Goal: Task Accomplishment & Management: Use online tool/utility

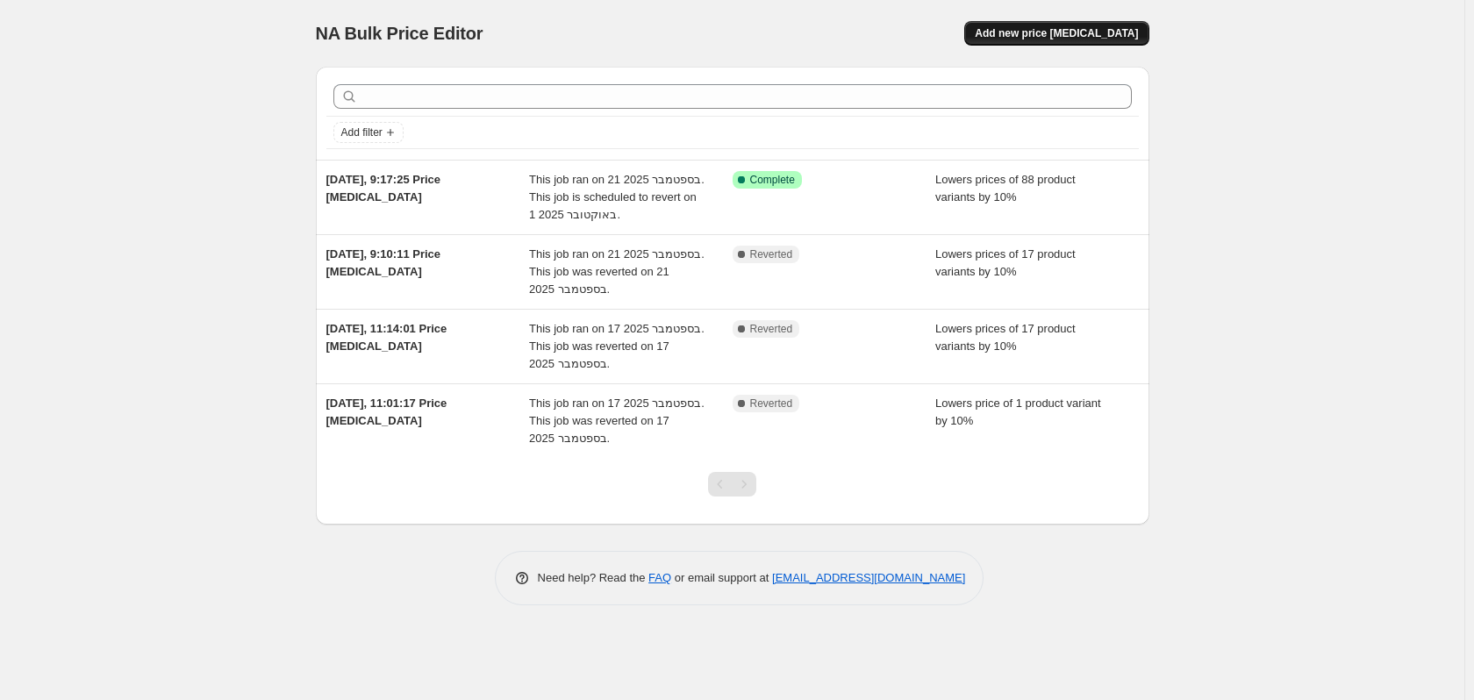
click at [1113, 29] on span "Add new price [MEDICAL_DATA]" at bounding box center [1056, 33] width 163 height 14
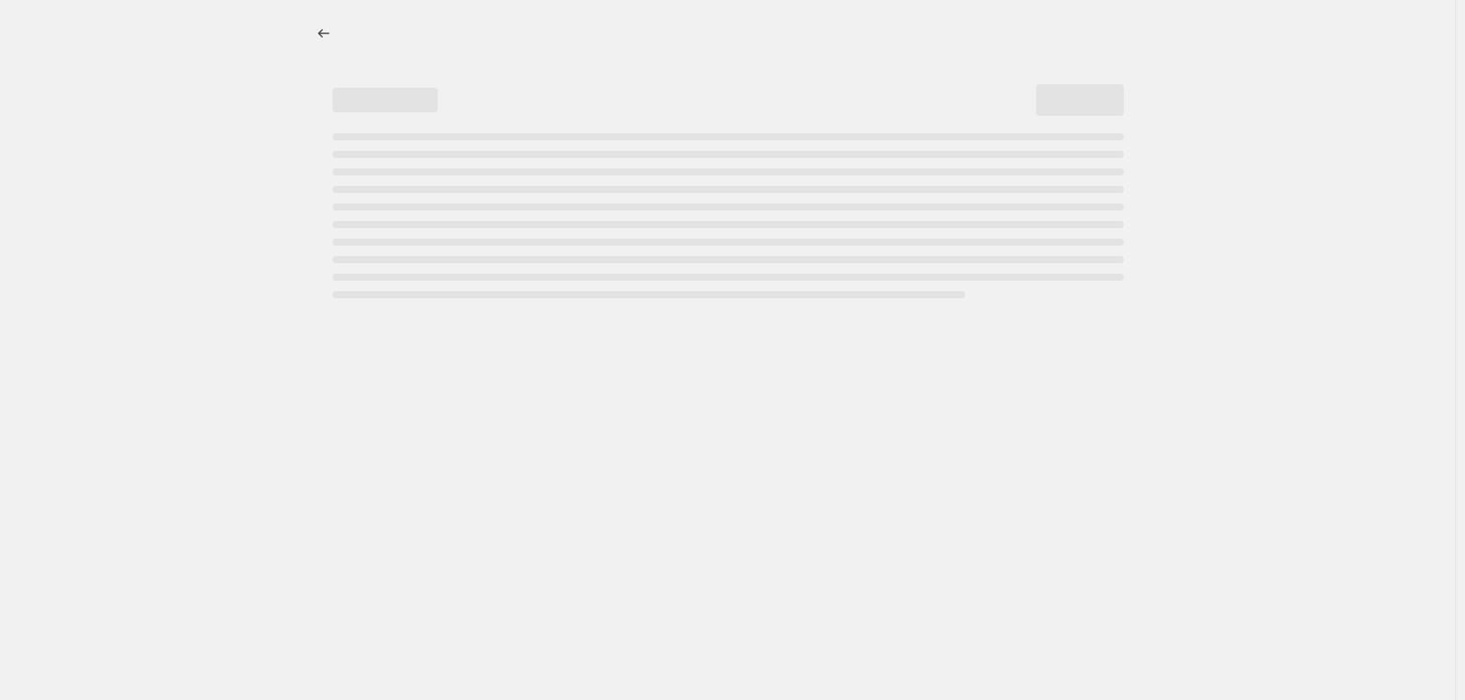
select select "percentage"
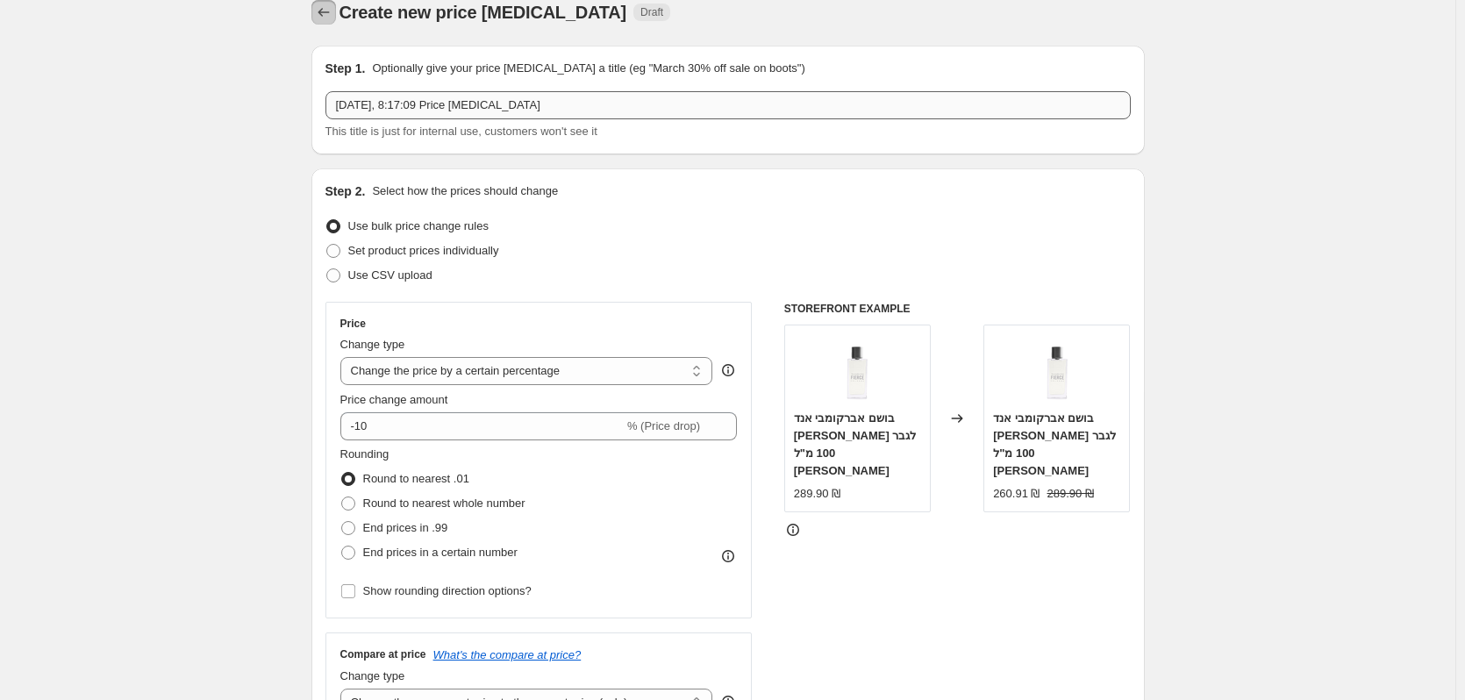
scroll to position [18, 0]
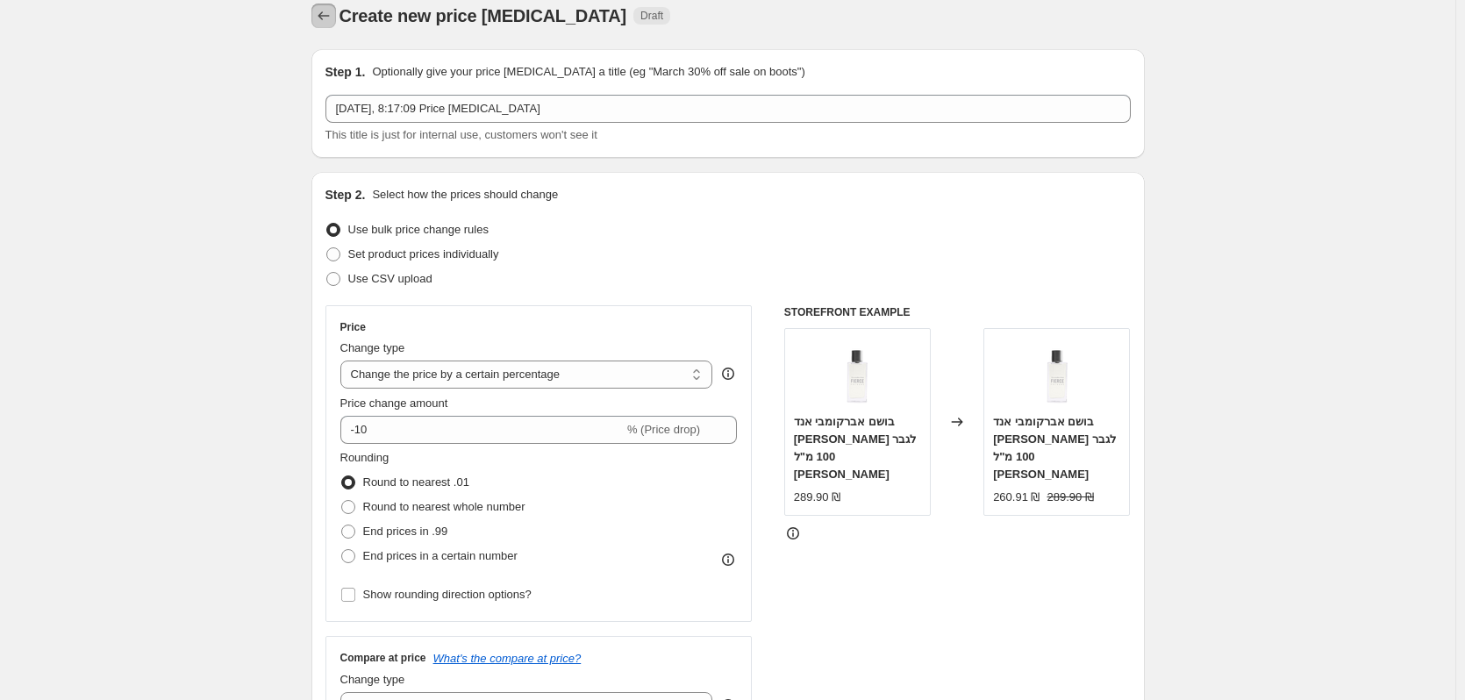
click at [324, 20] on icon "Price change jobs" at bounding box center [324, 16] width 18 height 18
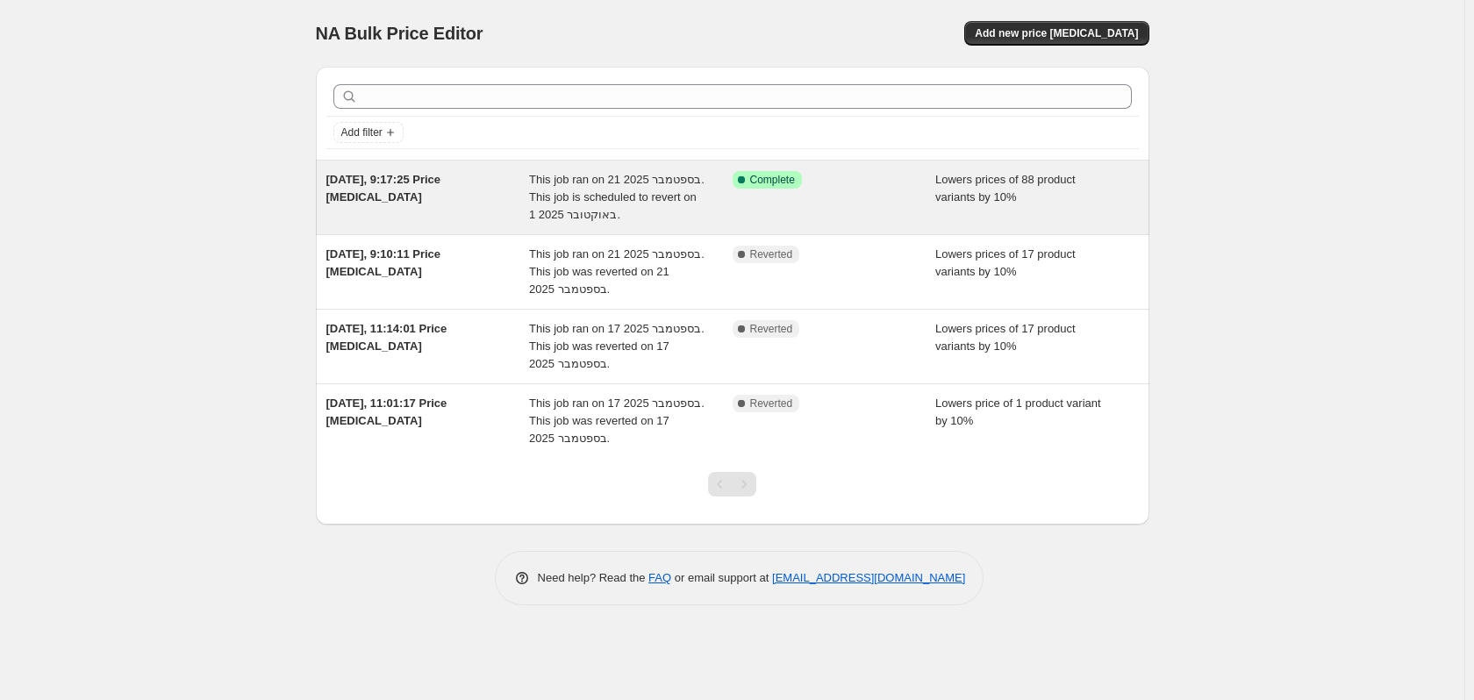
click at [417, 180] on span "[DATE], 9:17:25 Price [MEDICAL_DATA]" at bounding box center [383, 188] width 115 height 31
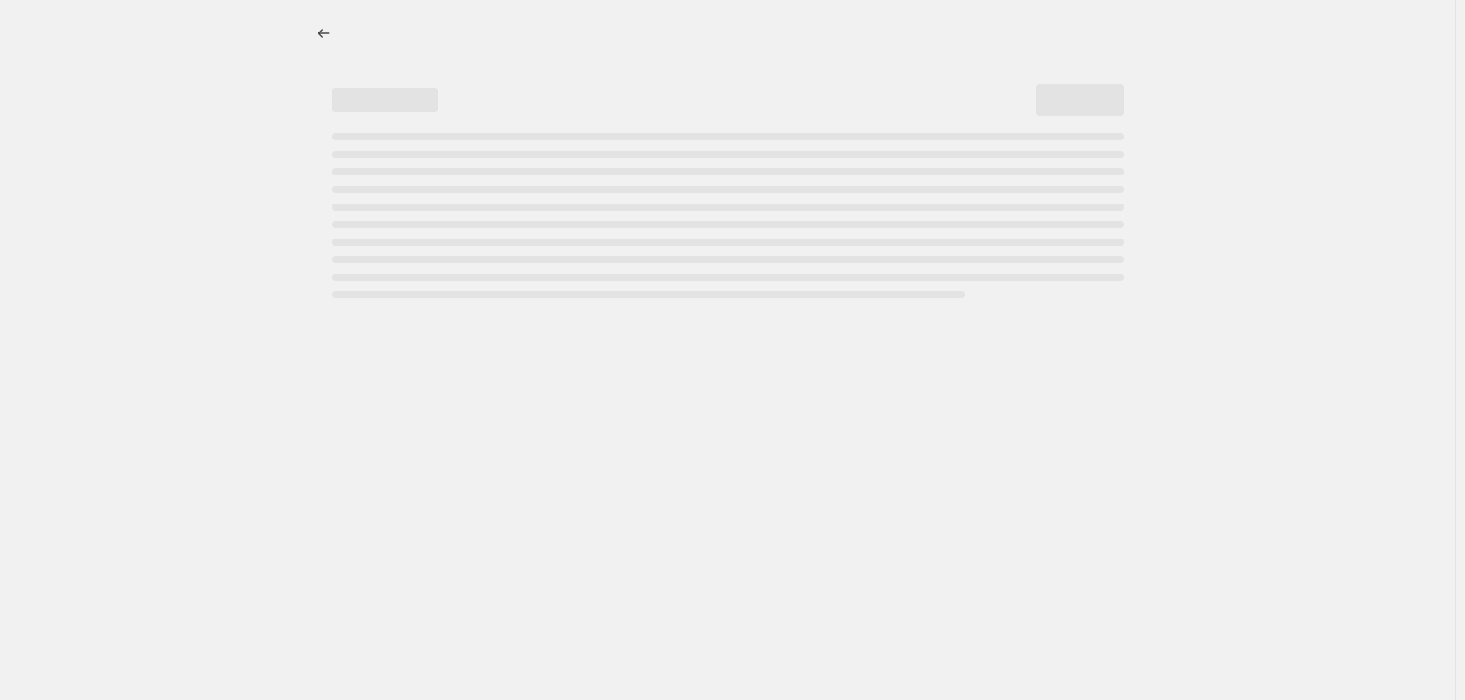
select select "percentage"
select select "vendor"
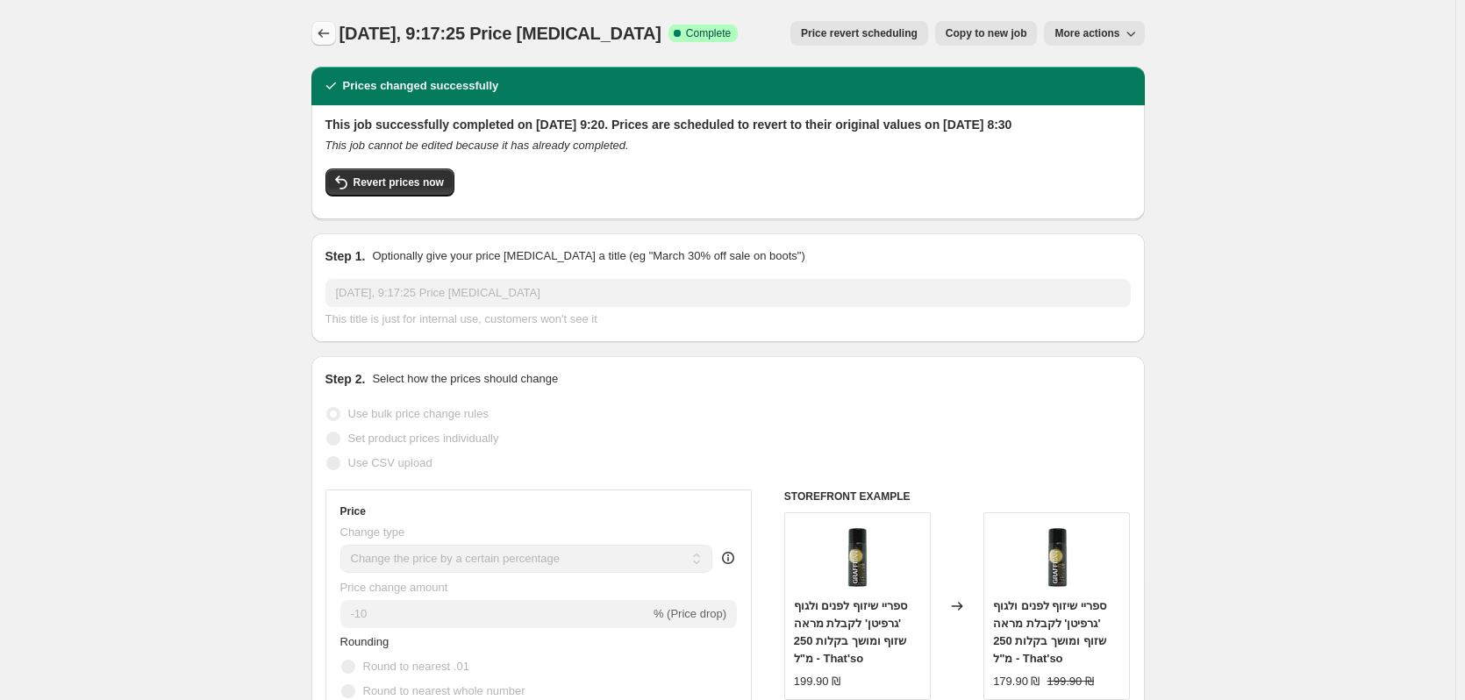
click at [327, 34] on icon "Price change jobs" at bounding box center [324, 34] width 18 height 18
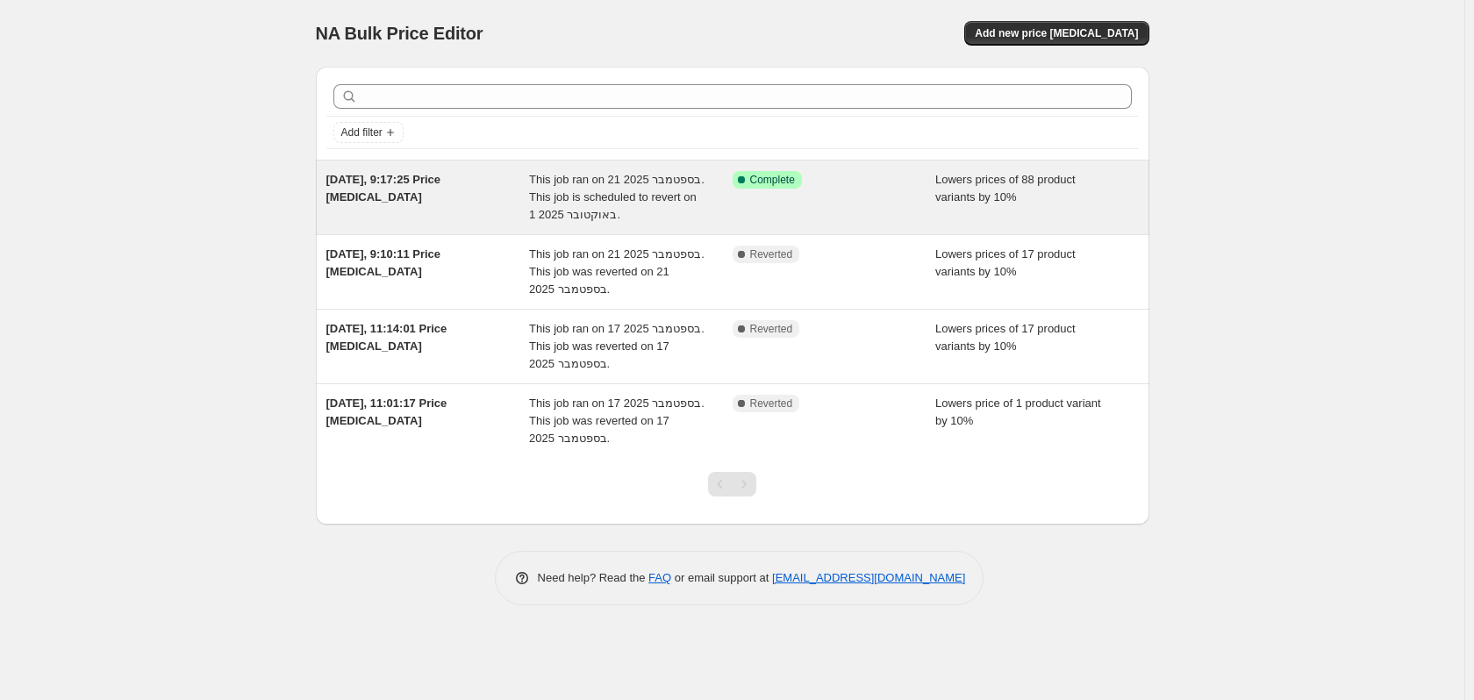
drag, startPoint x: 633, startPoint y: 198, endPoint x: 602, endPoint y: 198, distance: 30.7
drag, startPoint x: 602, startPoint y: 198, endPoint x: 589, endPoint y: 194, distance: 13.9
drag, startPoint x: 589, startPoint y: 194, endPoint x: 498, endPoint y: 184, distance: 90.9
click at [393, 182] on span "[DATE], 9:17:25 Price [MEDICAL_DATA]" at bounding box center [383, 188] width 115 height 31
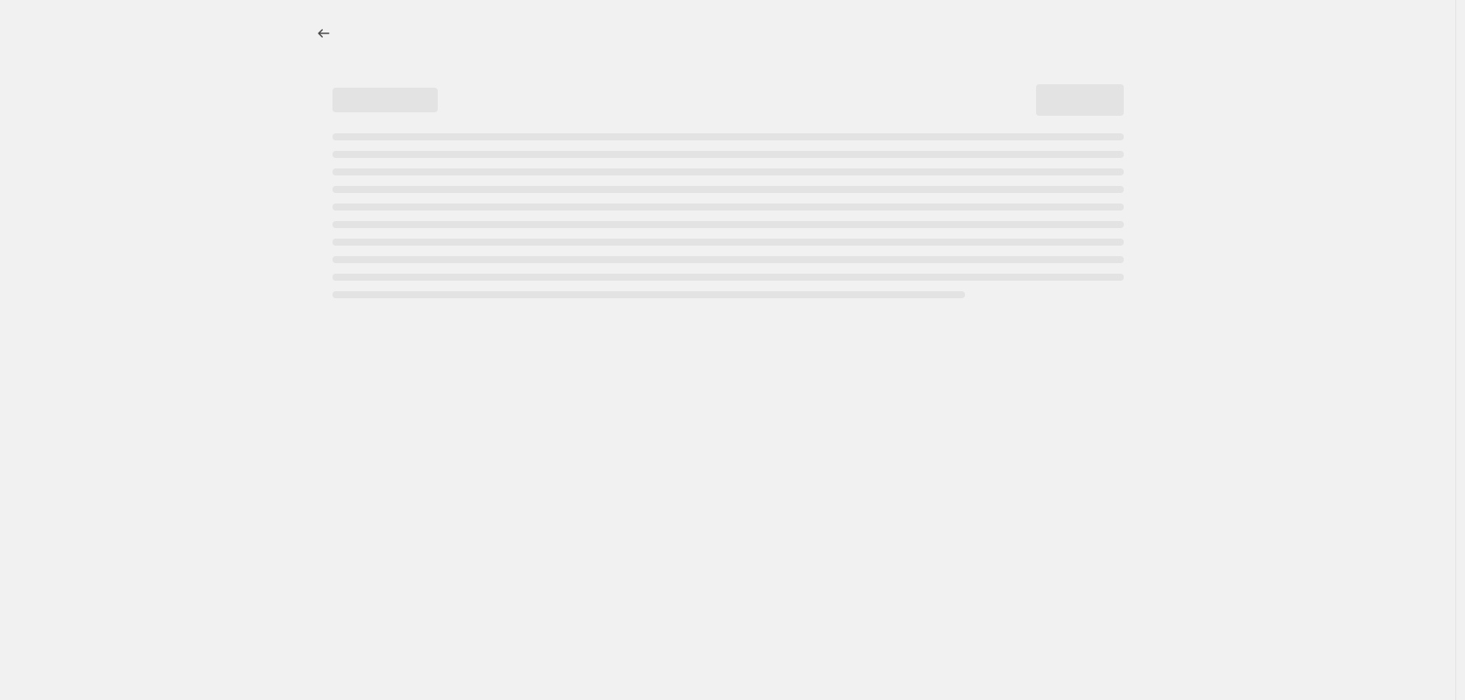
select select "percentage"
select select "vendor"
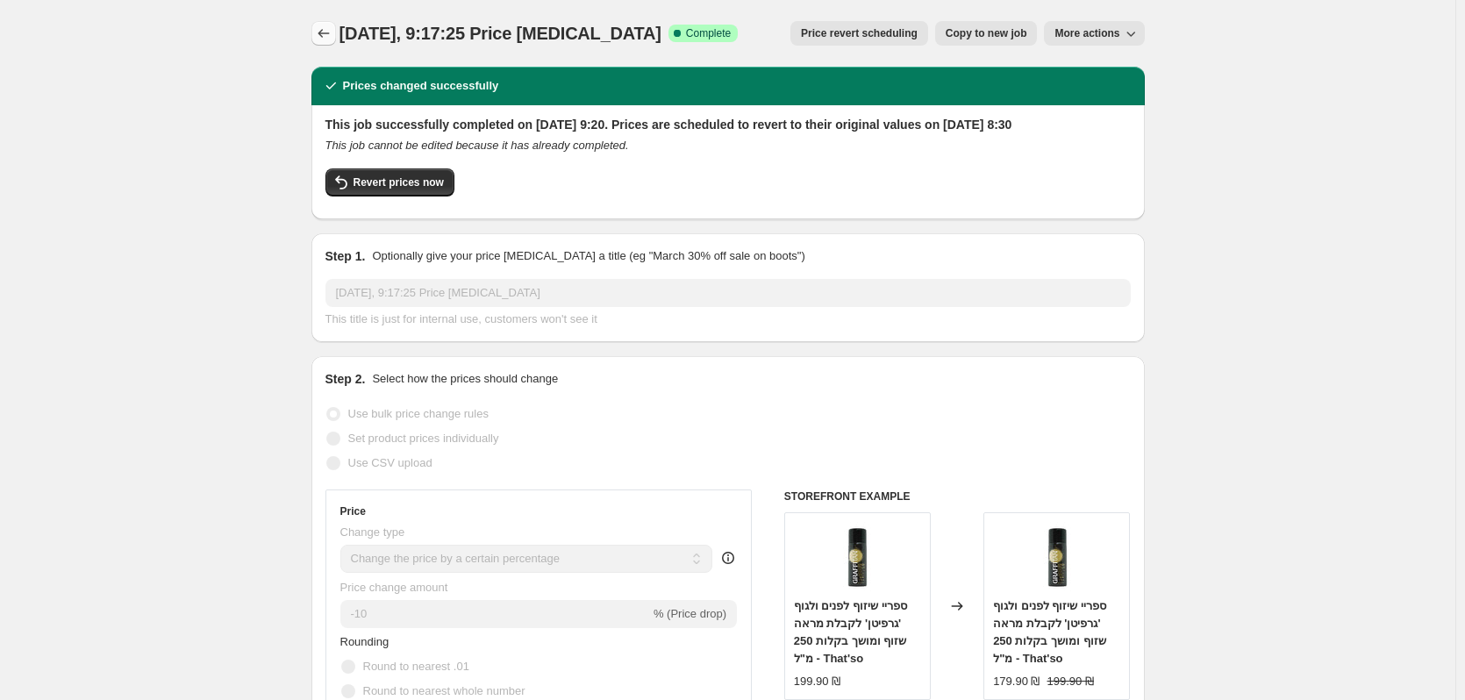
click at [333, 30] on icon "Price change jobs" at bounding box center [324, 34] width 18 height 18
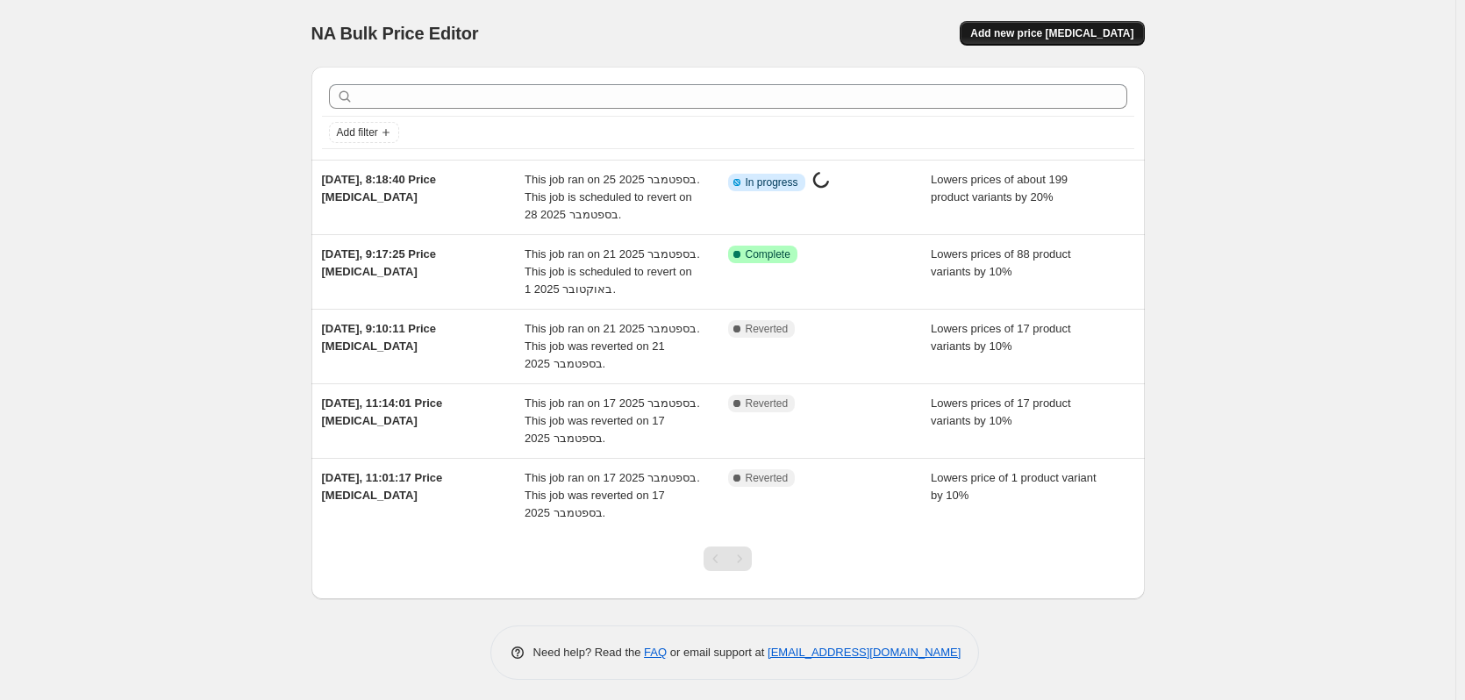
click at [1072, 30] on span "Add new price [MEDICAL_DATA]" at bounding box center [1051, 33] width 163 height 14
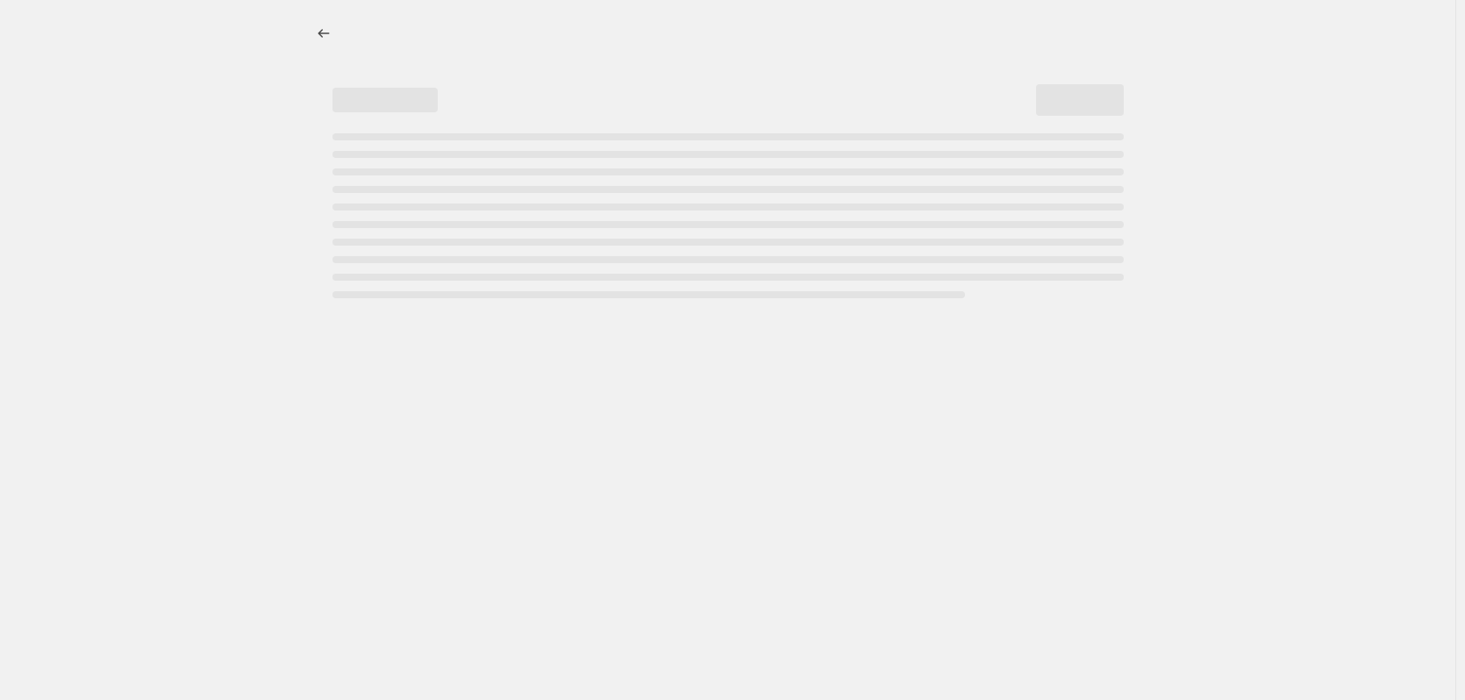
select select "percentage"
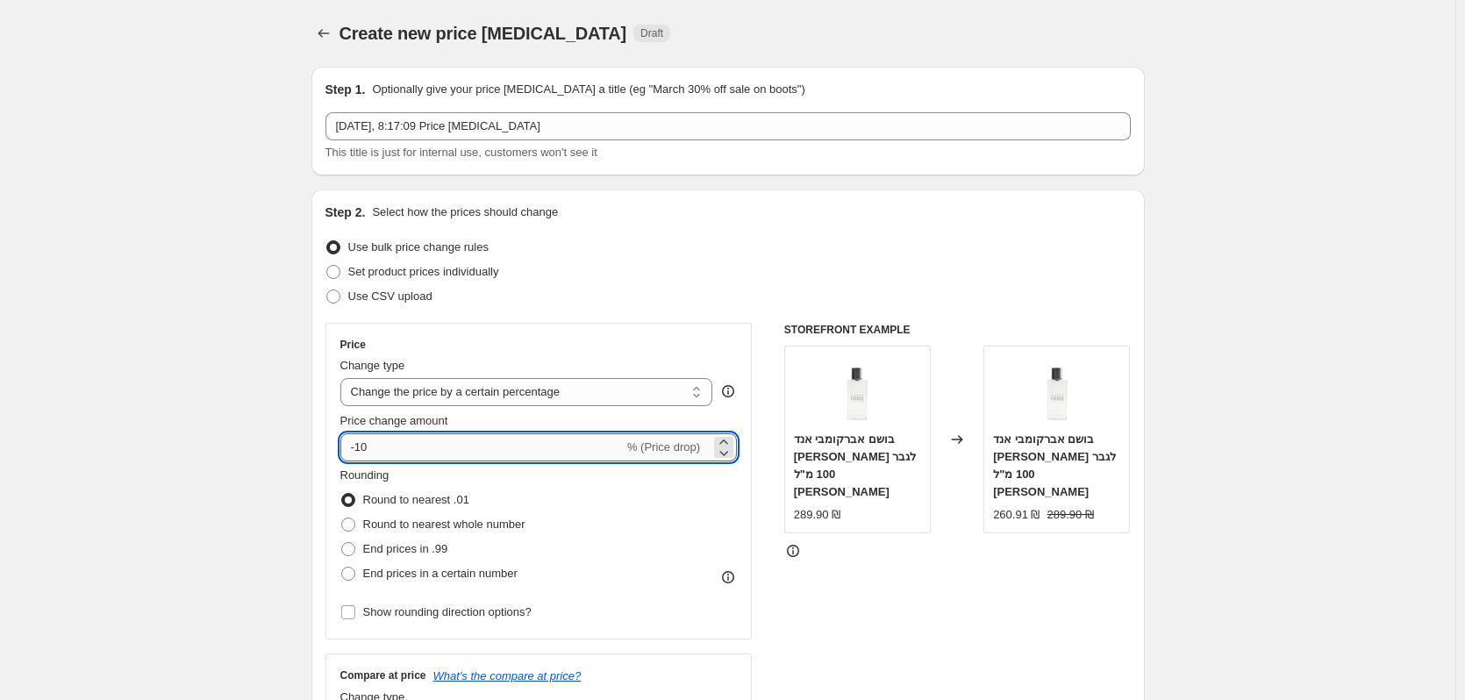
drag, startPoint x: 421, startPoint y: 448, endPoint x: 365, endPoint y: 449, distance: 56.2
click at [365, 449] on input "-10" at bounding box center [481, 447] width 283 height 28
type input "-15"
click at [449, 569] on span "End prices in a certain number" at bounding box center [440, 573] width 154 height 13
click at [342, 568] on input "End prices in a certain number" at bounding box center [341, 567] width 1 height 1
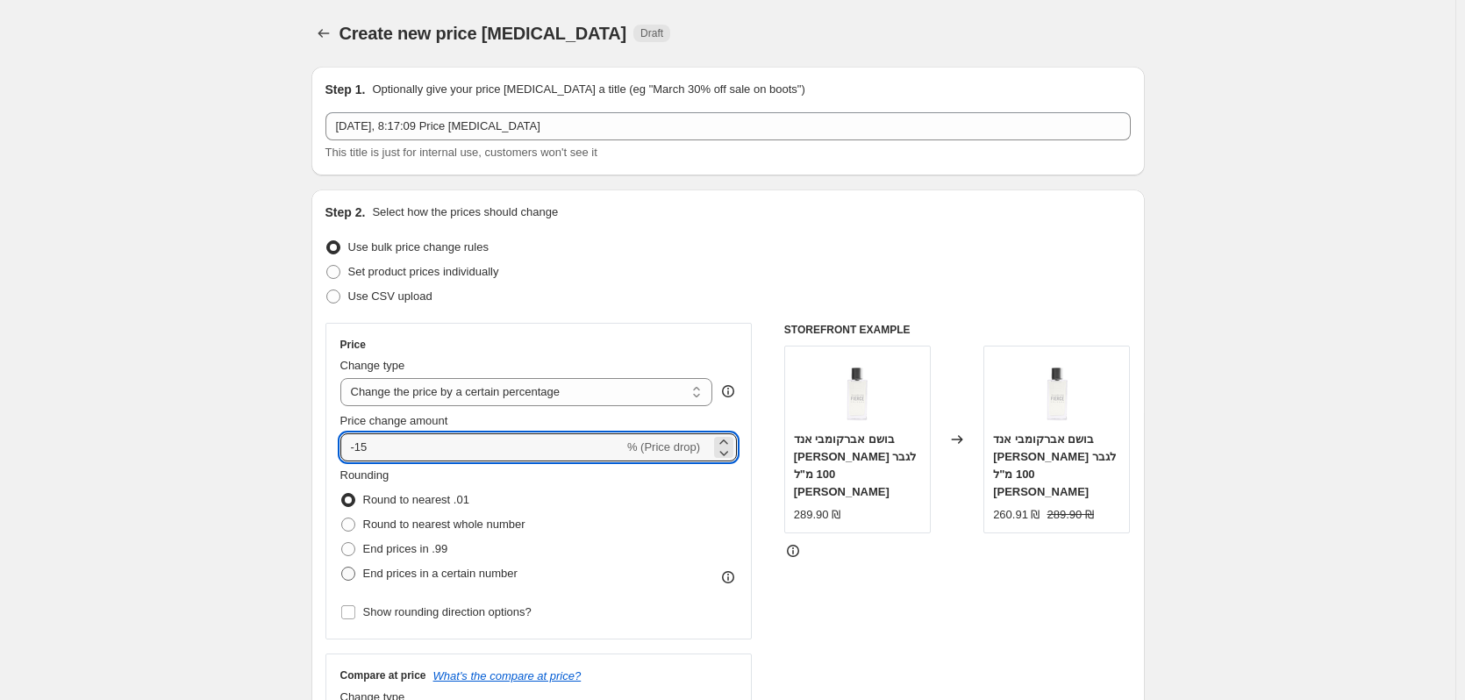
radio input "true"
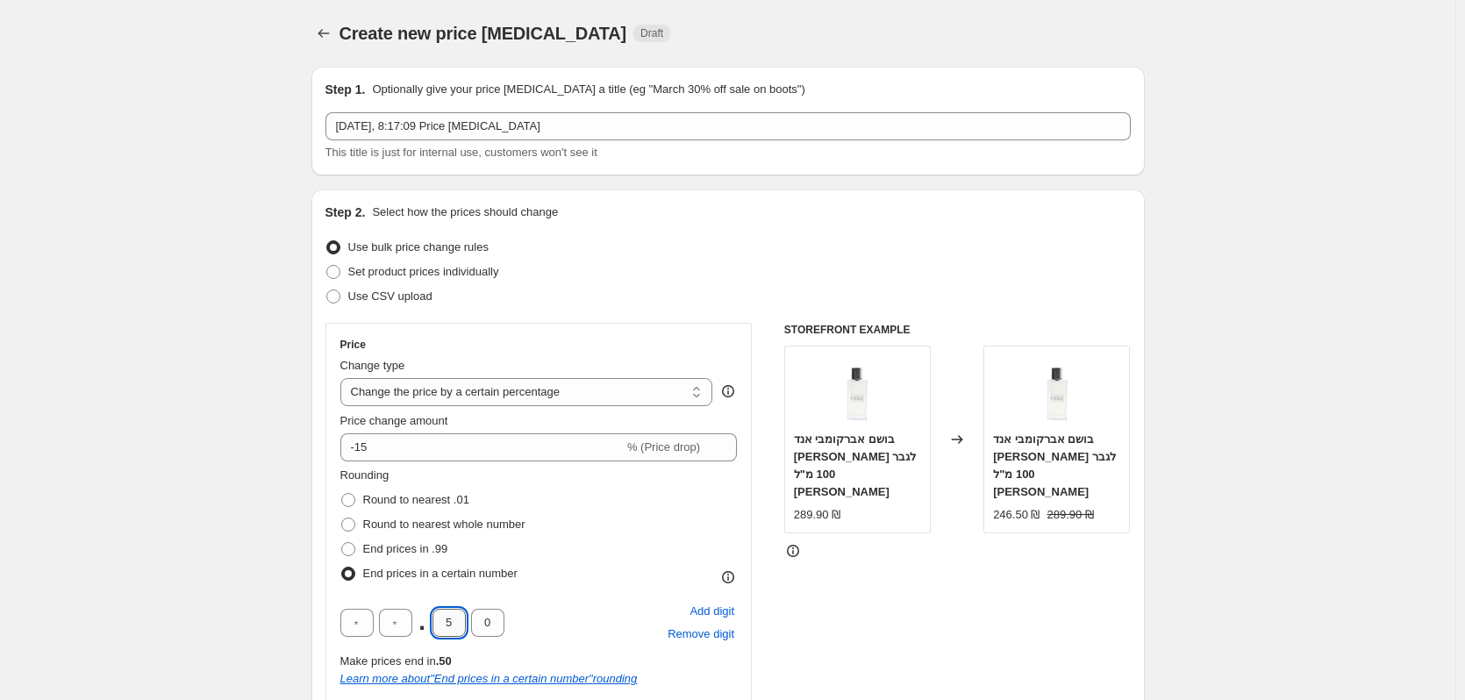
drag, startPoint x: 463, startPoint y: 627, endPoint x: 448, endPoint y: 627, distance: 14.9
click at [448, 627] on input "5" at bounding box center [449, 623] width 33 height 28
type input "9"
click at [998, 610] on div "STOREFRONT EXAMPLE בושם אברקומבי אנד פיץ' פירס קולון לגבר 100 מ"ל אדק 289.90 ₪ …" at bounding box center [957, 589] width 347 height 532
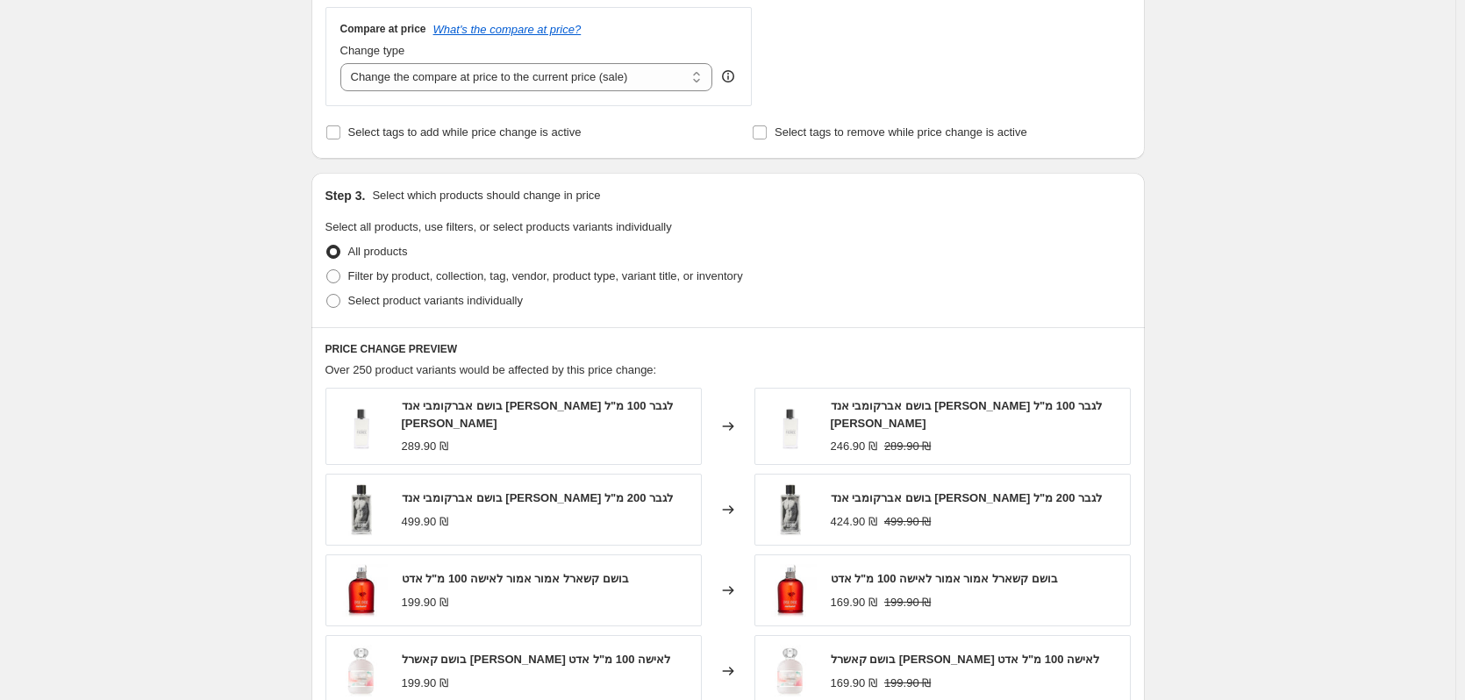
scroll to position [790, 0]
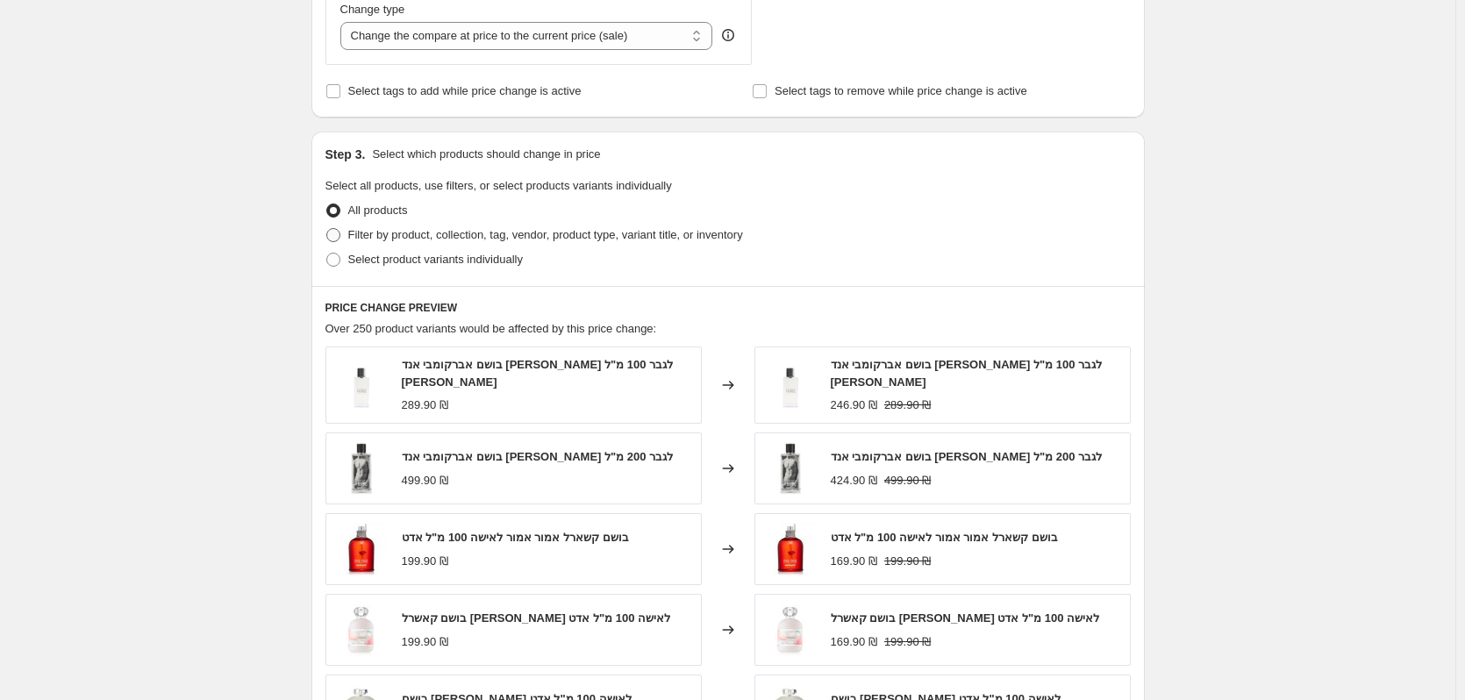
click at [542, 238] on span "Filter by product, collection, tag, vendor, product type, variant title, or inv…" at bounding box center [545, 234] width 395 height 13
click at [327, 229] on input "Filter by product, collection, tag, vendor, product type, variant title, or inv…" at bounding box center [326, 228] width 1 height 1
radio input "true"
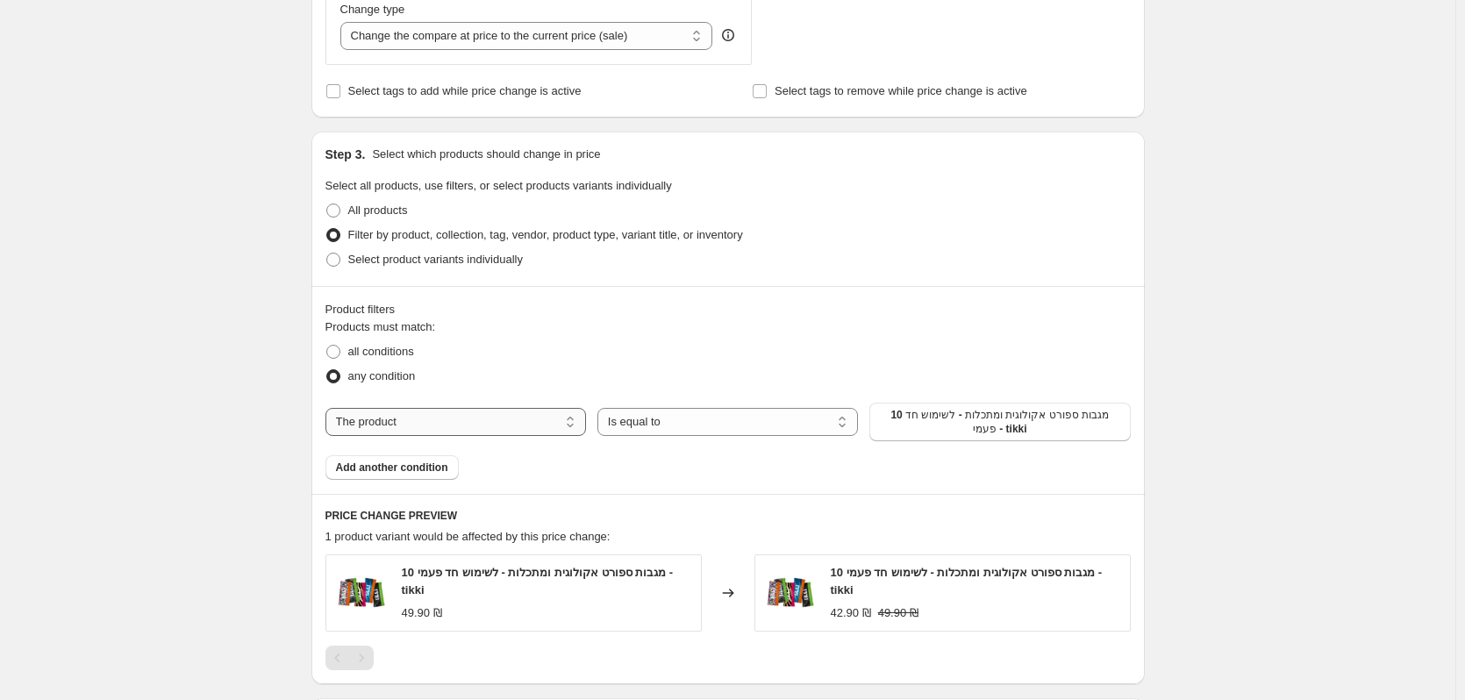
click at [459, 424] on select "The product The product's collection The product's tag The product's vendor The…" at bounding box center [456, 422] width 261 height 28
select select "vendor"
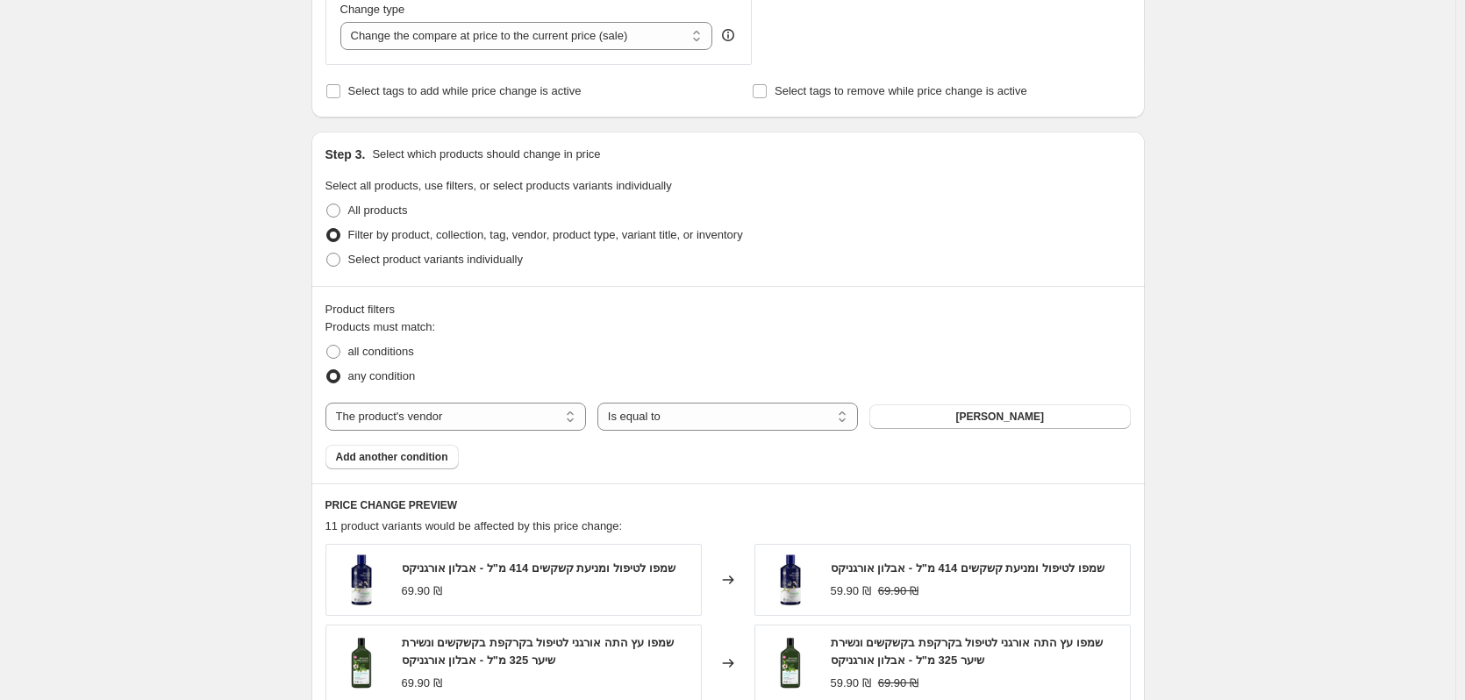
click at [992, 424] on span "אבלון אורגניקס" at bounding box center [999, 417] width 89 height 14
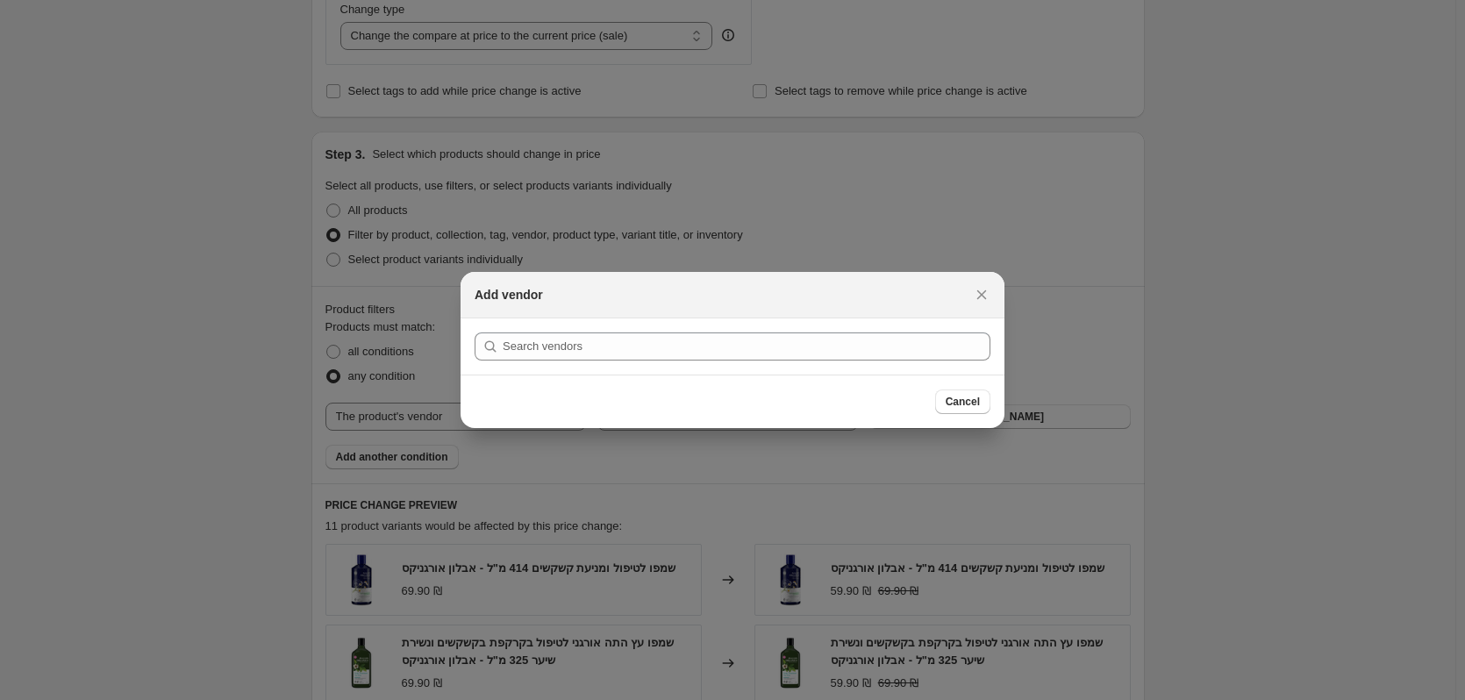
click at [992, 424] on div "Cancel" at bounding box center [733, 402] width 544 height 54
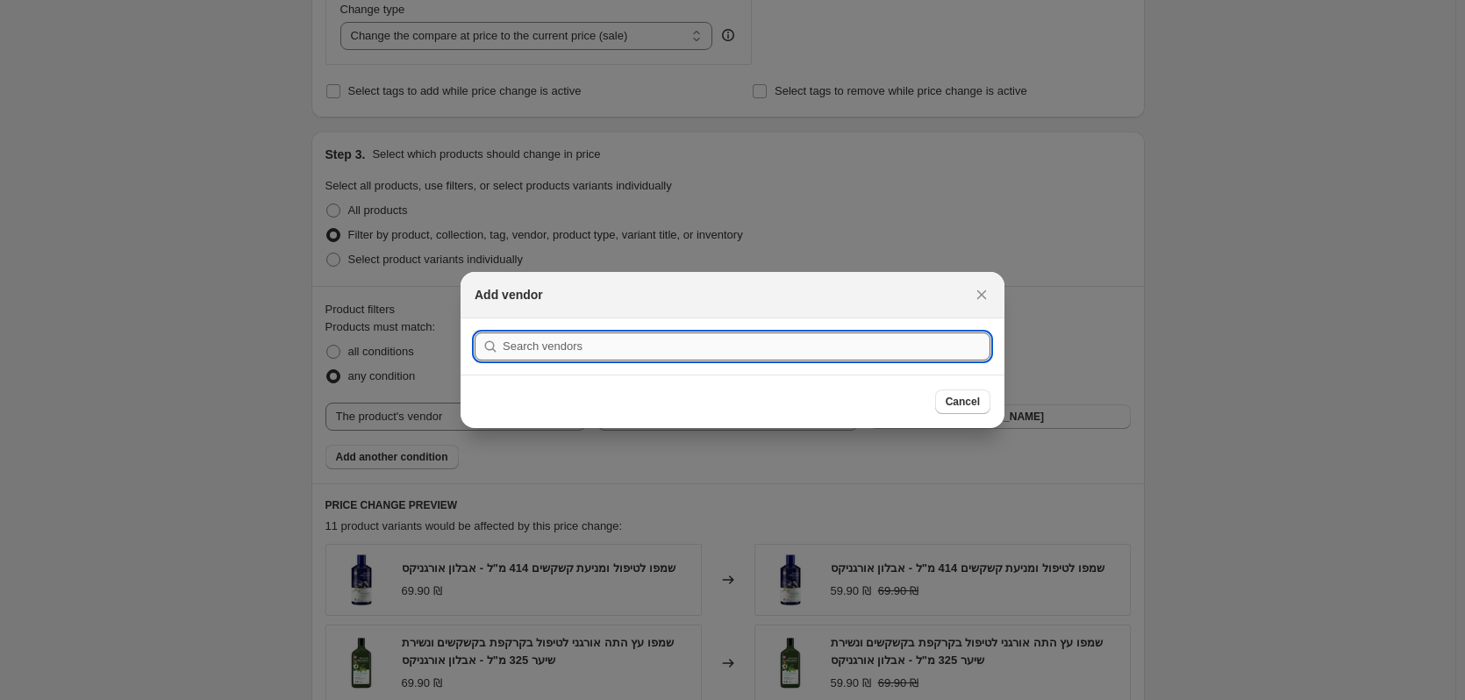
click at [825, 343] on input ":rbg:" at bounding box center [747, 347] width 488 height 28
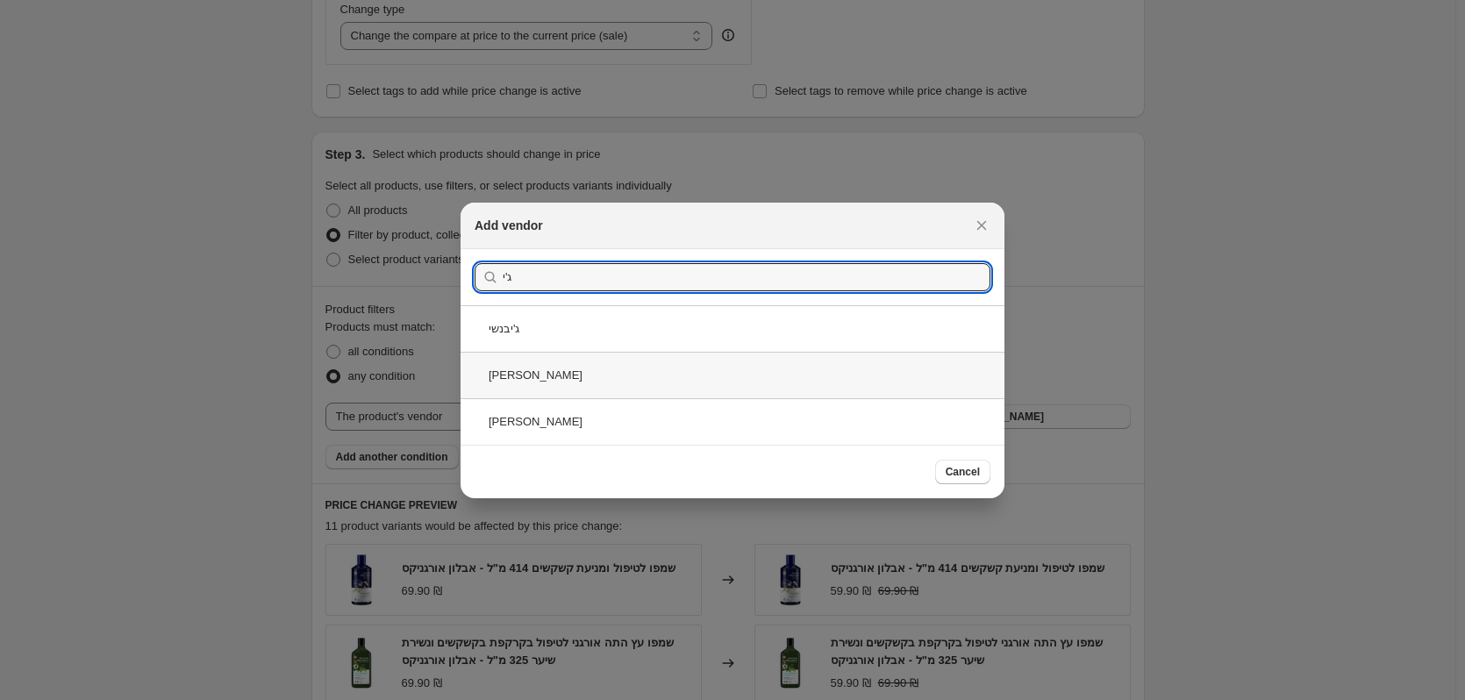
type input "ג'י"
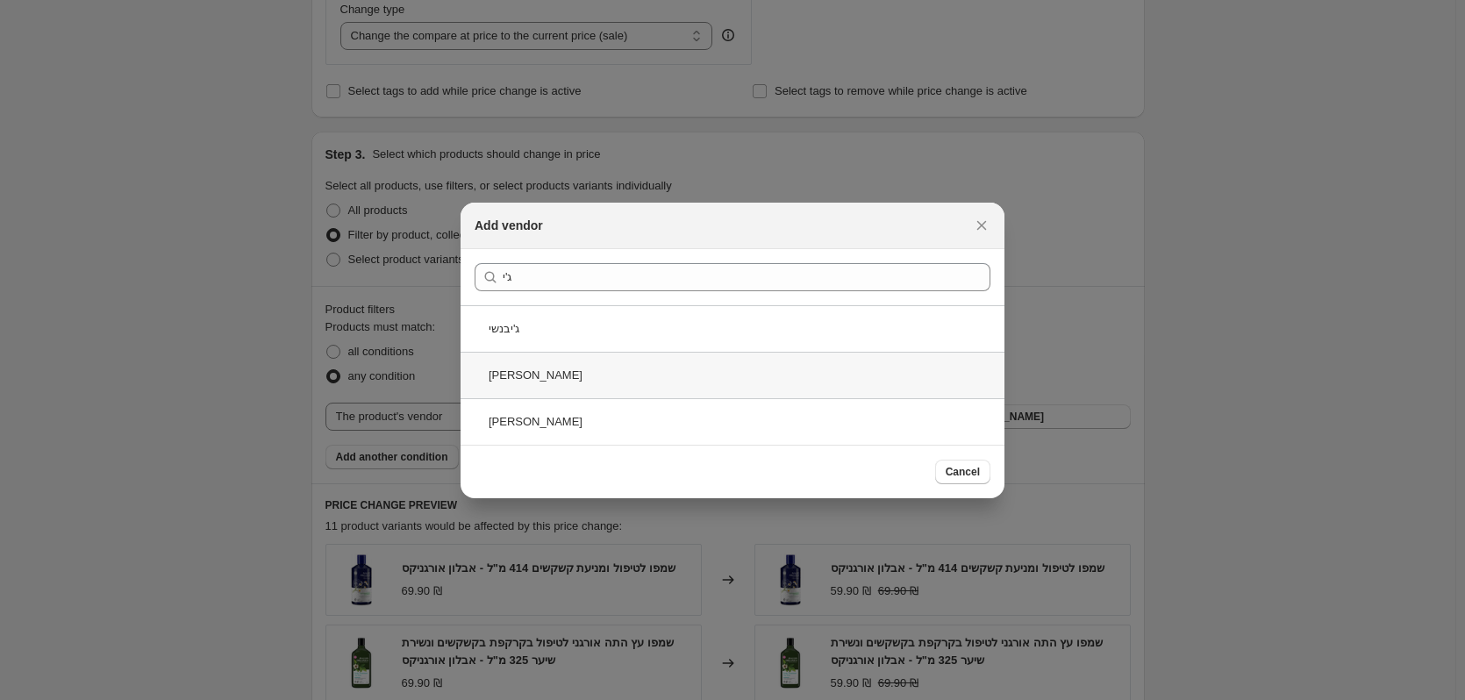
drag, startPoint x: 547, startPoint y: 379, endPoint x: 568, endPoint y: 392, distance: 24.1
click at [547, 378] on div "ג'יג'י" at bounding box center [733, 375] width 544 height 47
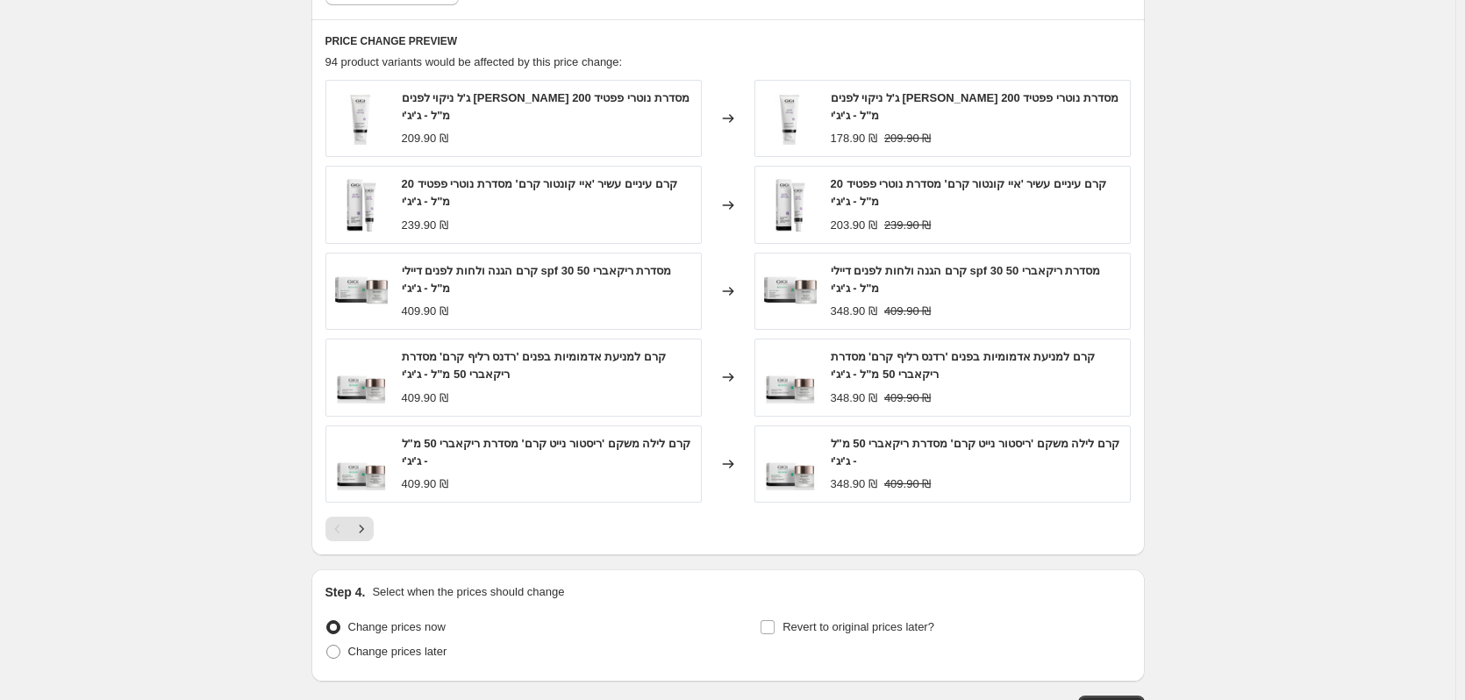
scroll to position [1382, 0]
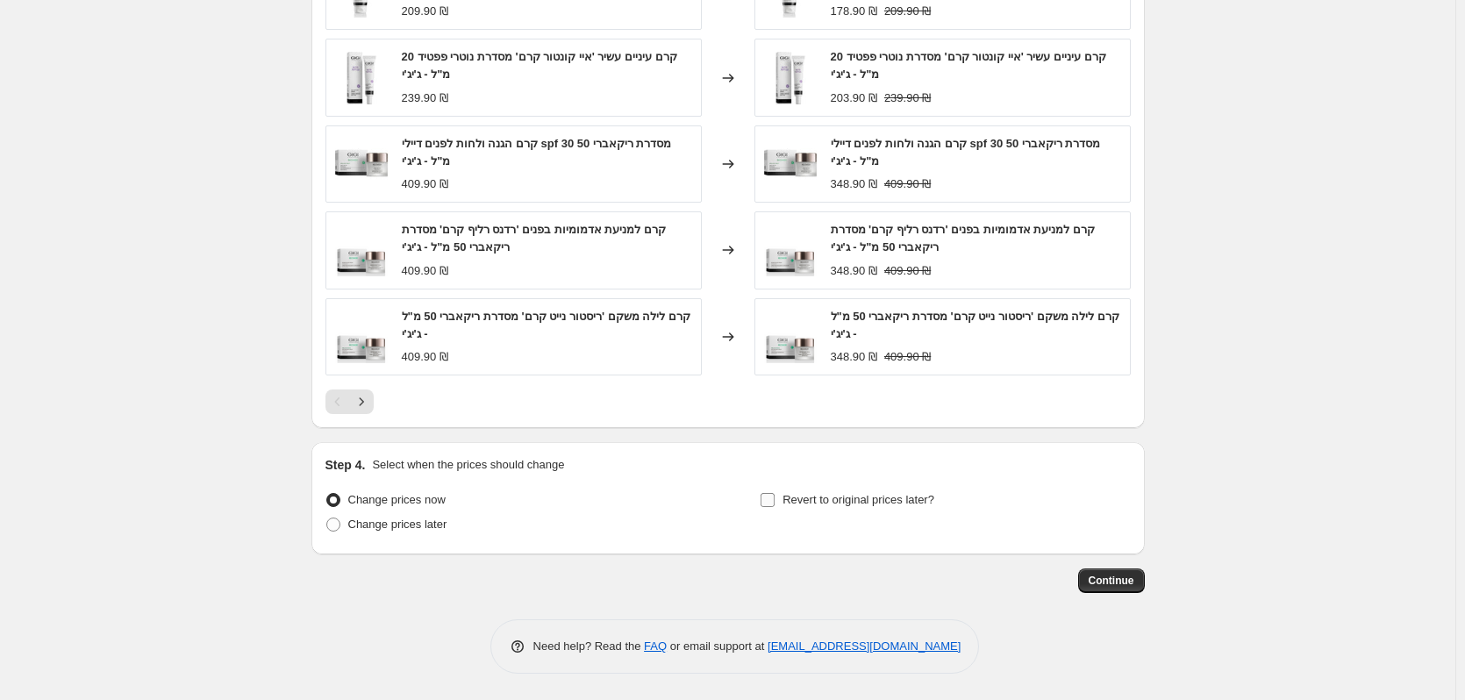
click at [883, 504] on span "Revert to original prices later?" at bounding box center [859, 499] width 152 height 13
click at [775, 504] on input "Revert to original prices later?" at bounding box center [768, 500] width 14 height 14
checkbox input "true"
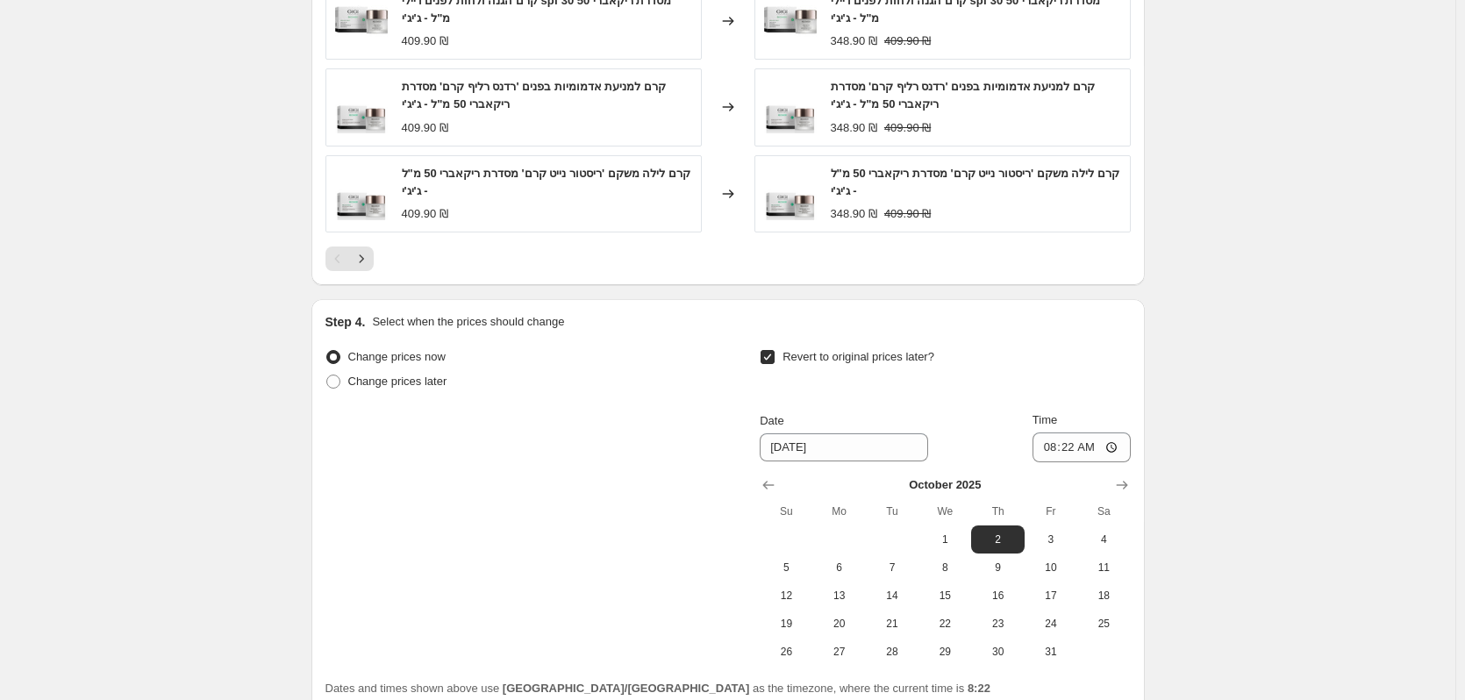
scroll to position [1645, 0]
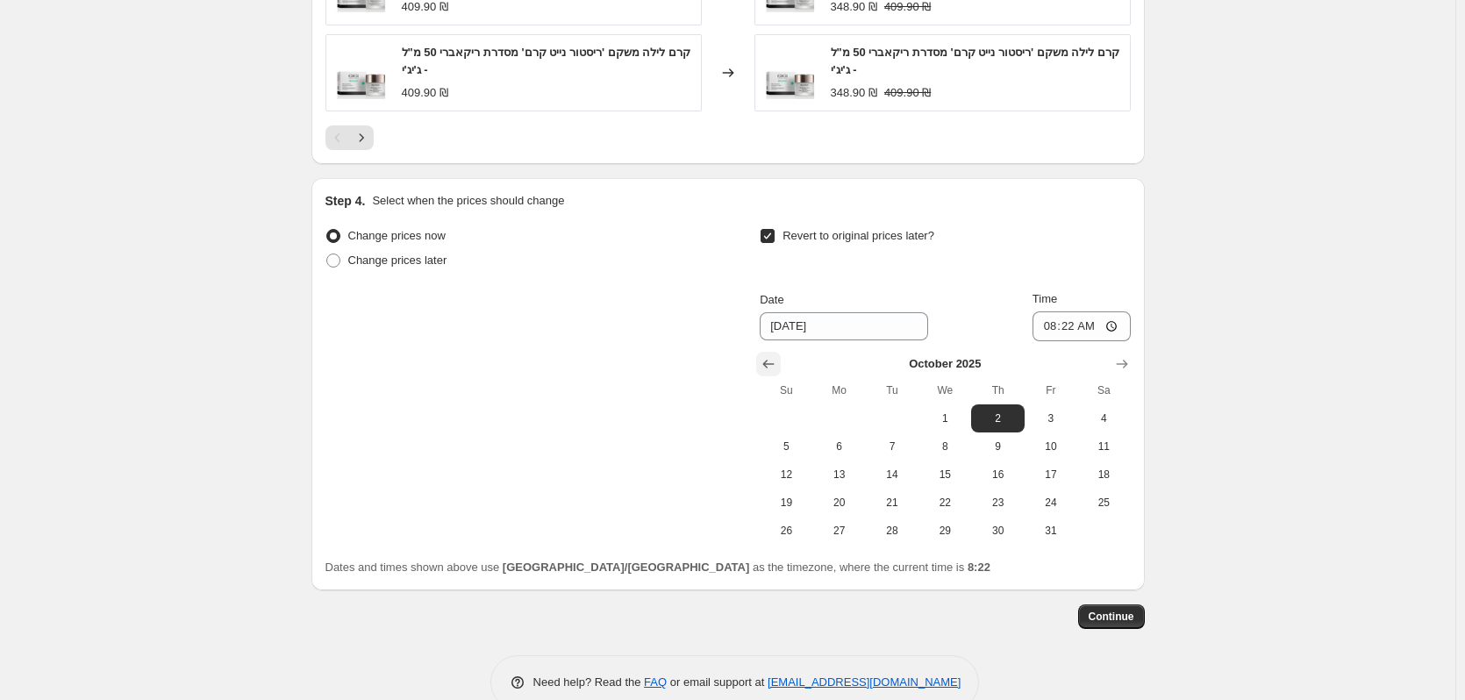
click at [775, 362] on icon "Show previous month, September 2025" at bounding box center [769, 364] width 18 height 18
click at [797, 540] on button "28" at bounding box center [786, 531] width 53 height 28
type input "[DATE]"
click at [1096, 328] on input "08:22" at bounding box center [1082, 326] width 98 height 30
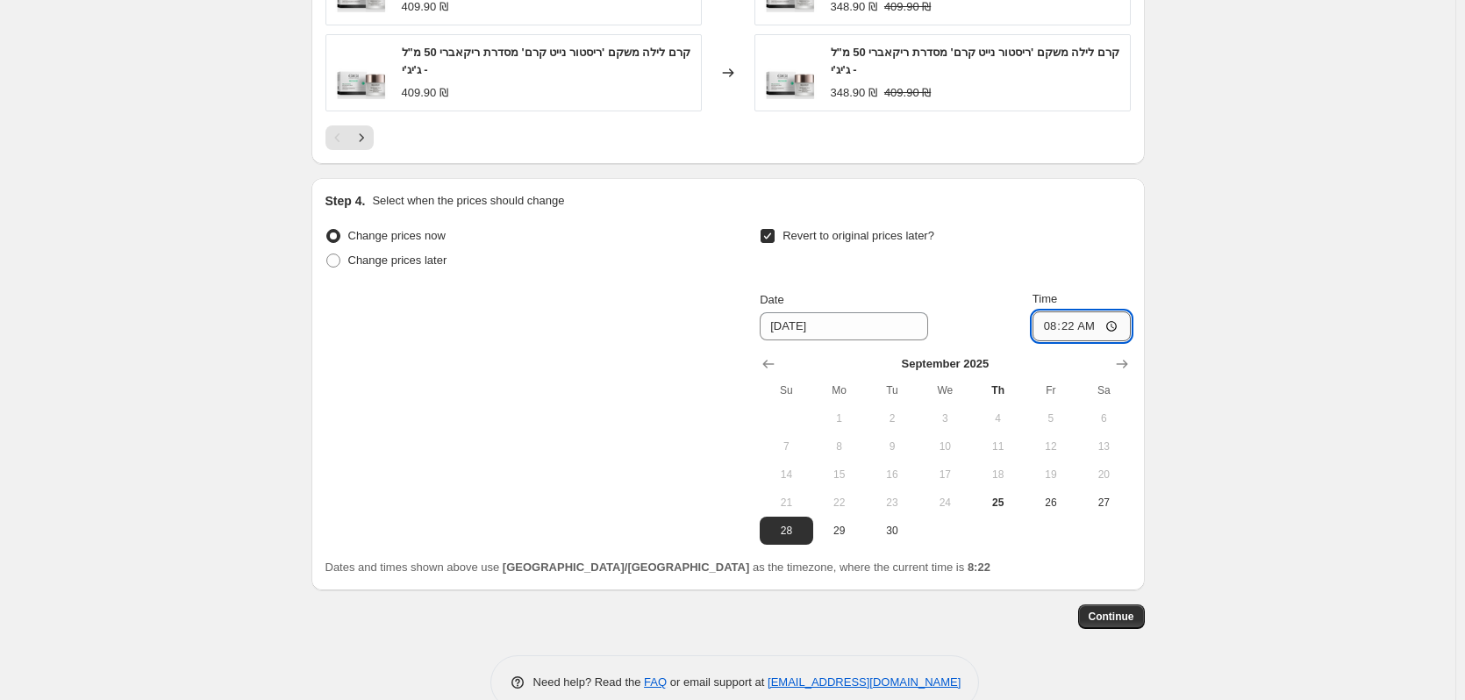
click at [1096, 328] on input "08:22" at bounding box center [1082, 326] width 98 height 30
click at [1106, 329] on input "08:22" at bounding box center [1082, 326] width 98 height 30
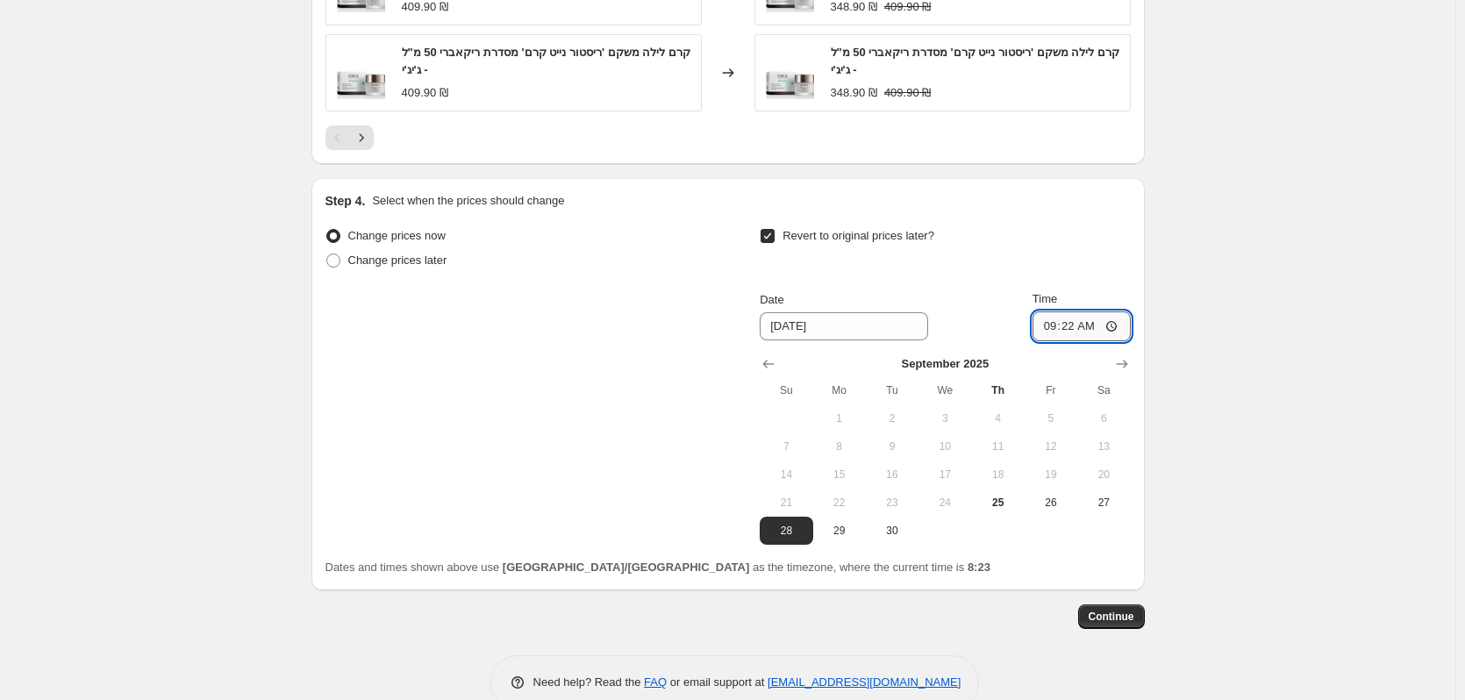
type input "09:00"
click at [1134, 616] on span "Continue" at bounding box center [1112, 617] width 46 height 14
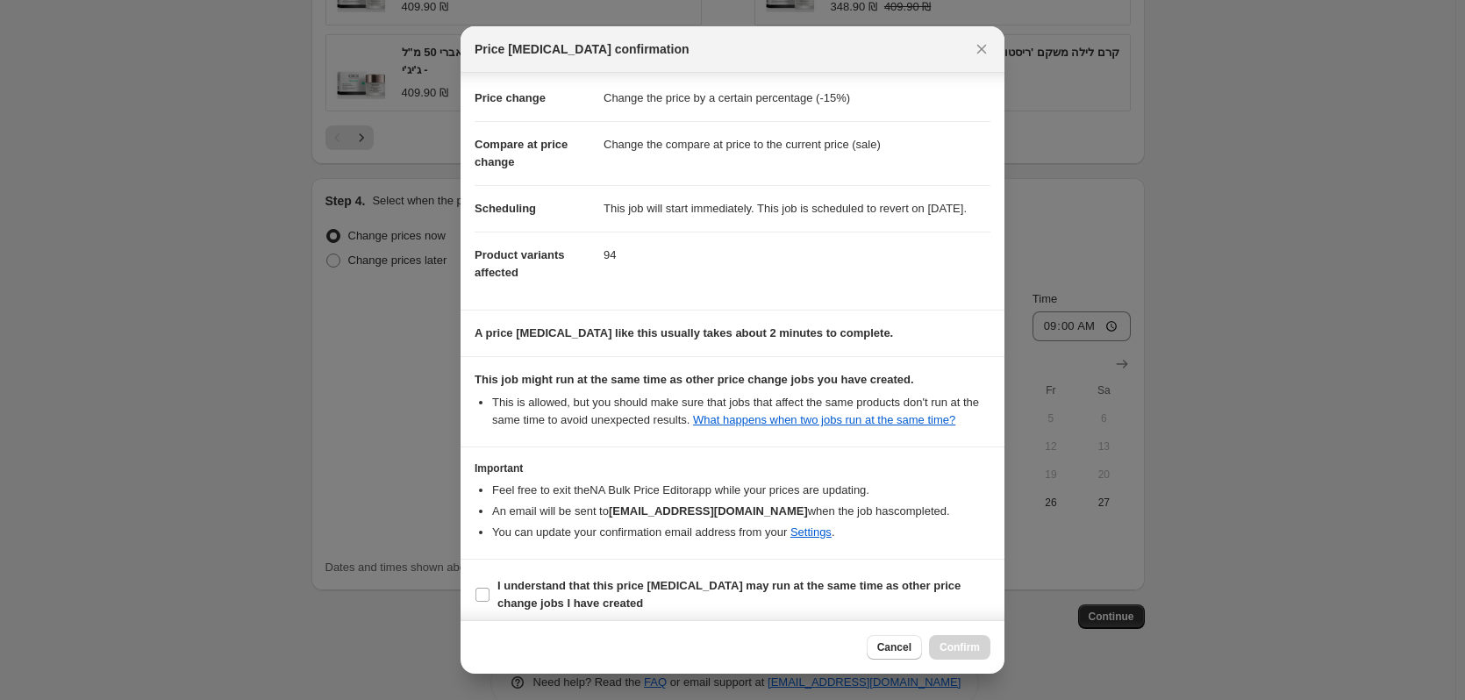
scroll to position [56, 0]
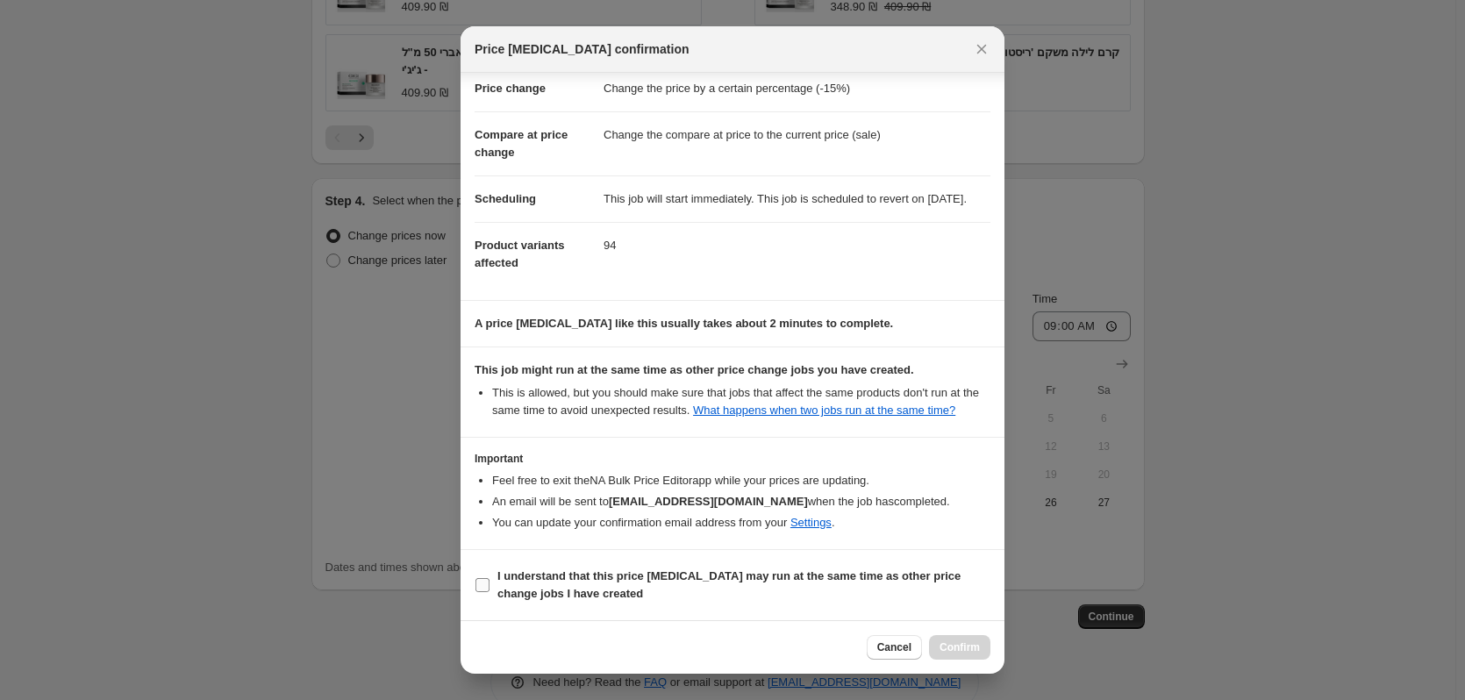
click at [686, 585] on span "I understand that this price change job may run at the same time as other price…" at bounding box center [743, 585] width 493 height 35
click at [490, 585] on input "I understand that this price change job may run at the same time as other price…" at bounding box center [483, 585] width 14 height 14
checkbox input "true"
click at [966, 649] on span "Confirm" at bounding box center [960, 648] width 40 height 14
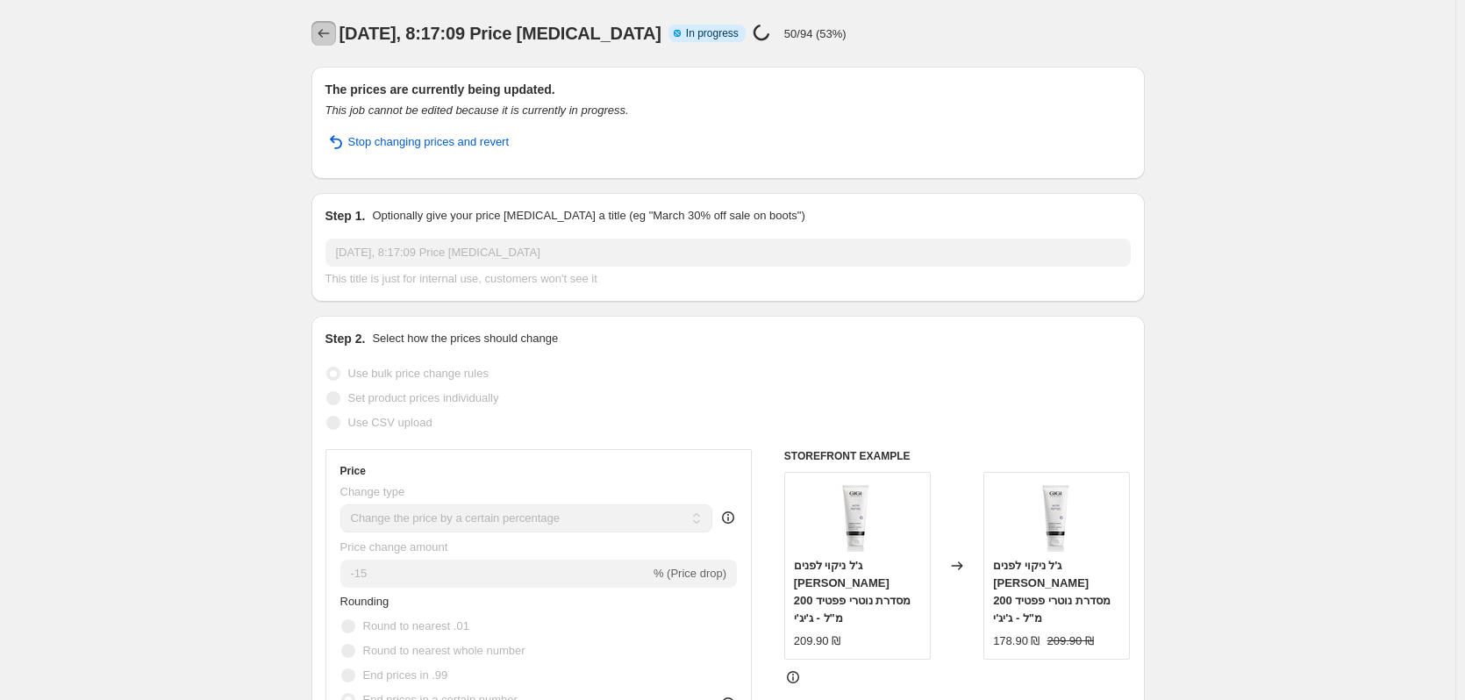
click at [330, 38] on icon "Price change jobs" at bounding box center [324, 34] width 18 height 18
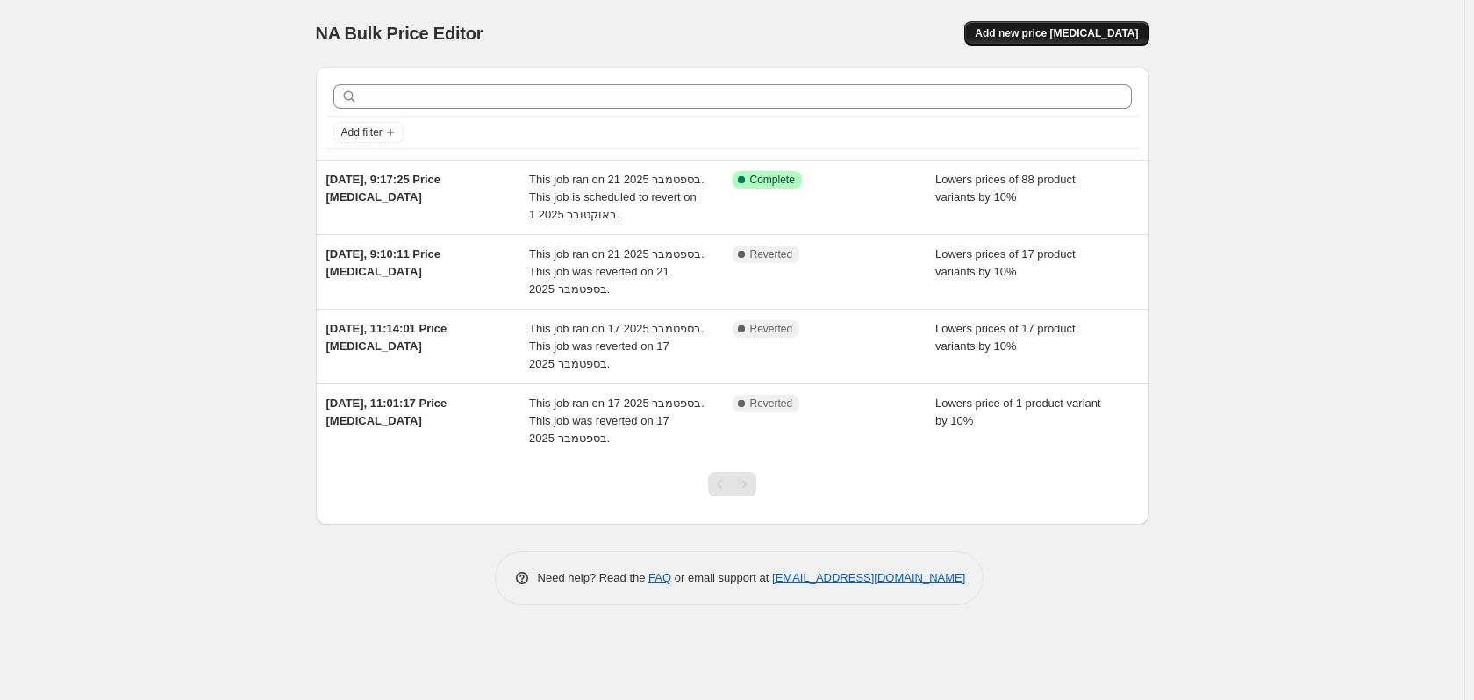
click at [1054, 27] on span "Add new price [MEDICAL_DATA]" at bounding box center [1056, 33] width 163 height 14
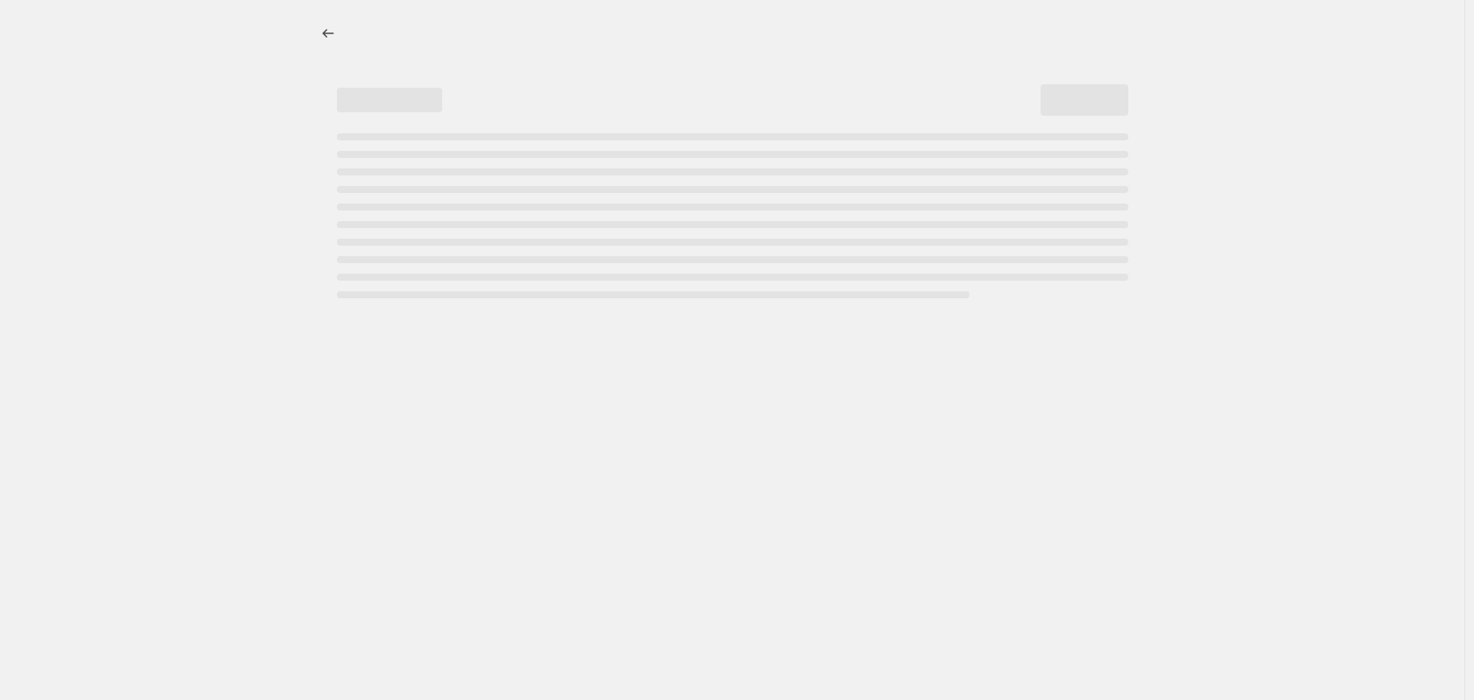
select select "percentage"
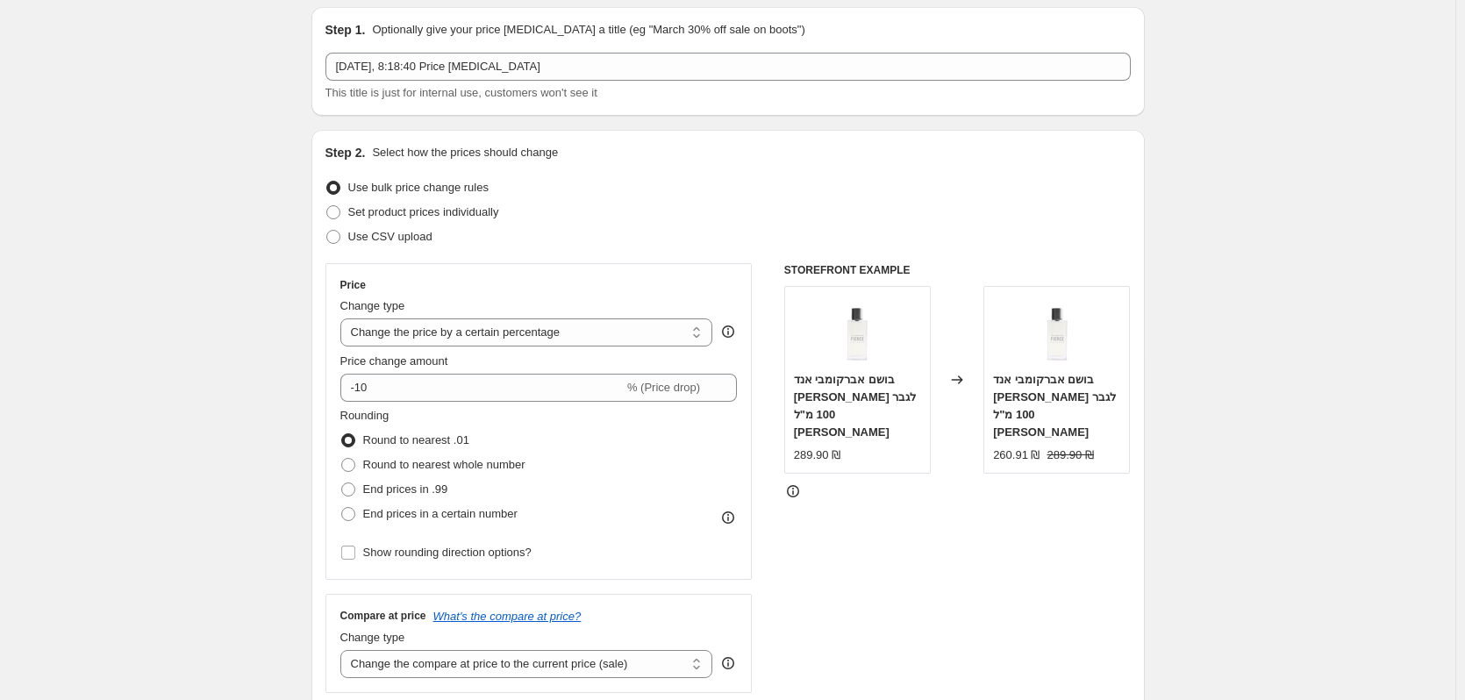
scroll to position [88, 0]
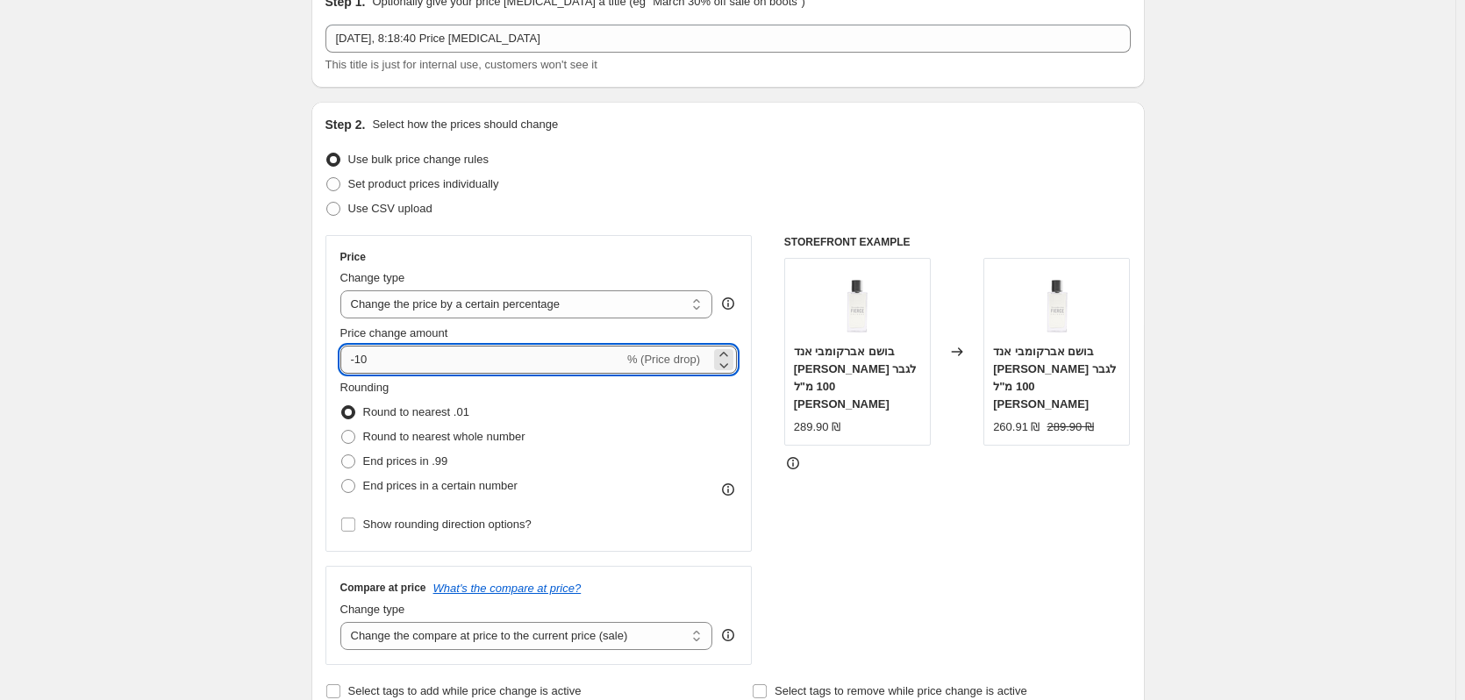
click at [498, 368] on input "-10" at bounding box center [481, 360] width 283 height 28
drag, startPoint x: 498, startPoint y: 368, endPoint x: 486, endPoint y: 369, distance: 12.3
click at [486, 369] on input "-10" at bounding box center [481, 360] width 283 height 28
type input "-20"
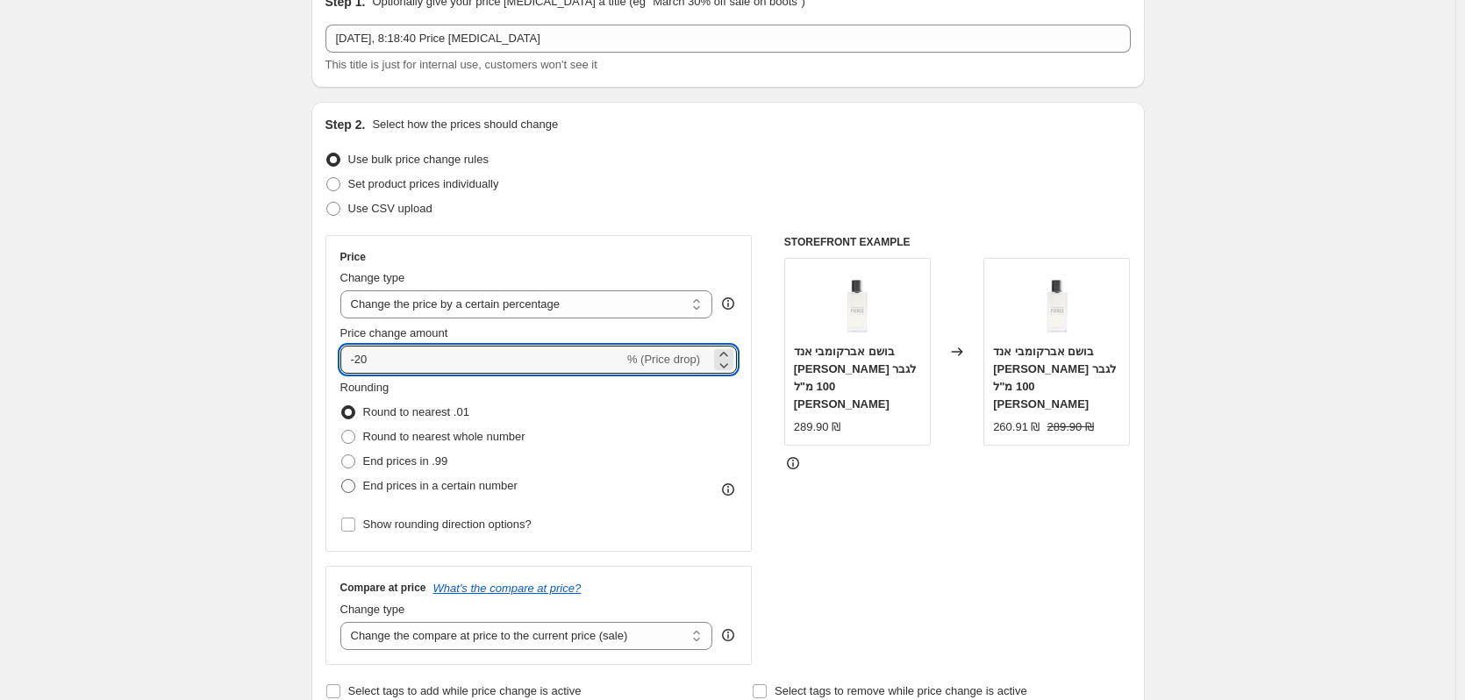
click at [432, 490] on span "End prices in a certain number" at bounding box center [440, 485] width 154 height 13
click at [342, 480] on input "End prices in a certain number" at bounding box center [341, 479] width 1 height 1
radio input "true"
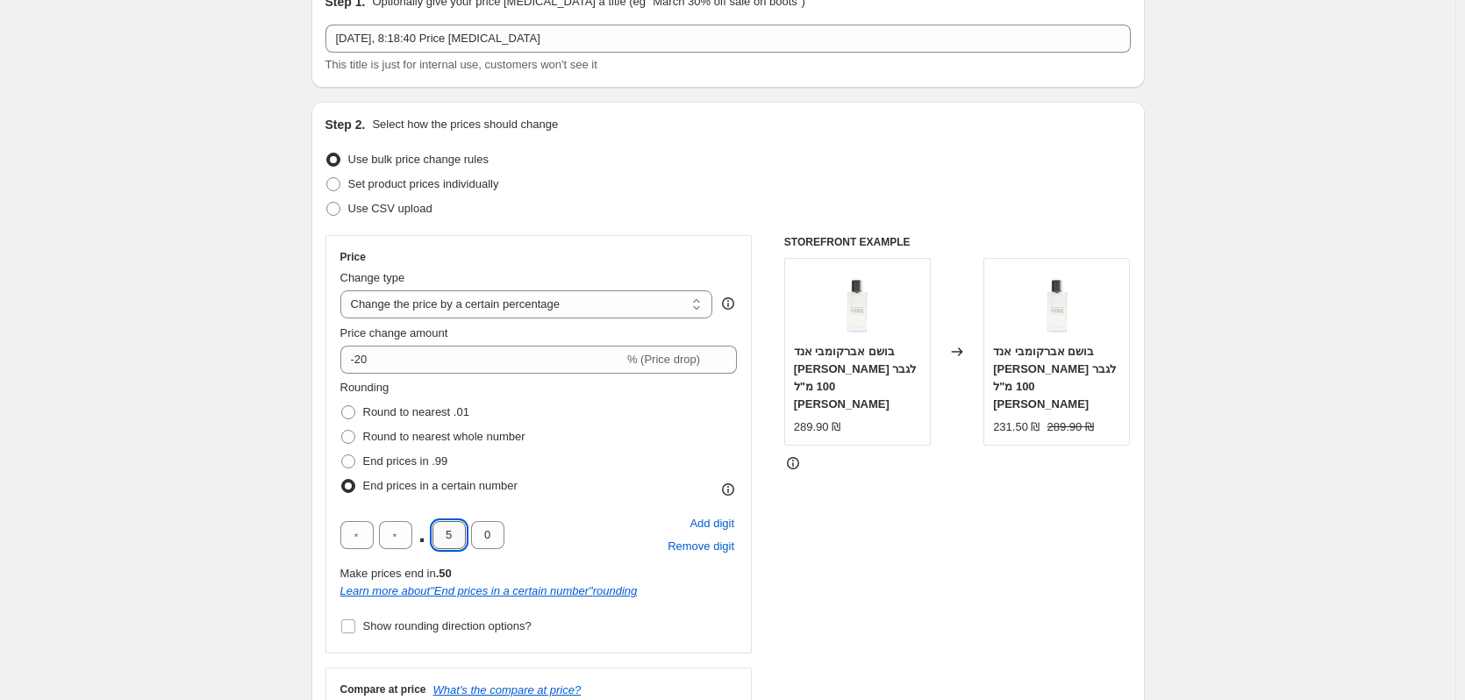
click at [447, 532] on input "5" at bounding box center [449, 535] width 33 height 28
type input "9"
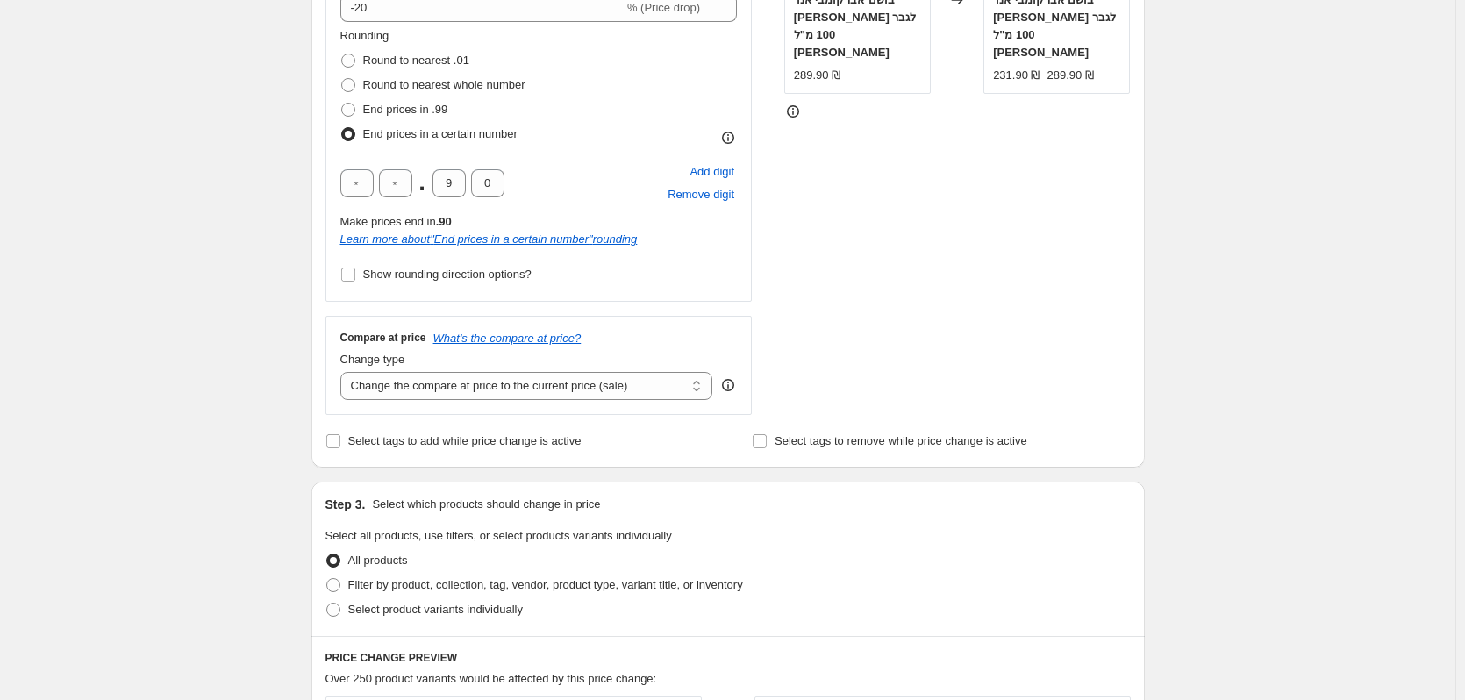
scroll to position [526, 0]
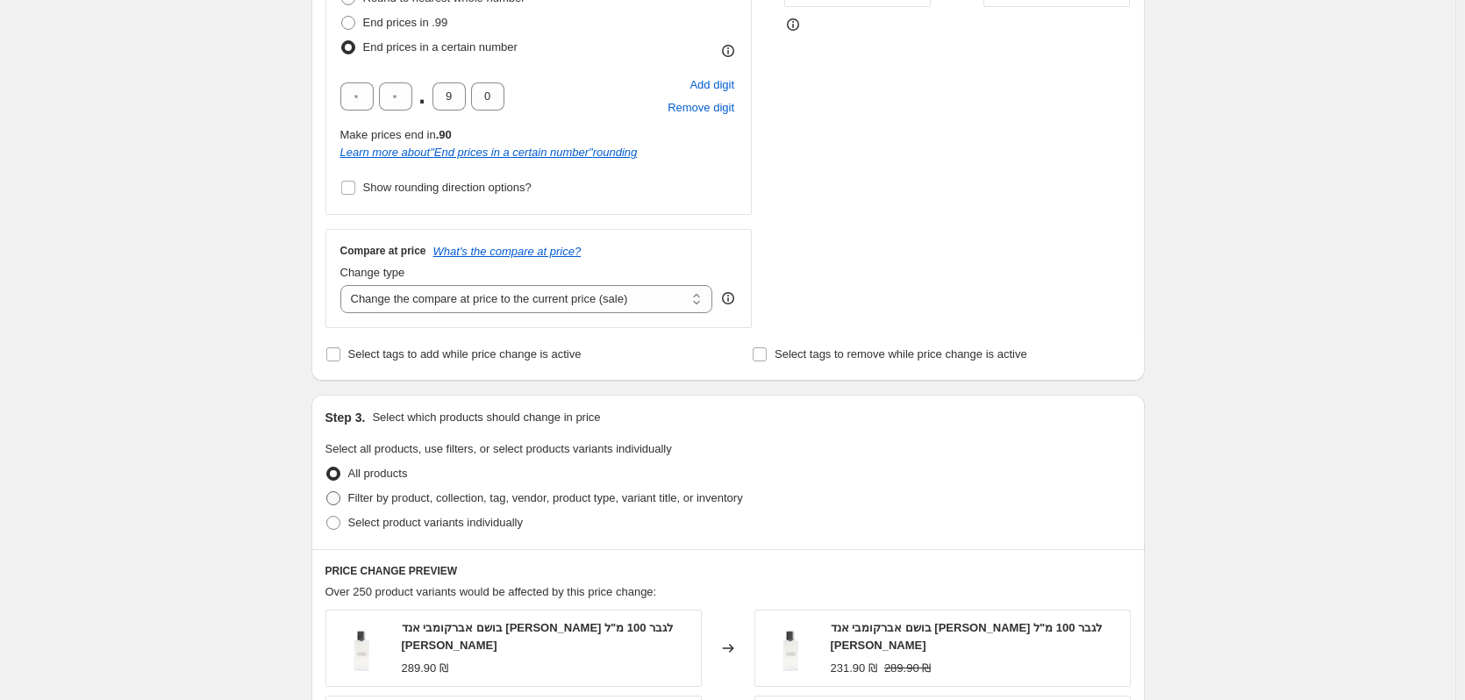
click at [610, 499] on span "Filter by product, collection, tag, vendor, product type, variant title, or inv…" at bounding box center [545, 497] width 395 height 13
click at [327, 492] on input "Filter by product, collection, tag, vendor, product type, variant title, or inv…" at bounding box center [326, 491] width 1 height 1
radio input "true"
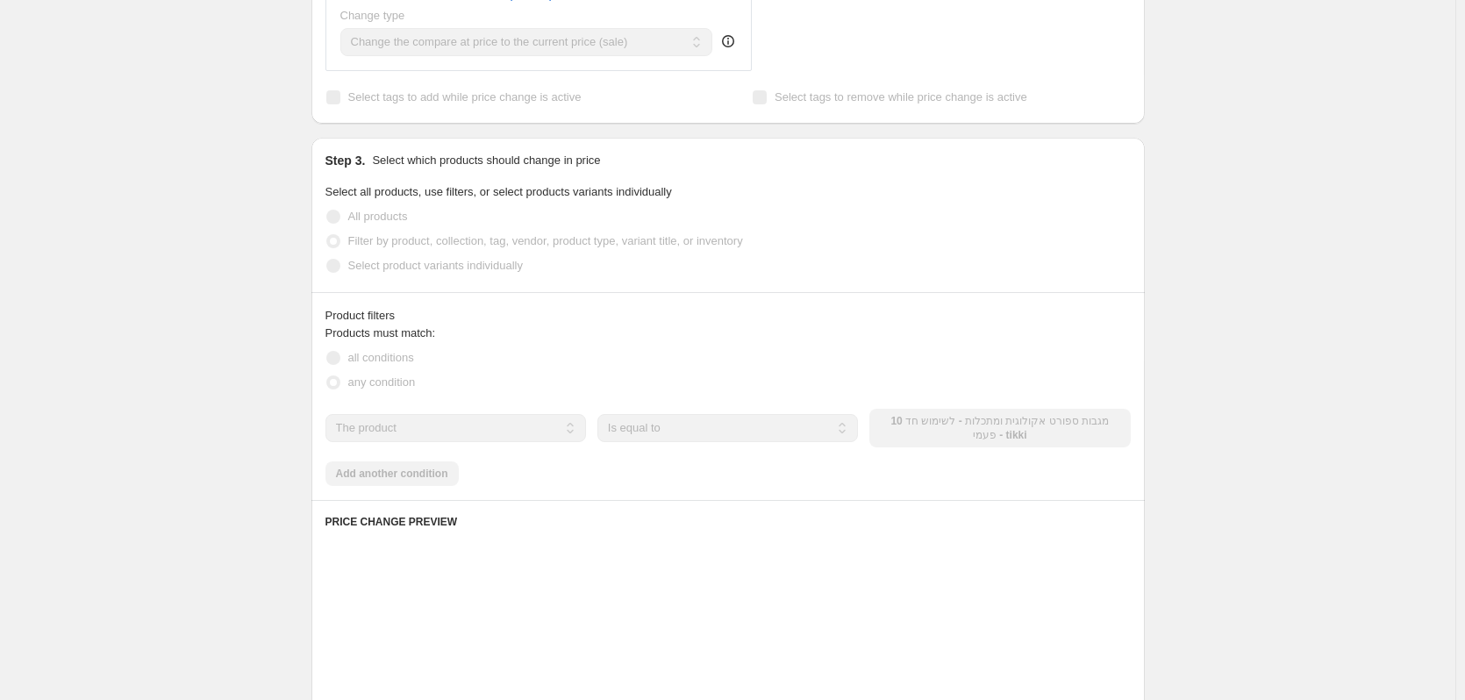
scroll to position [790, 0]
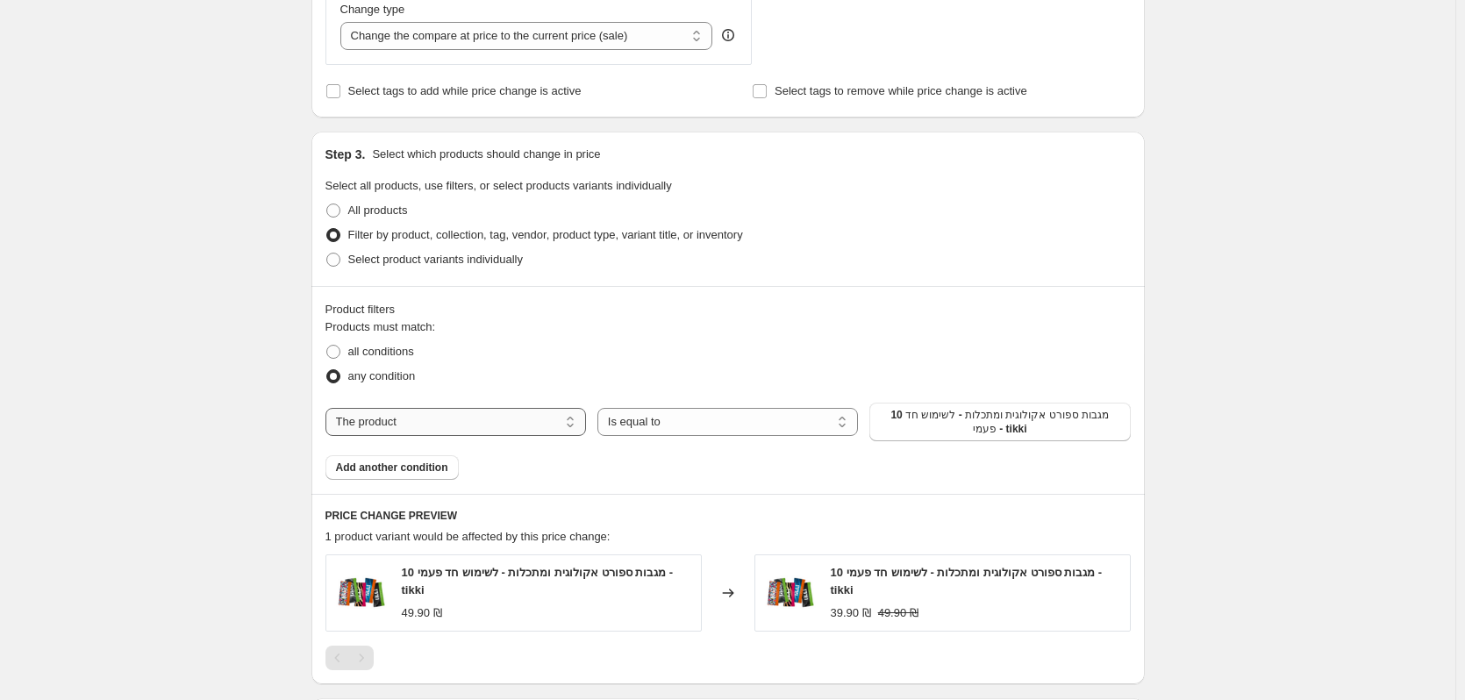
click at [513, 427] on select "The product The product's collection The product's tag The product's vendor The…" at bounding box center [456, 422] width 261 height 28
select select "vendor"
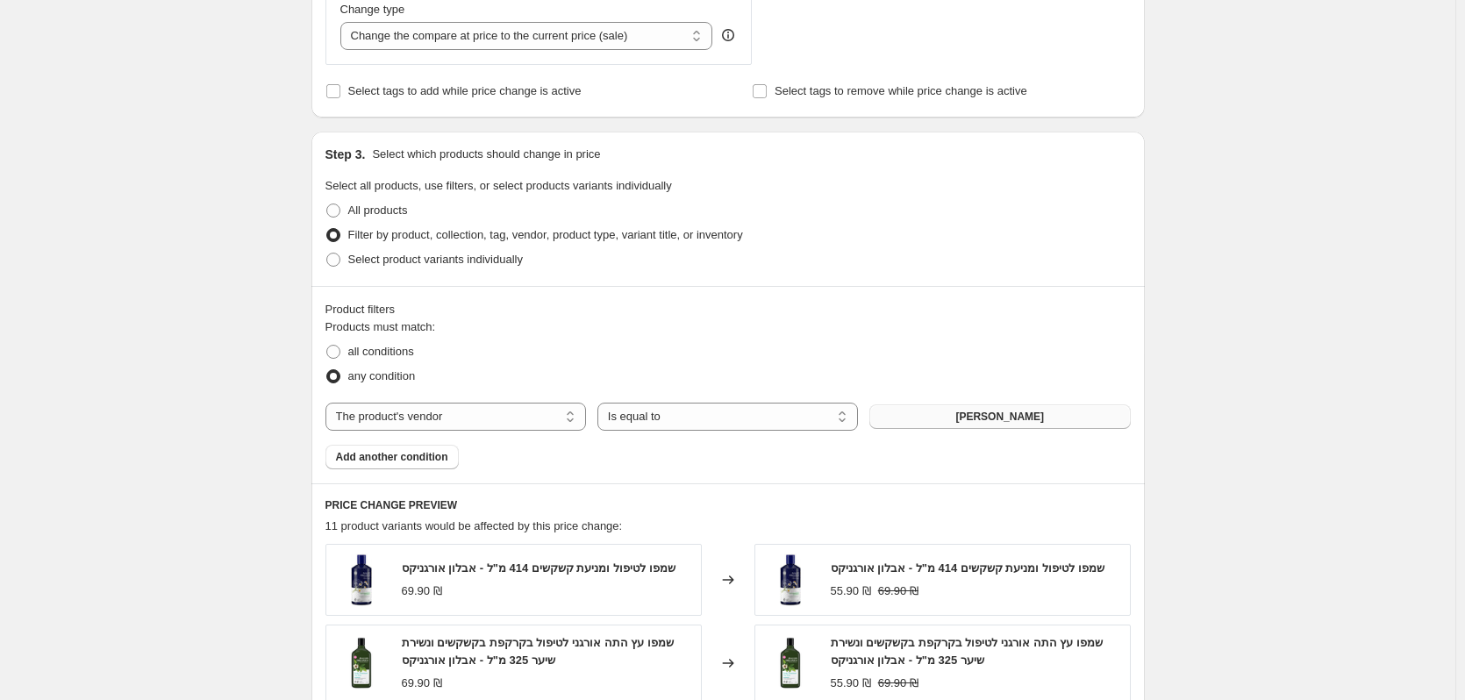
click at [1035, 424] on span "אבלון אורגניקס" at bounding box center [999, 417] width 89 height 14
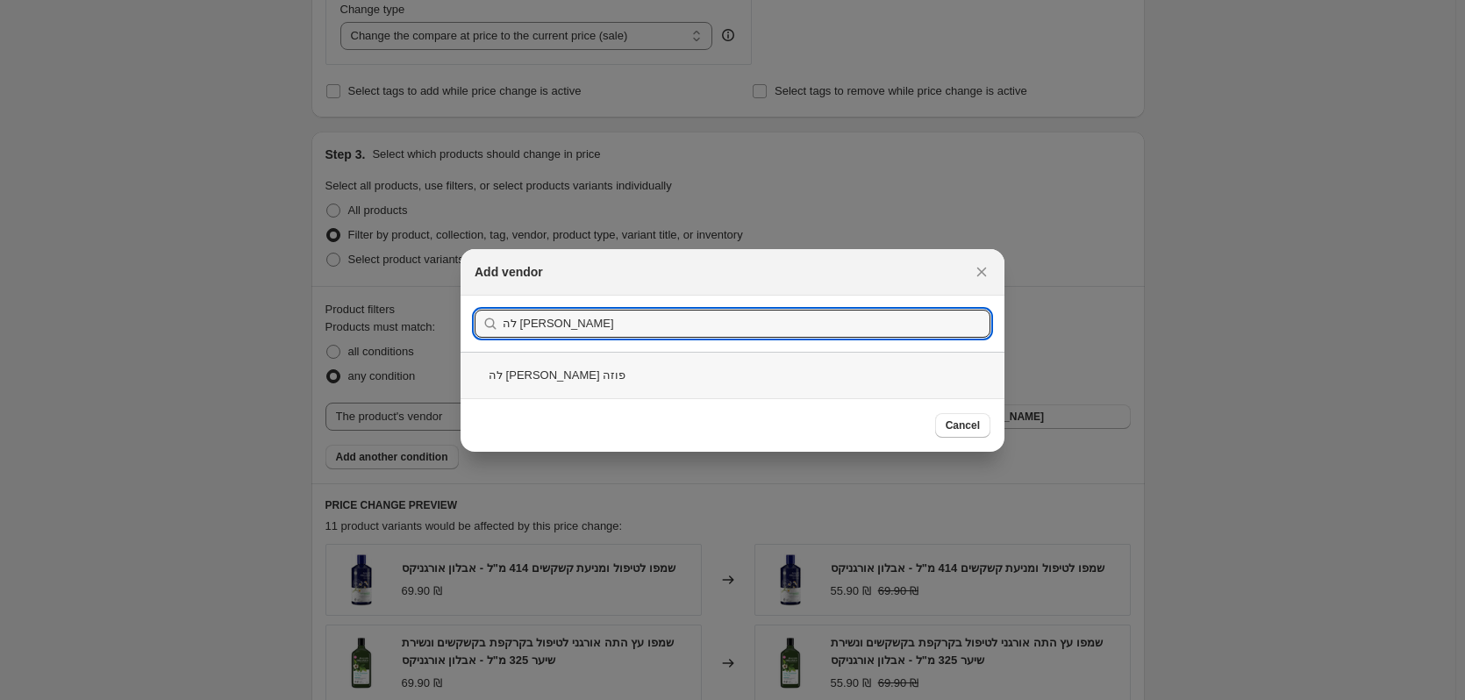
type input "לה רוש"
click at [568, 380] on div "לה [PERSON_NAME] פוזה" at bounding box center [733, 375] width 544 height 47
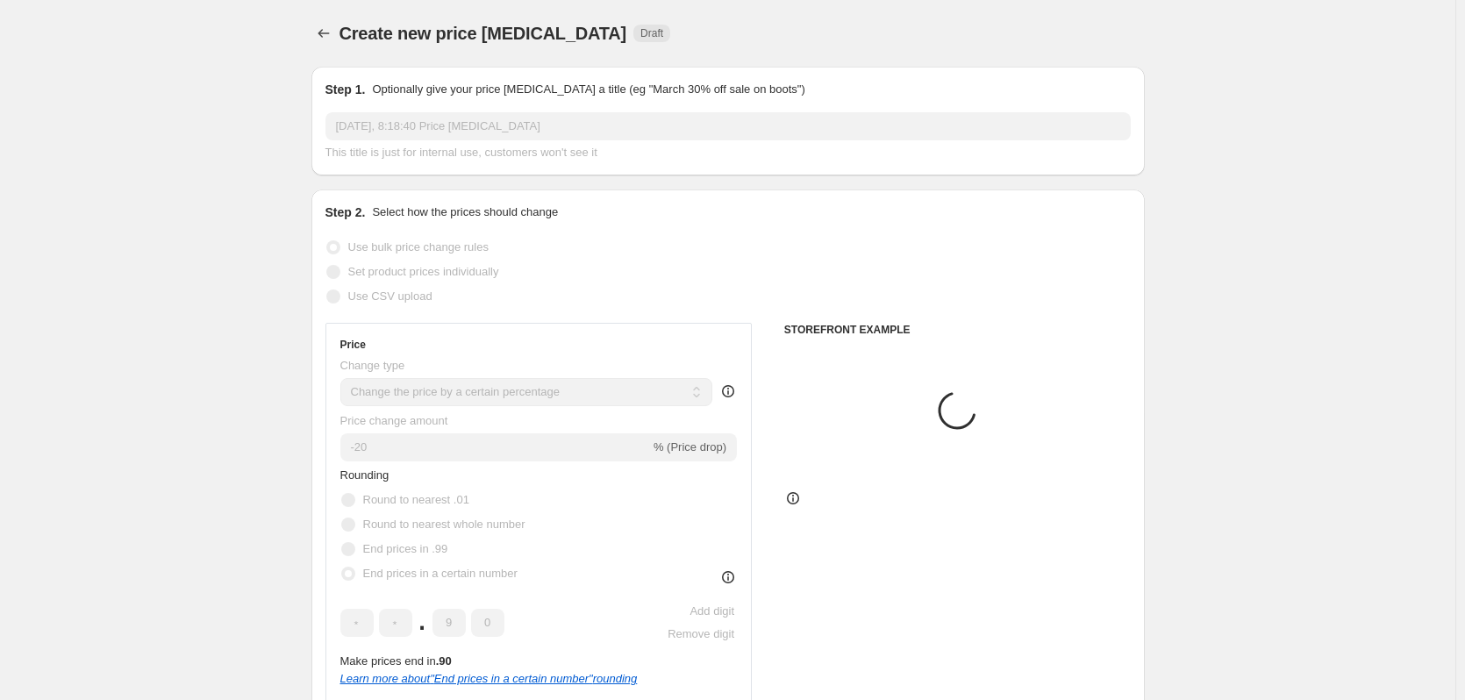
scroll to position [790, 0]
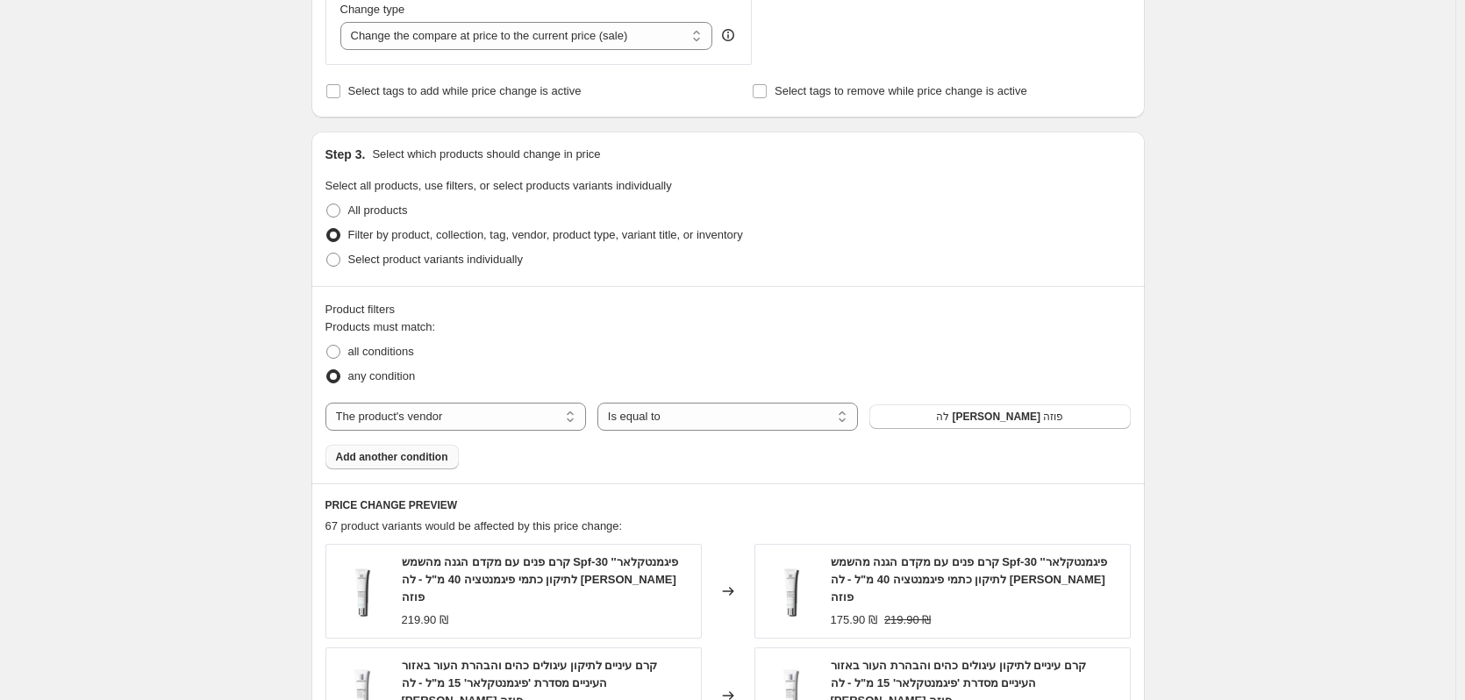
click at [417, 468] on button "Add another condition" at bounding box center [392, 457] width 133 height 25
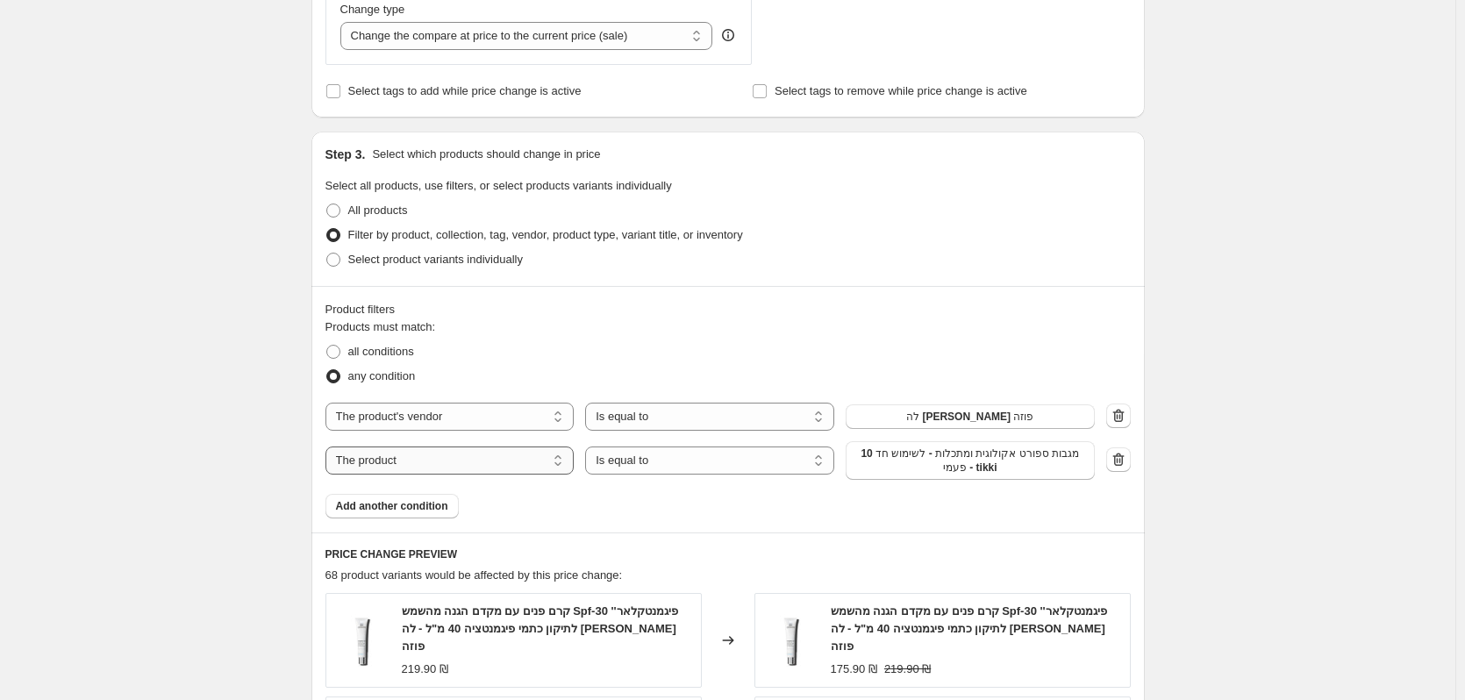
click at [378, 465] on select "The product The product's collection The product's tag The product's vendor The…" at bounding box center [450, 461] width 249 height 28
select select "vendor"
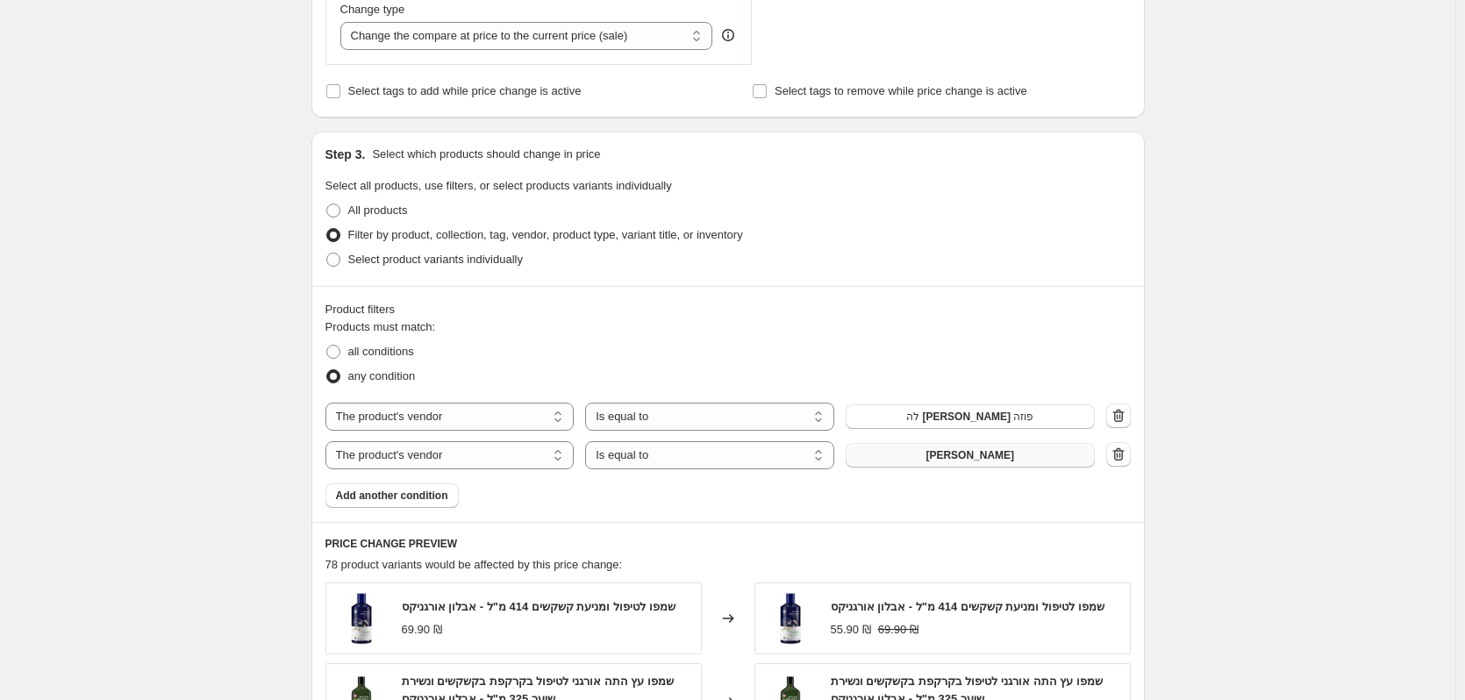
click at [991, 460] on span "אבלון אורגניקס" at bounding box center [970, 455] width 89 height 14
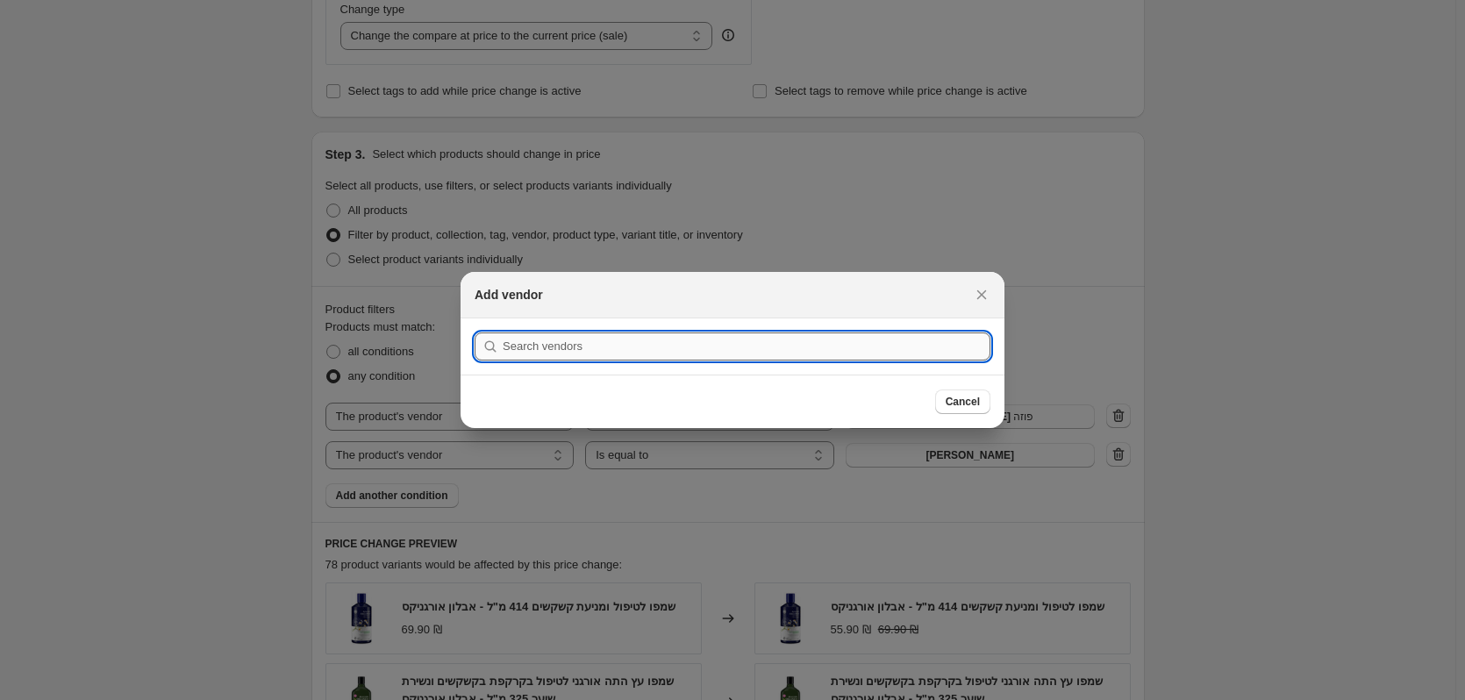
click at [798, 347] on input ":r2p:" at bounding box center [747, 347] width 488 height 28
type input "כריסטינה"
click at [475, 318] on button "Submit" at bounding box center [500, 327] width 50 height 18
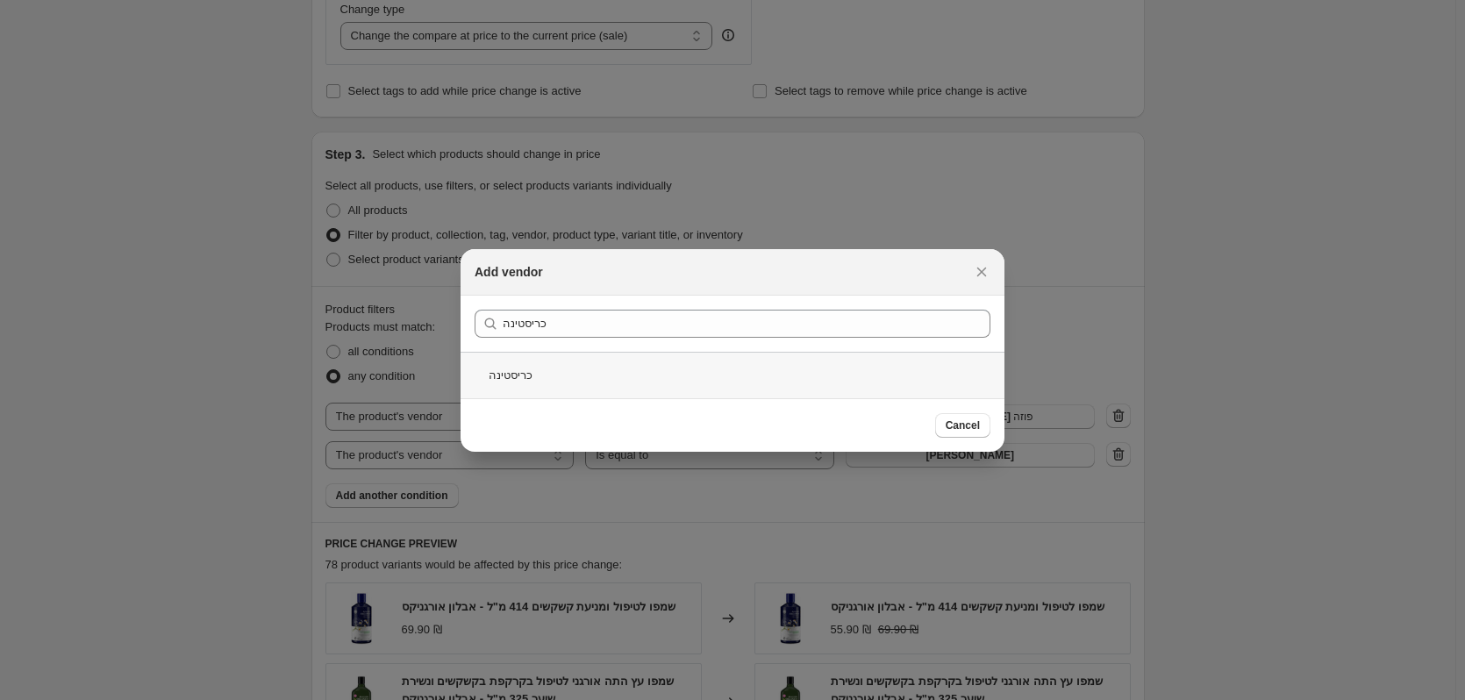
click at [593, 366] on div "כריסטינה" at bounding box center [733, 375] width 544 height 47
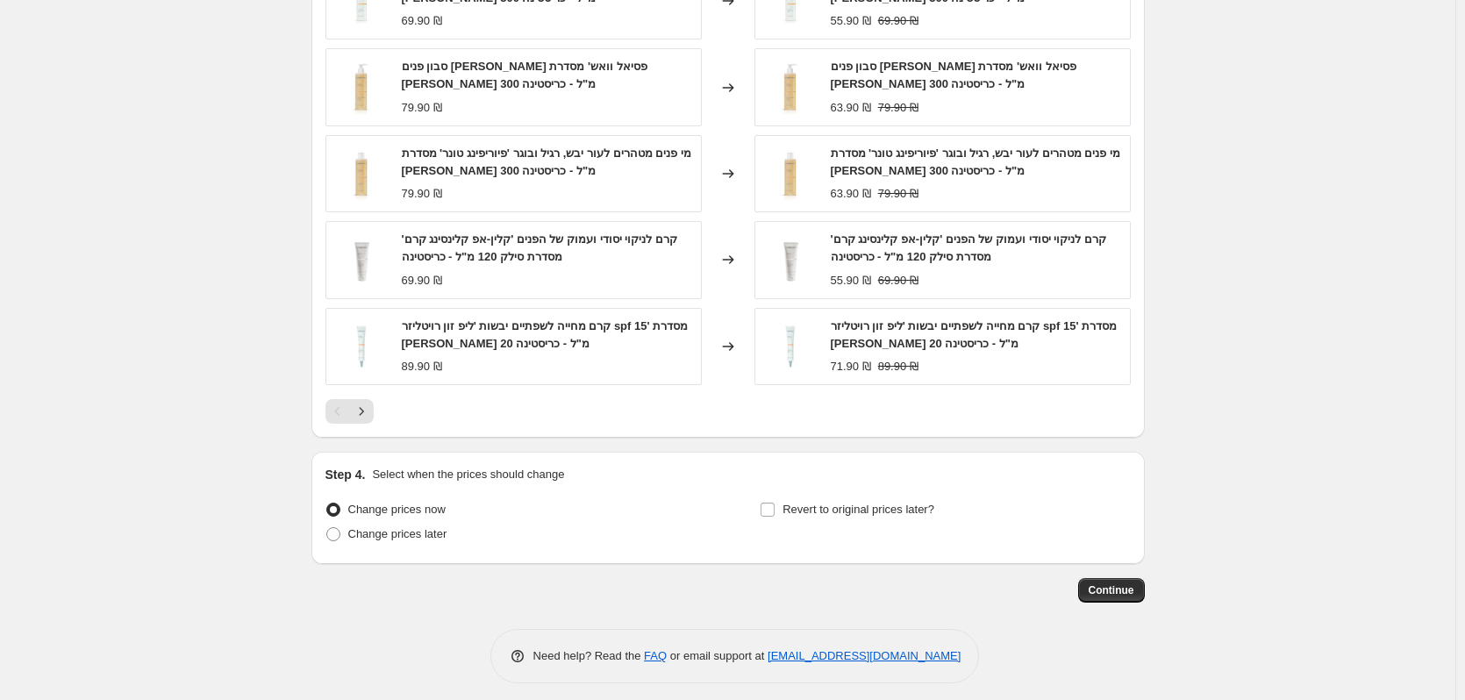
scroll to position [1421, 0]
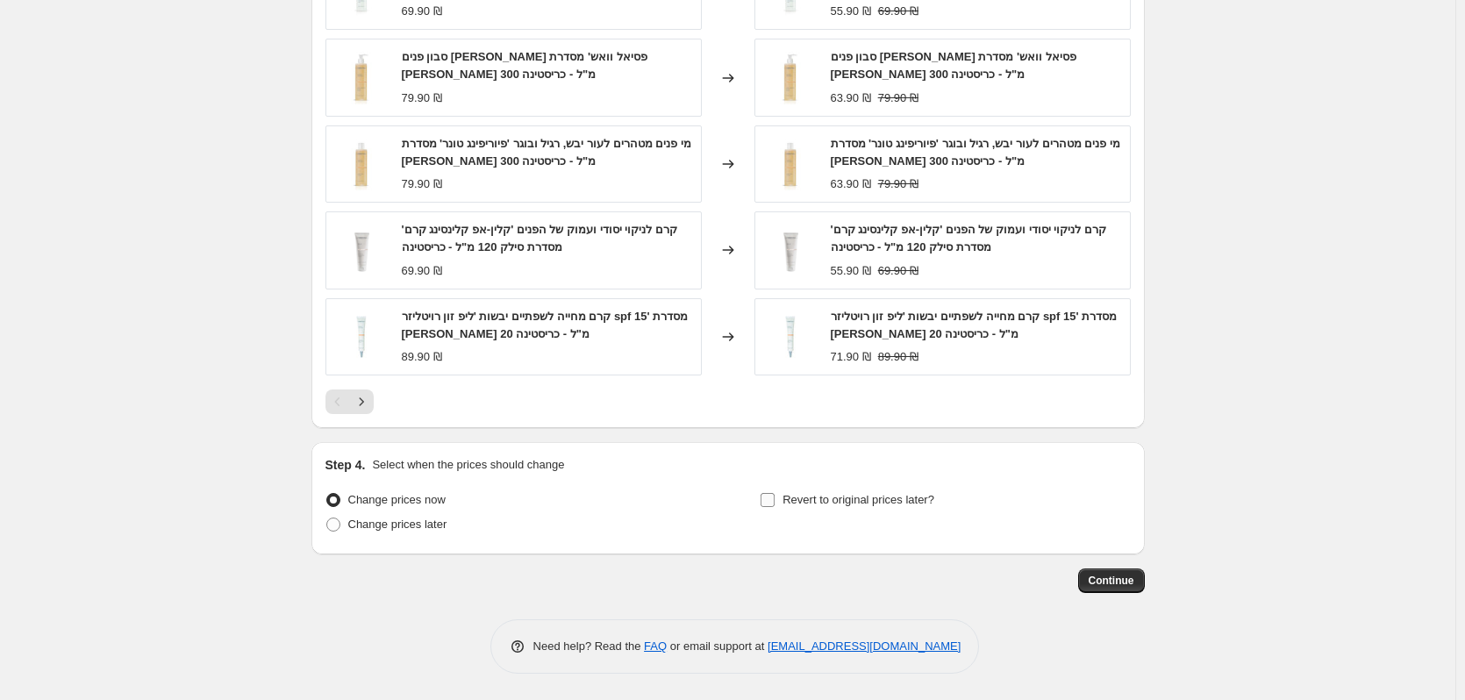
click at [813, 503] on span "Revert to original prices later?" at bounding box center [859, 499] width 152 height 13
click at [775, 503] on input "Revert to original prices later?" at bounding box center [768, 500] width 14 height 14
checkbox input "true"
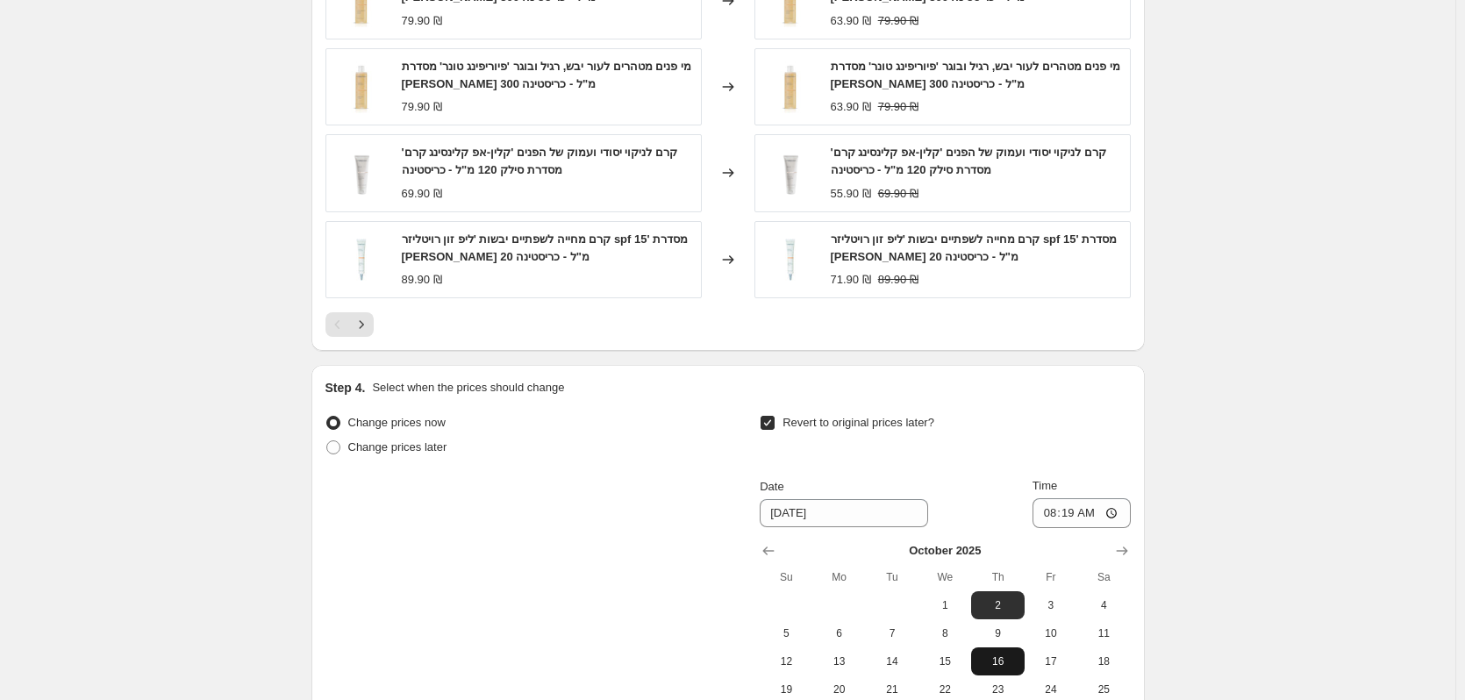
scroll to position [1596, 0]
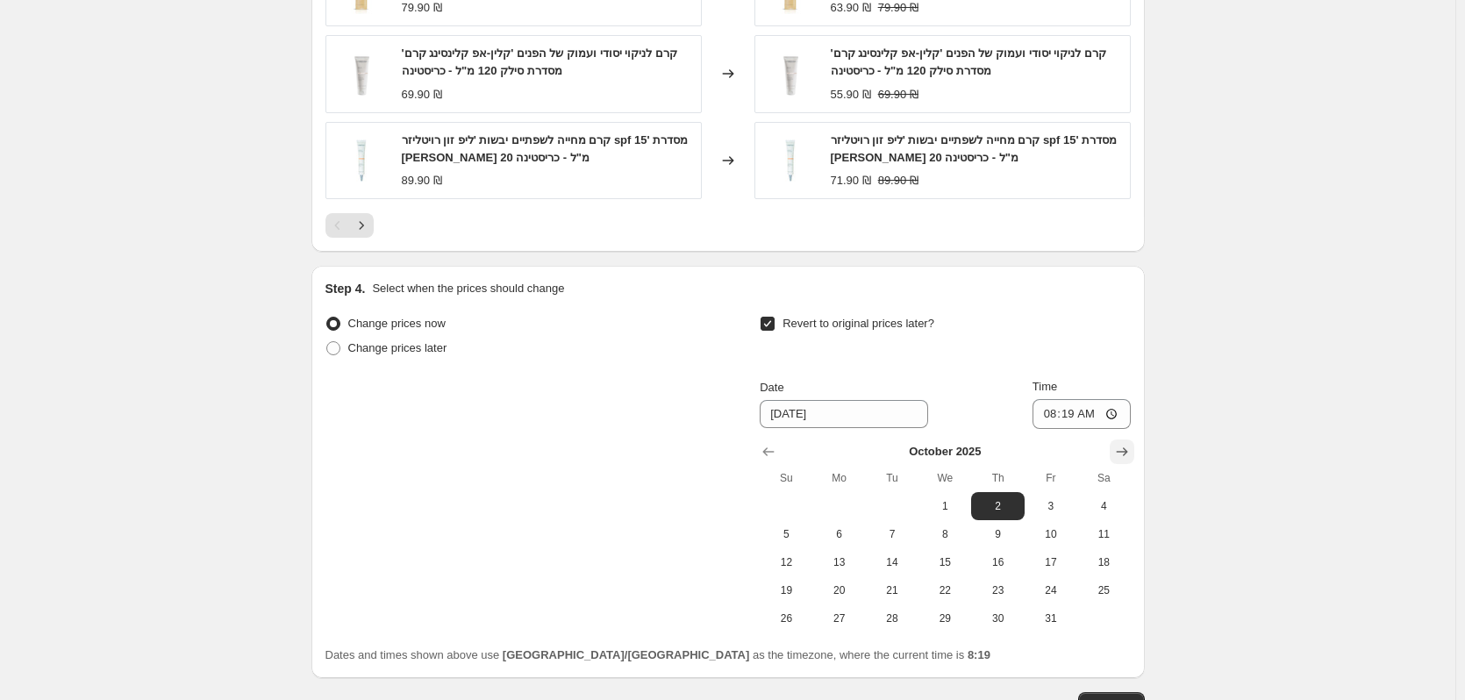
click at [1121, 449] on icon "Show next month, November 2025" at bounding box center [1122, 452] width 18 height 18
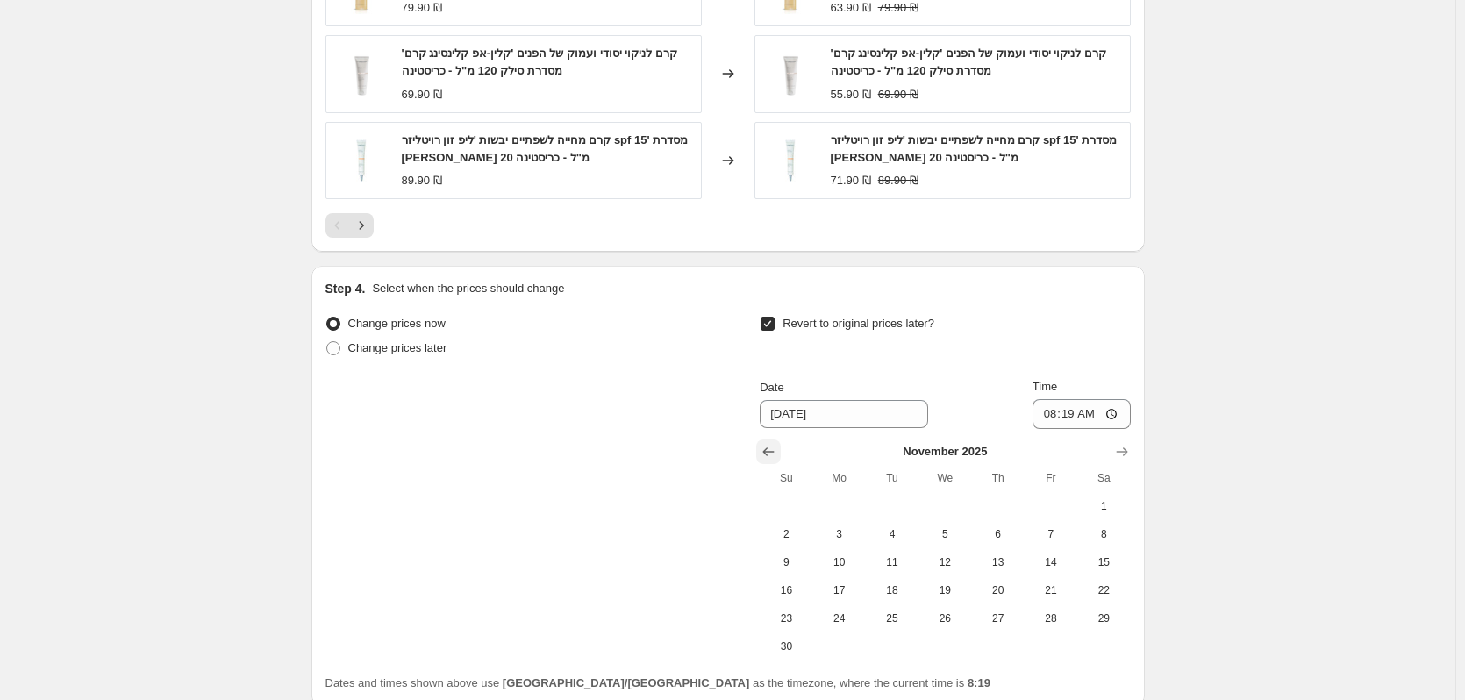
click at [761, 449] on button "Show previous month, October 2025" at bounding box center [768, 452] width 25 height 25
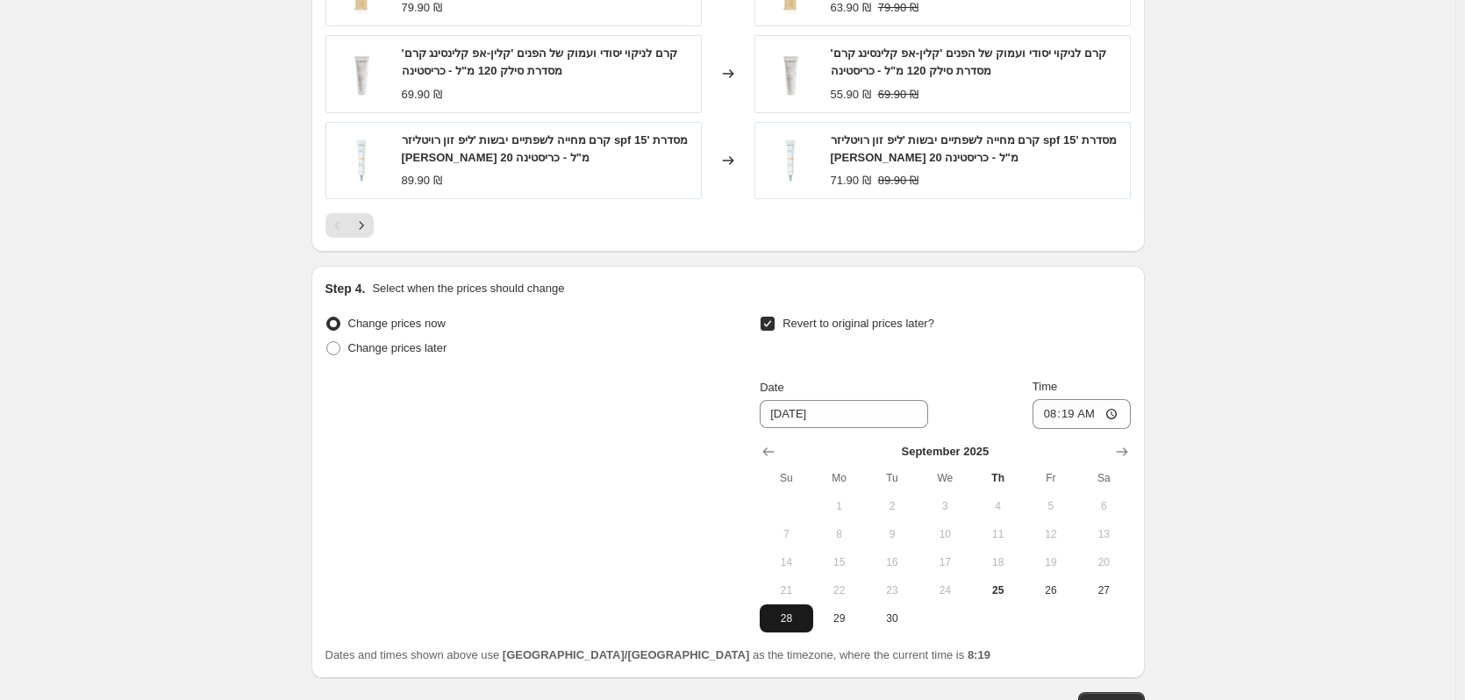
click at [791, 622] on span "28" at bounding box center [786, 619] width 39 height 14
type input "[DATE]"
click at [1091, 428] on input "08:19" at bounding box center [1082, 414] width 98 height 30
click at [1085, 421] on input "08:19" at bounding box center [1082, 414] width 98 height 30
click at [1123, 418] on input "08:19" at bounding box center [1082, 414] width 98 height 30
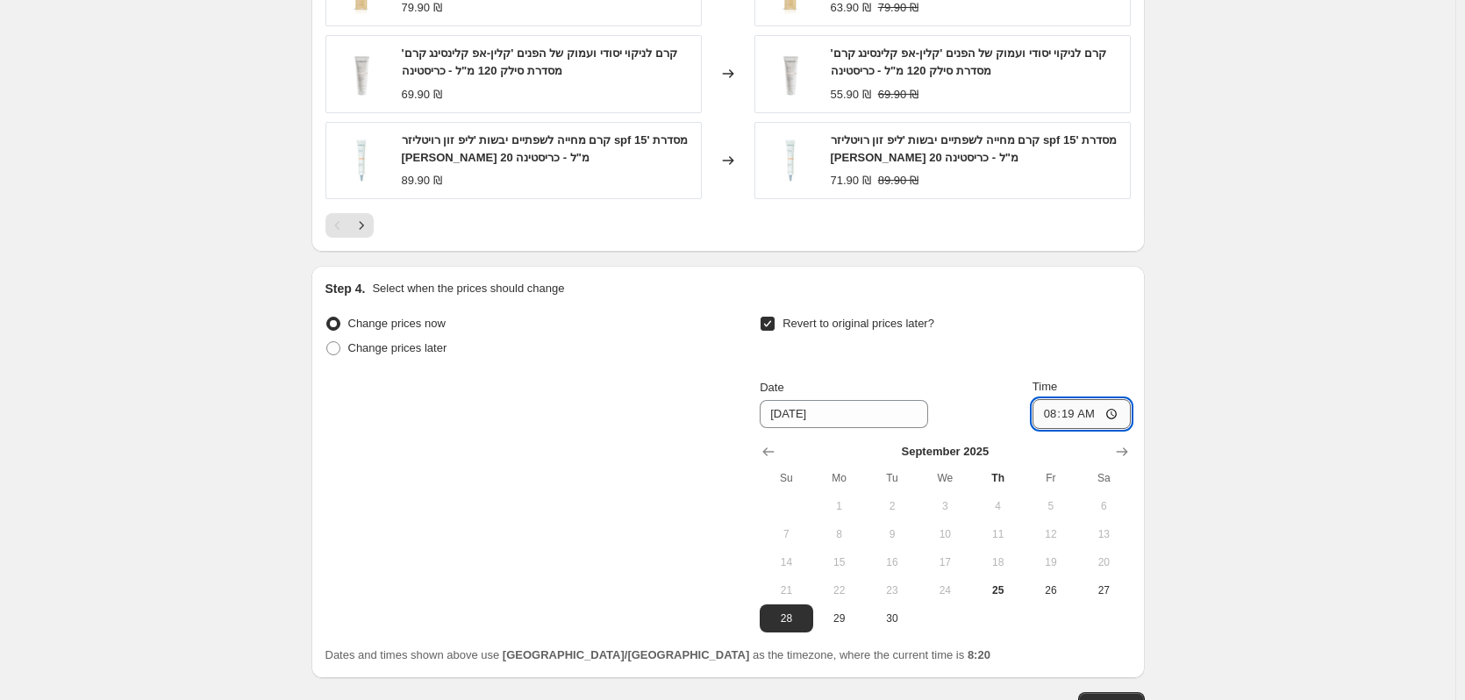
click at [1106, 418] on input "08:19" at bounding box center [1082, 414] width 98 height 30
click at [1114, 418] on input "08:19" at bounding box center [1082, 414] width 98 height 30
click at [1077, 414] on input "08:19" at bounding box center [1082, 414] width 98 height 30
type input "09:00"
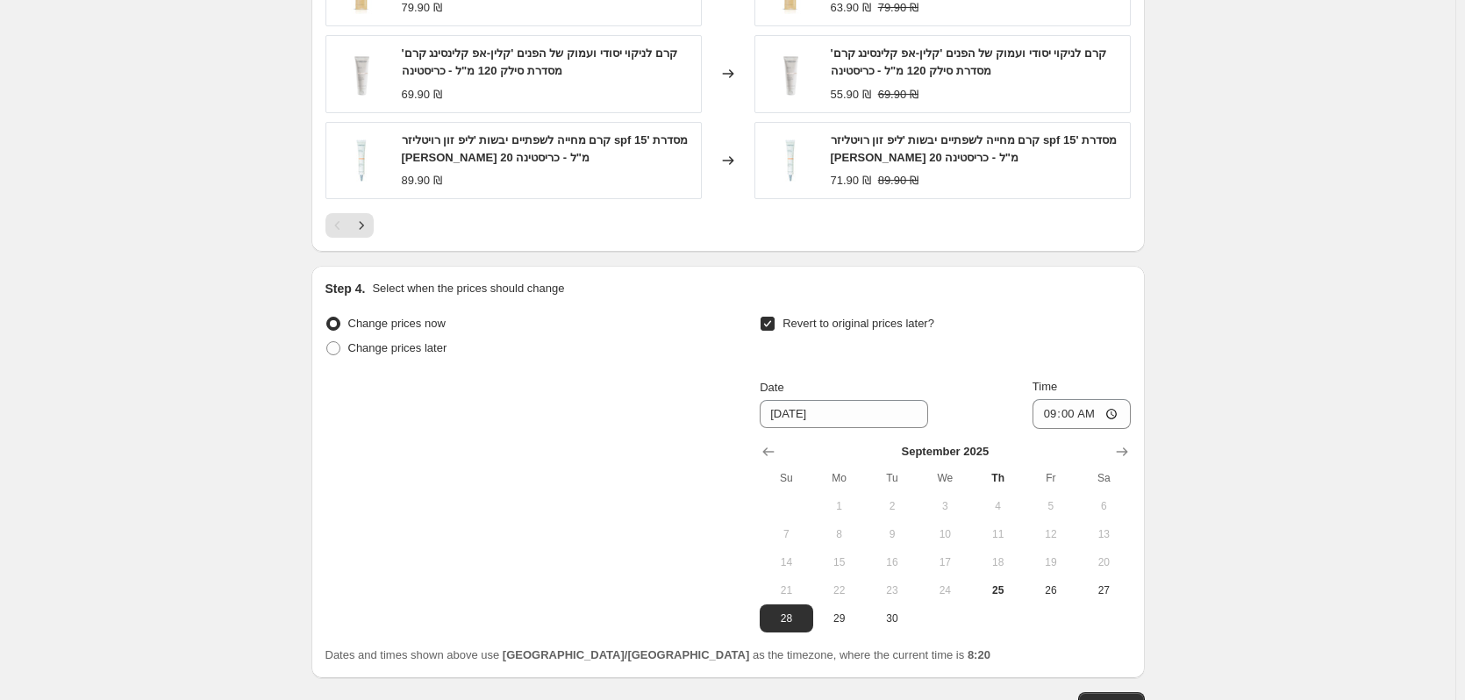
click at [1092, 364] on div "Revert to original prices later?" at bounding box center [945, 337] width 370 height 53
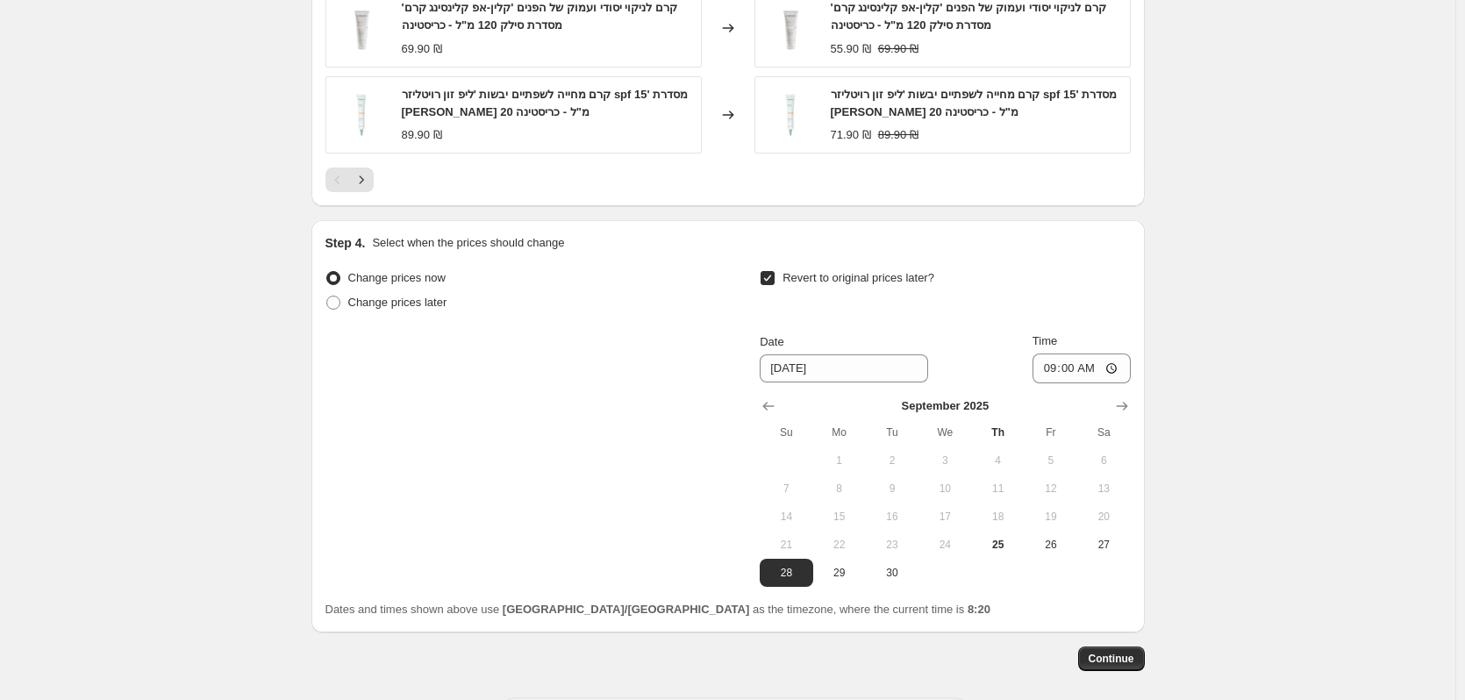
scroll to position [1684, 0]
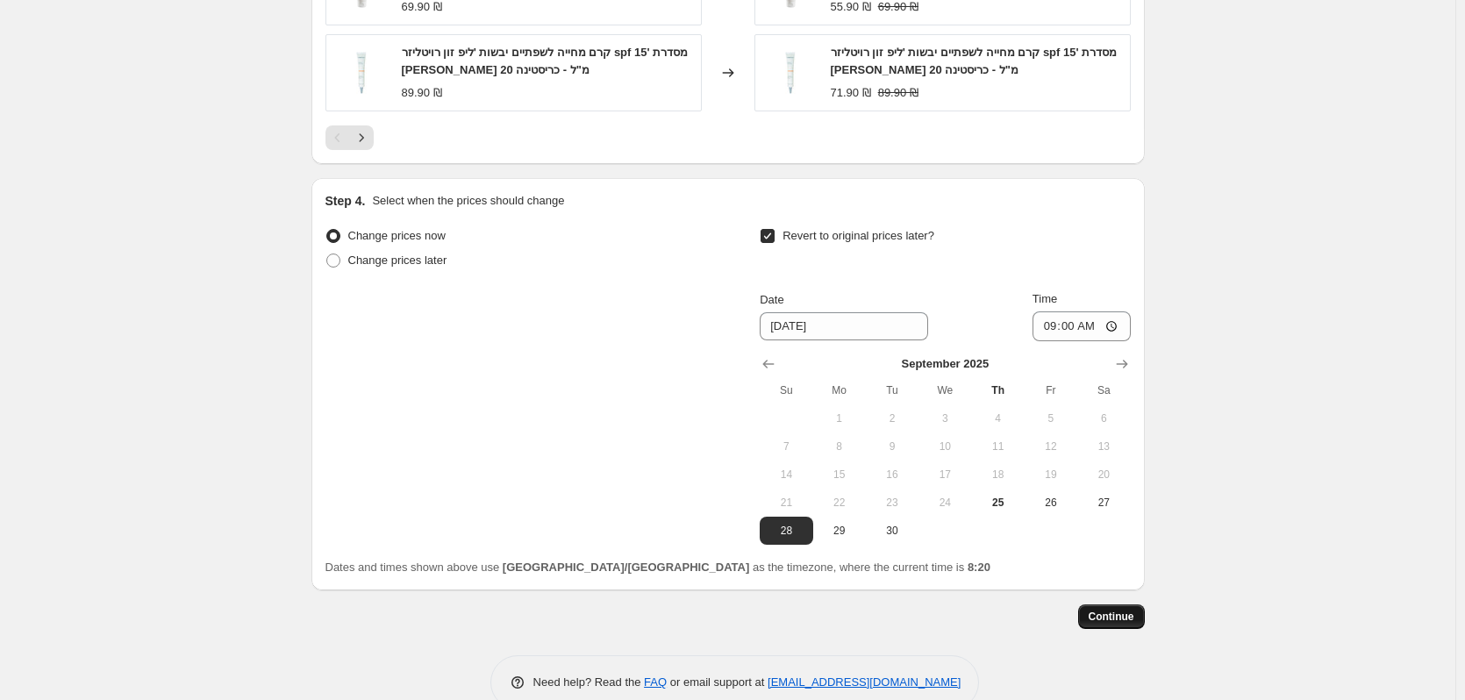
click at [1119, 618] on span "Continue" at bounding box center [1112, 617] width 46 height 14
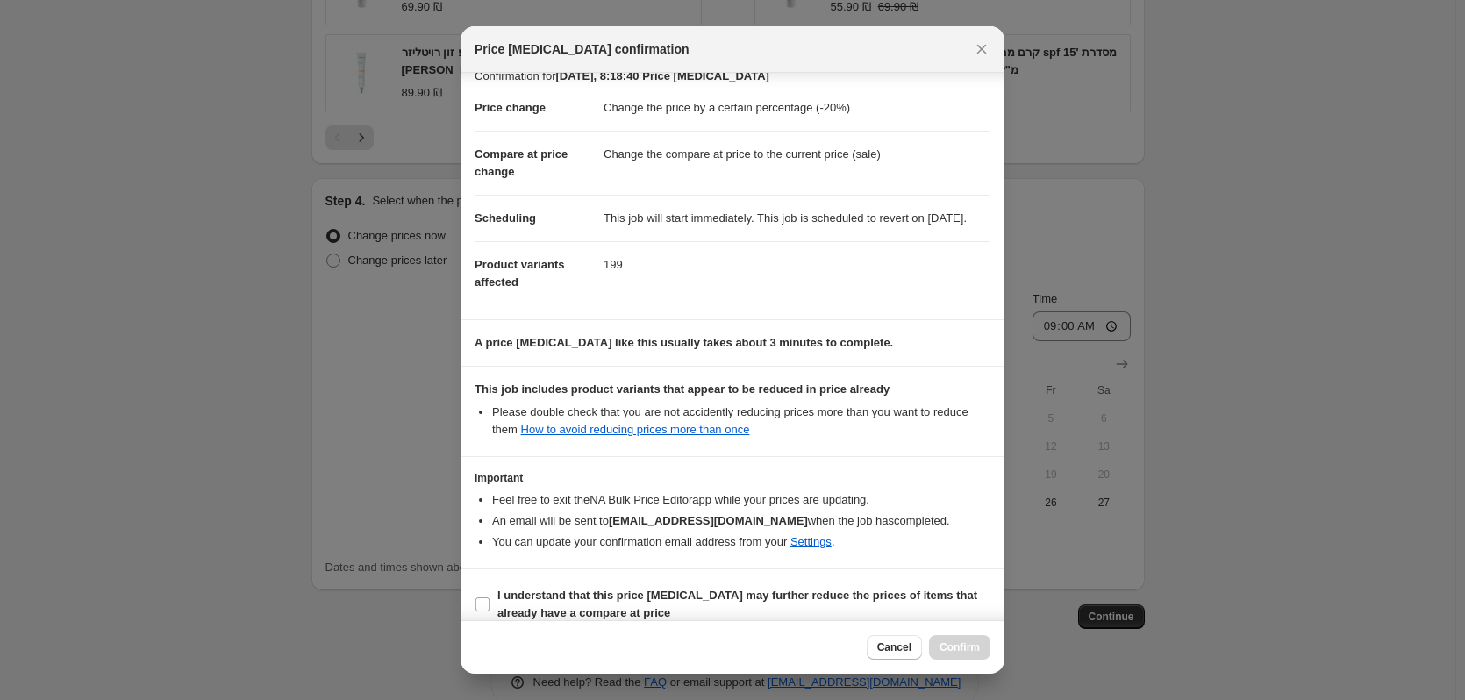
scroll to position [0, 0]
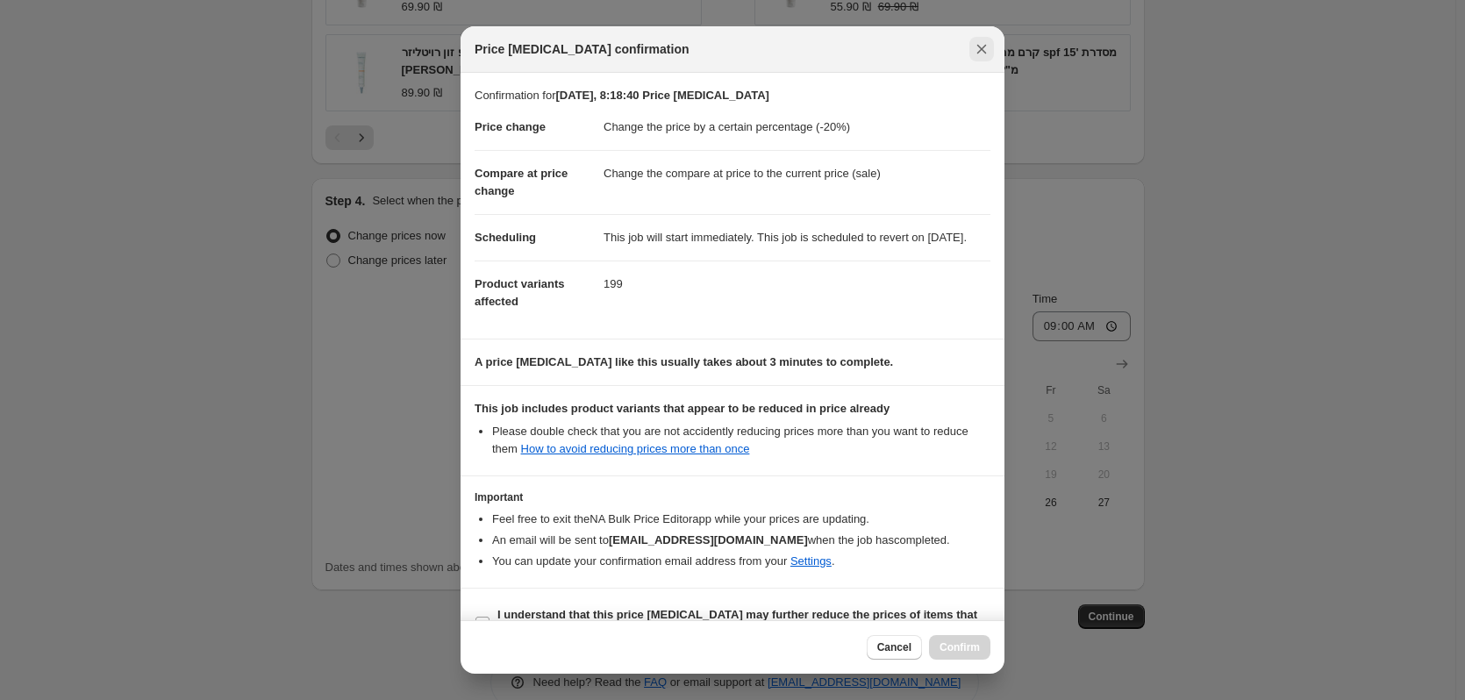
click at [984, 52] on icon "Close" at bounding box center [982, 49] width 18 height 18
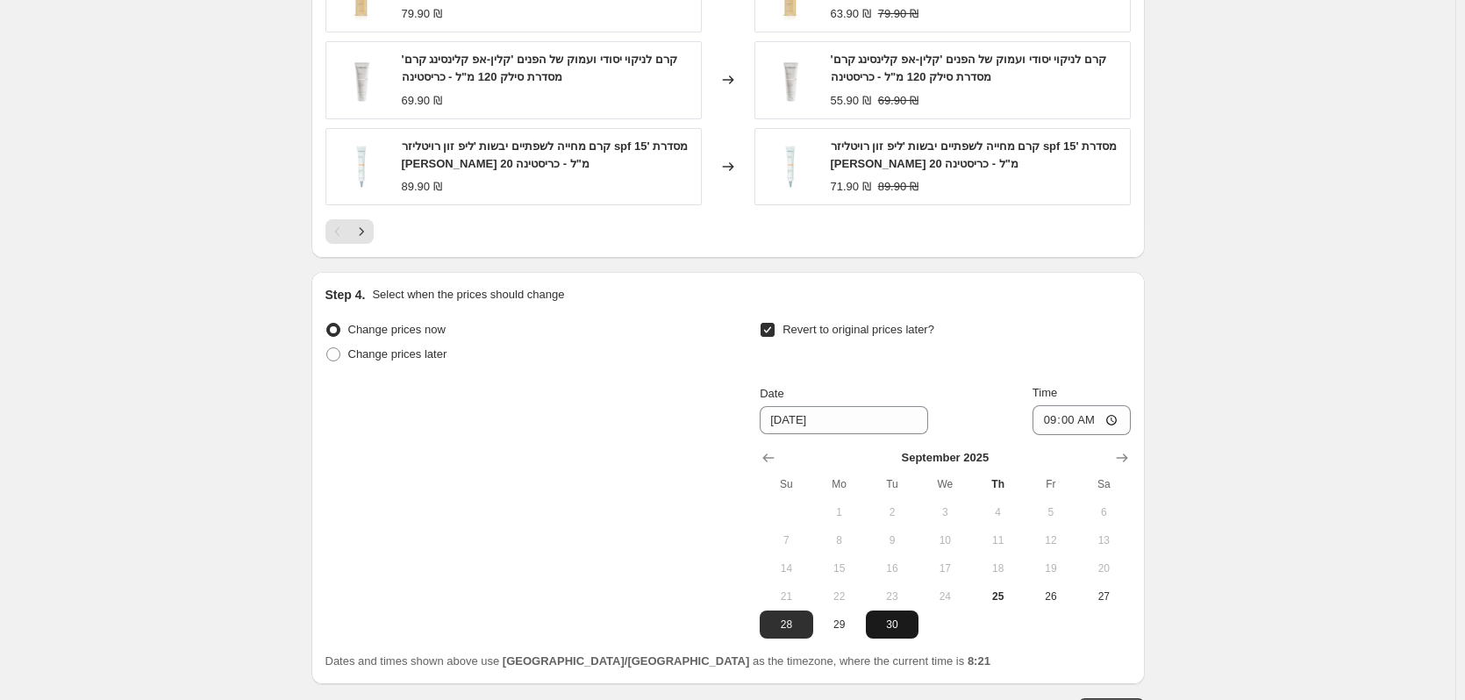
scroll to position [1684, 0]
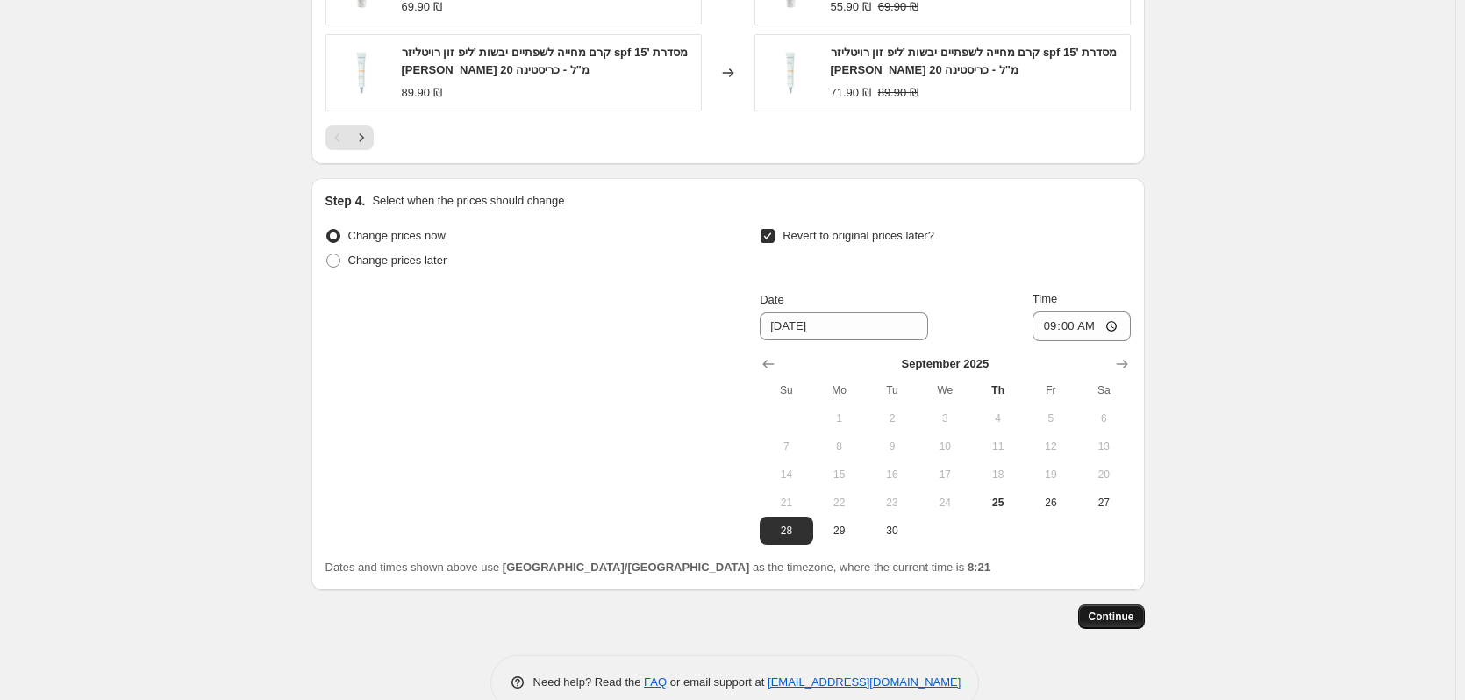
click at [1115, 620] on span "Continue" at bounding box center [1112, 617] width 46 height 14
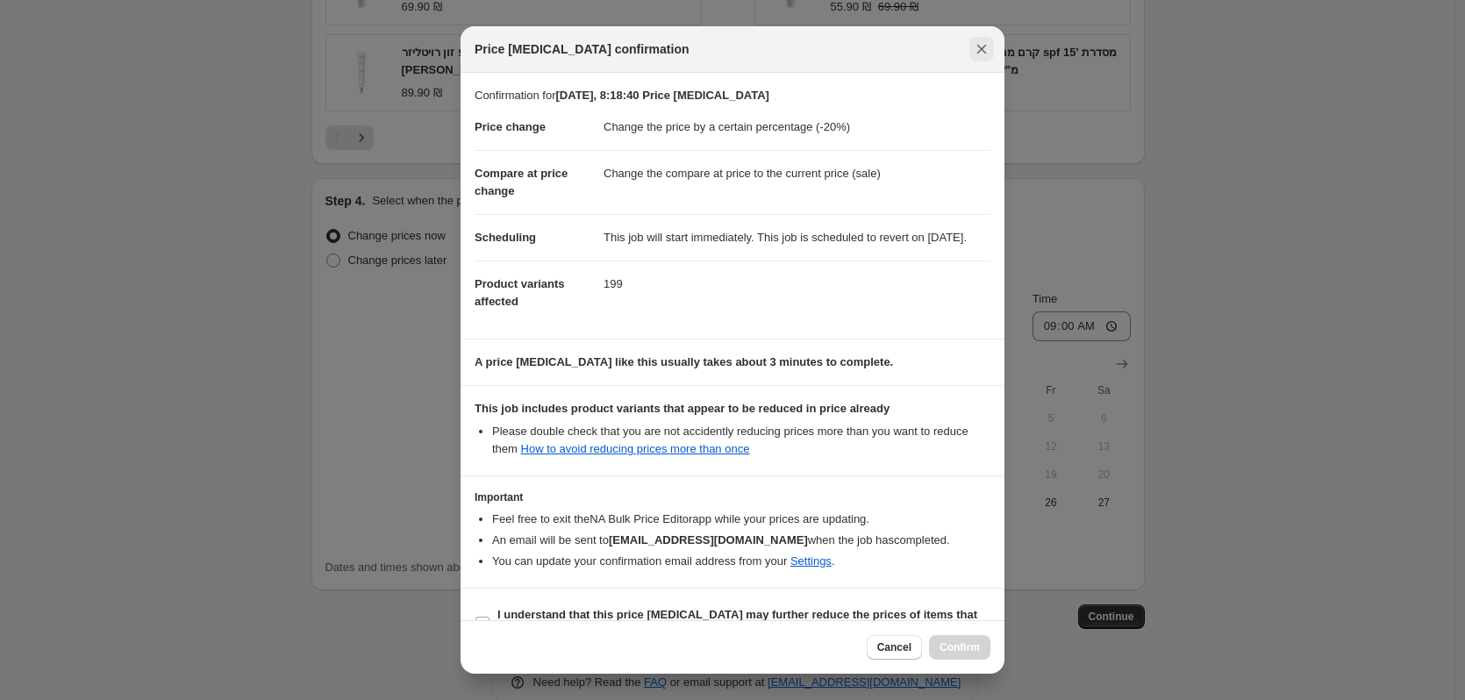
click at [991, 48] on button "Close" at bounding box center [982, 49] width 25 height 25
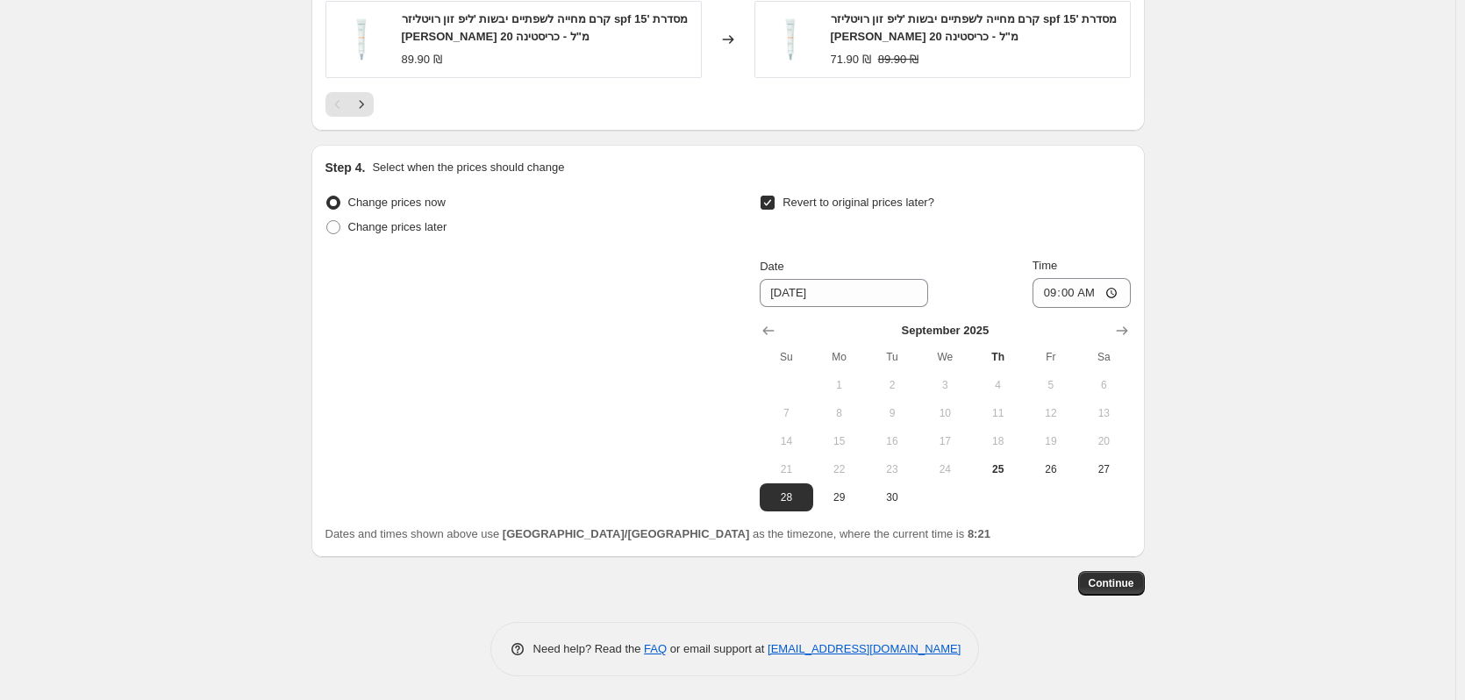
scroll to position [1721, 0]
click at [1118, 576] on span "Continue" at bounding box center [1112, 581] width 46 height 14
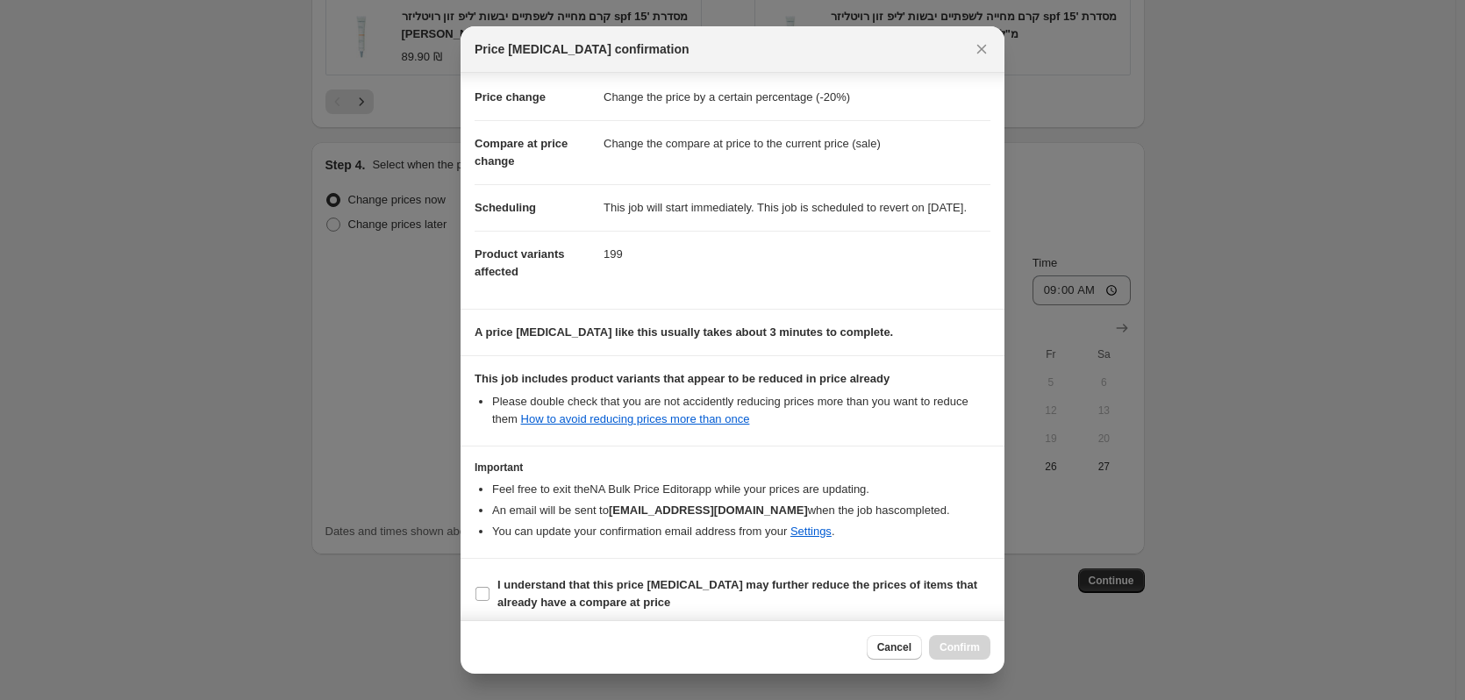
scroll to position [56, 0]
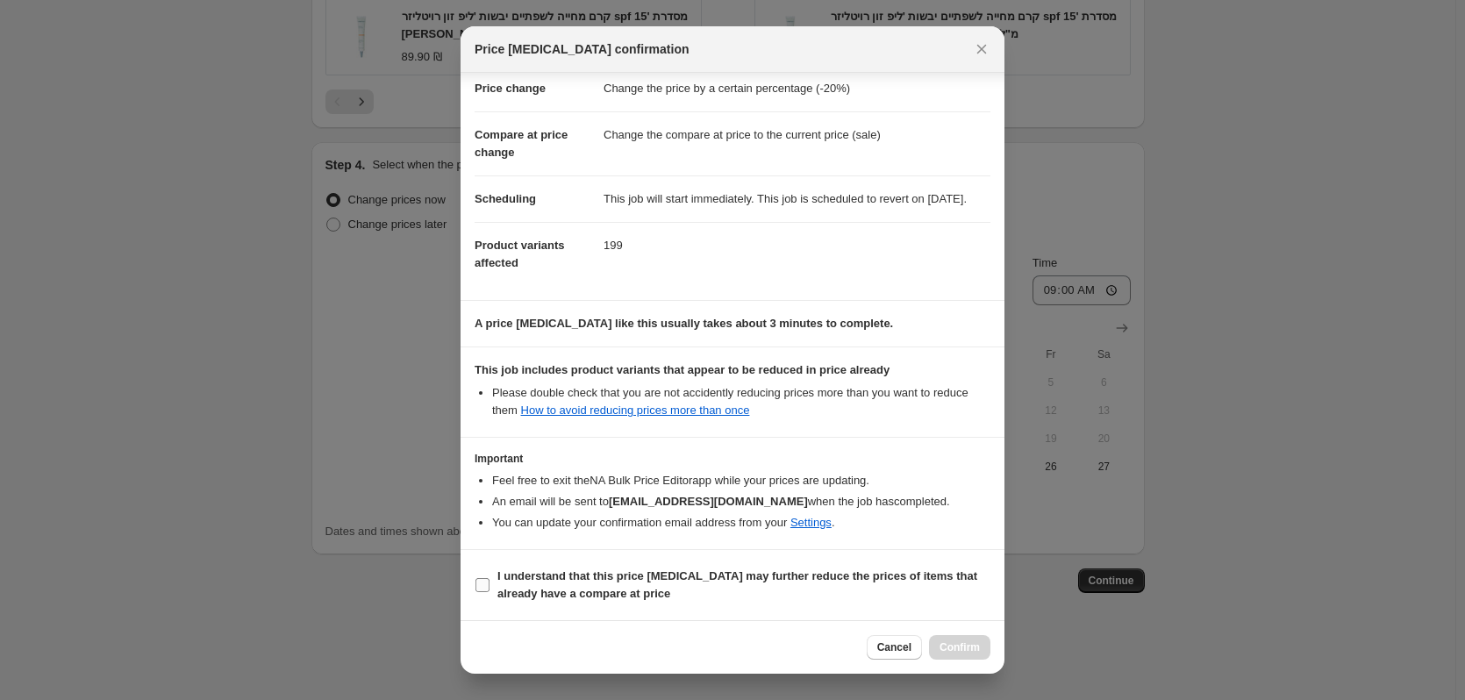
click at [769, 577] on b "I understand that this price change job may further reduce the prices of items …" at bounding box center [737, 584] width 480 height 31
click at [490, 578] on input "I understand that this price change job may further reduce the prices of items …" at bounding box center [483, 585] width 14 height 14
checkbox input "true"
click at [978, 650] on span "Confirm" at bounding box center [960, 648] width 40 height 14
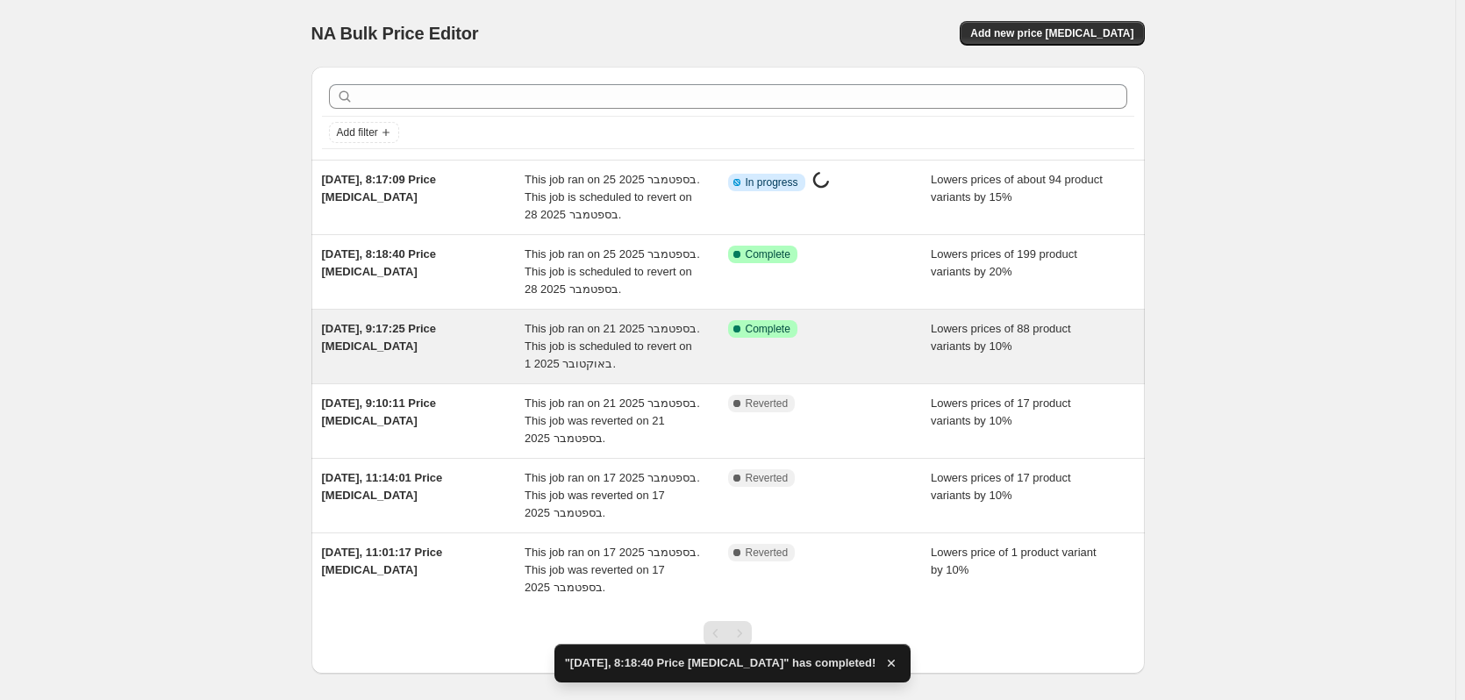
click at [437, 330] on span "[DATE], 9:17:25 Price [MEDICAL_DATA]" at bounding box center [379, 337] width 115 height 31
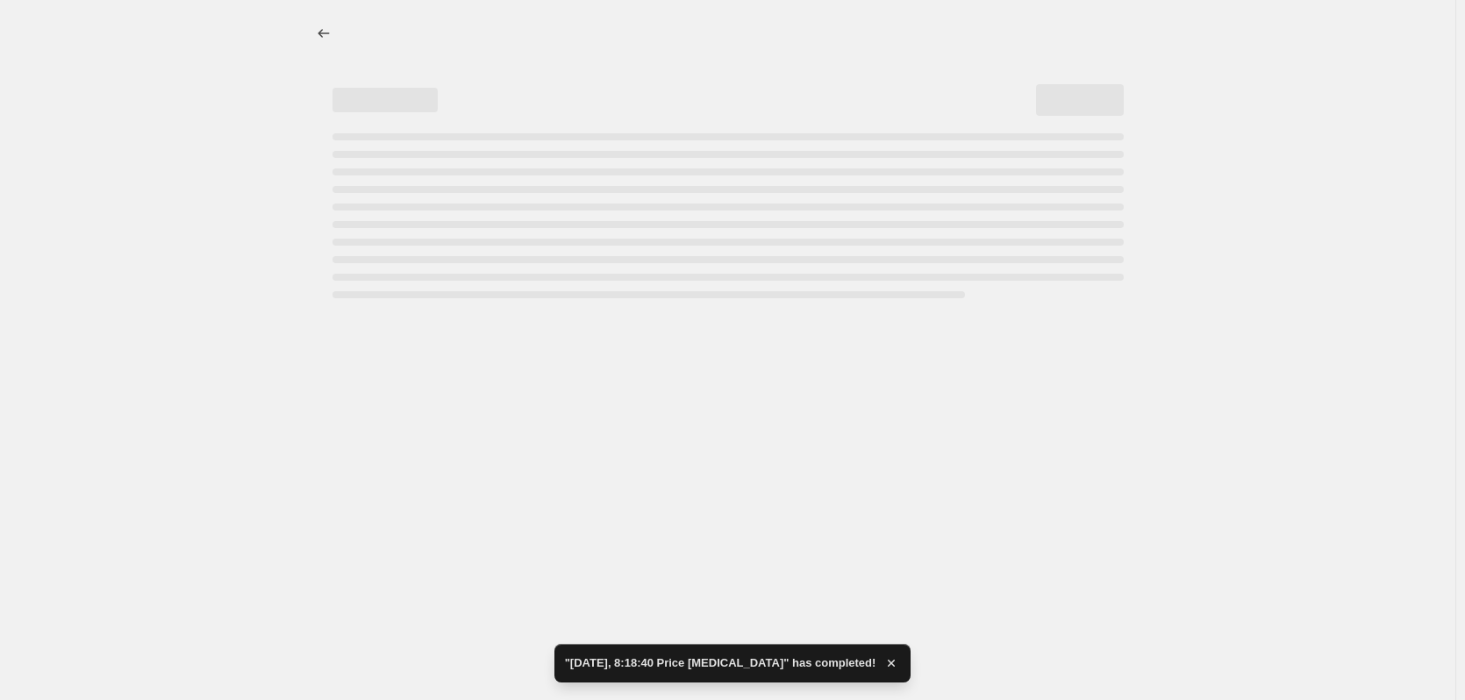
select select "percentage"
select select "vendor"
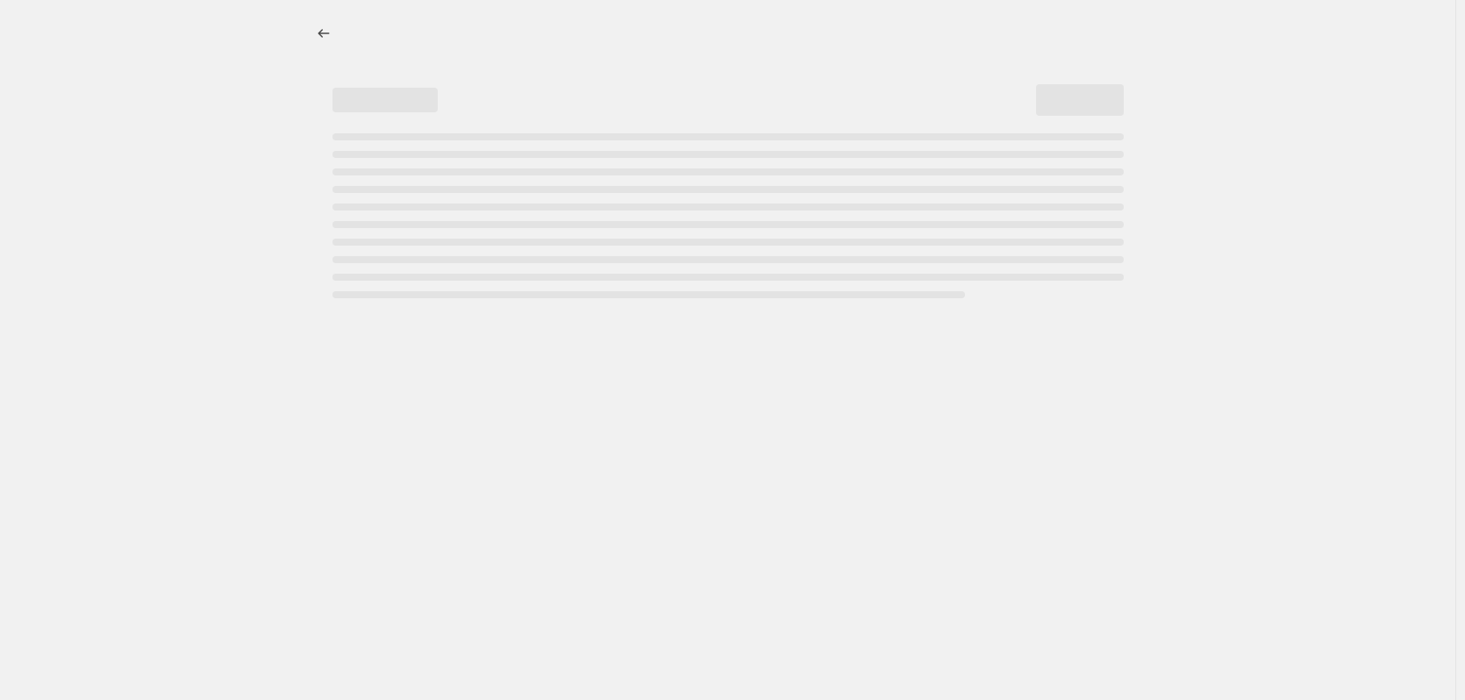
select select "percentage"
select select "vendor"
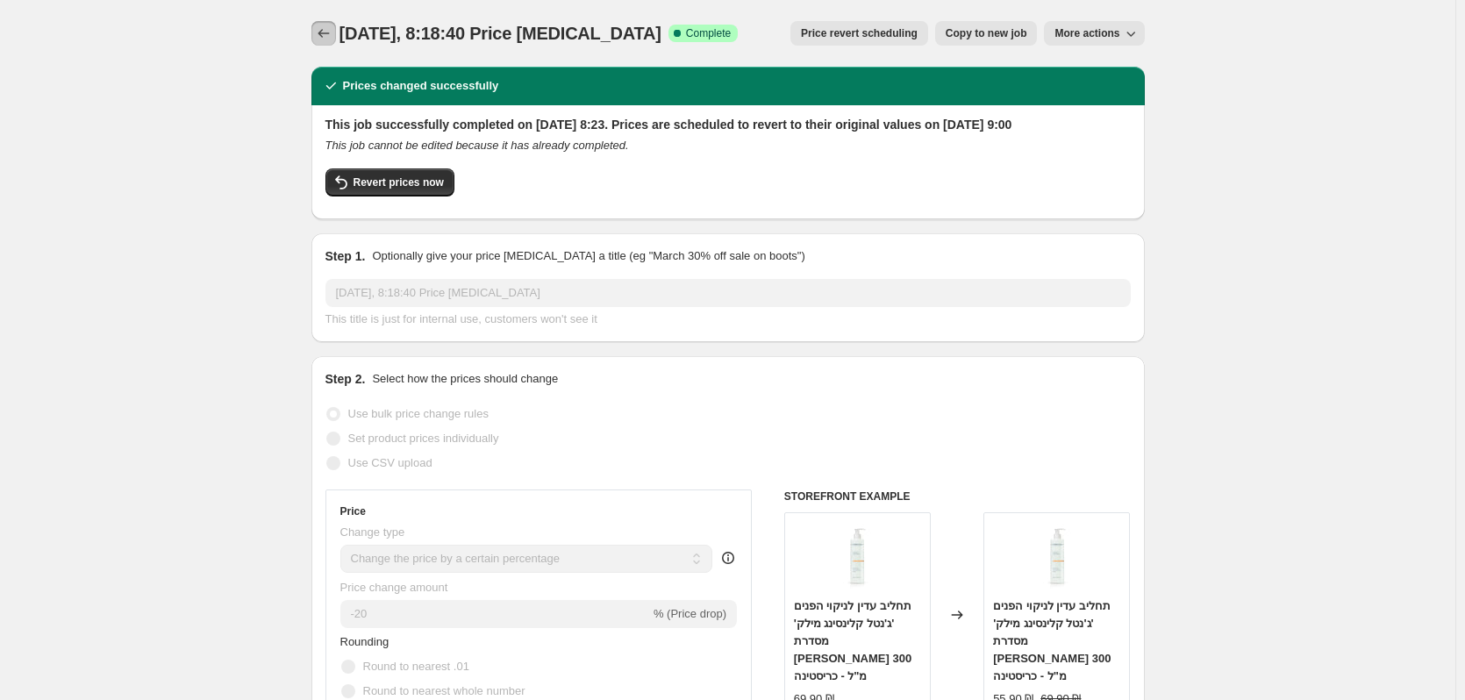
click at [318, 38] on button "Price change jobs" at bounding box center [323, 33] width 25 height 25
